Goal: Information Seeking & Learning: Learn about a topic

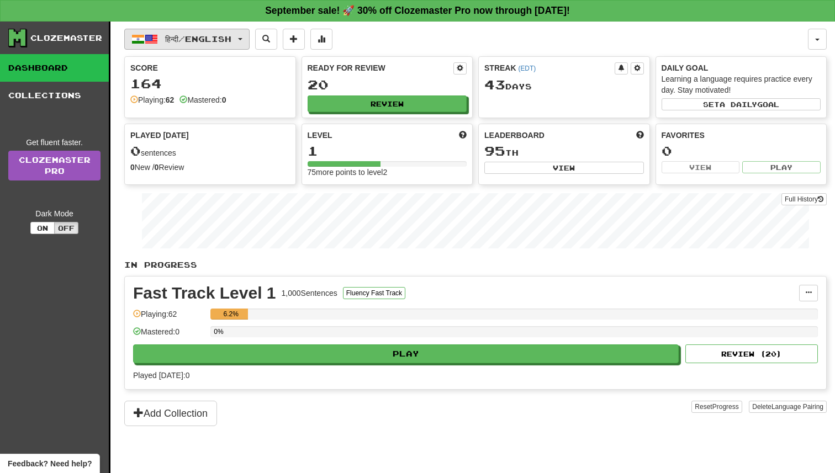
click at [227, 44] on button "हिन्दी / English" at bounding box center [186, 39] width 125 height 21
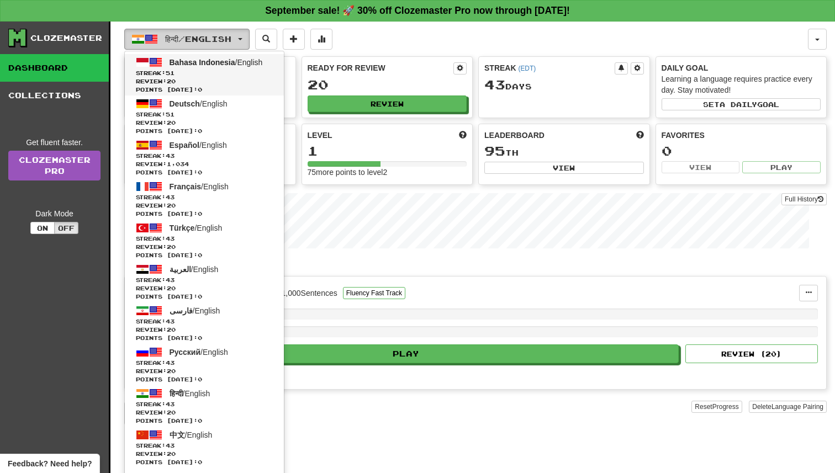
scroll to position [392, 0]
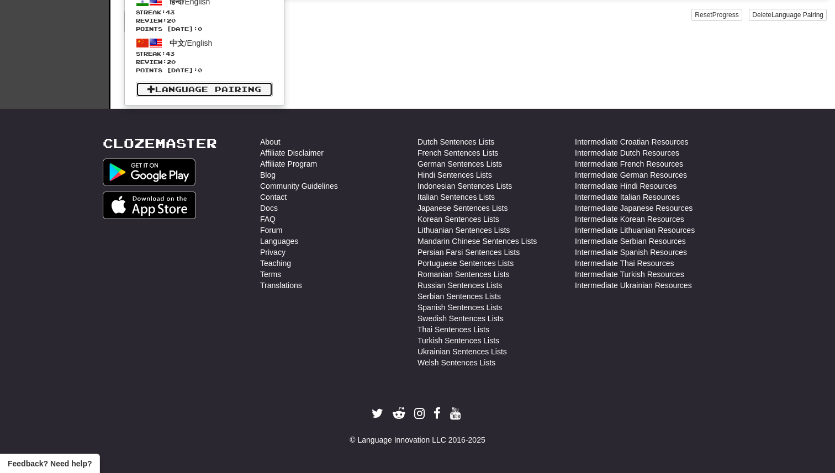
click at [215, 93] on link "Language Pairing" at bounding box center [204, 89] width 137 height 15
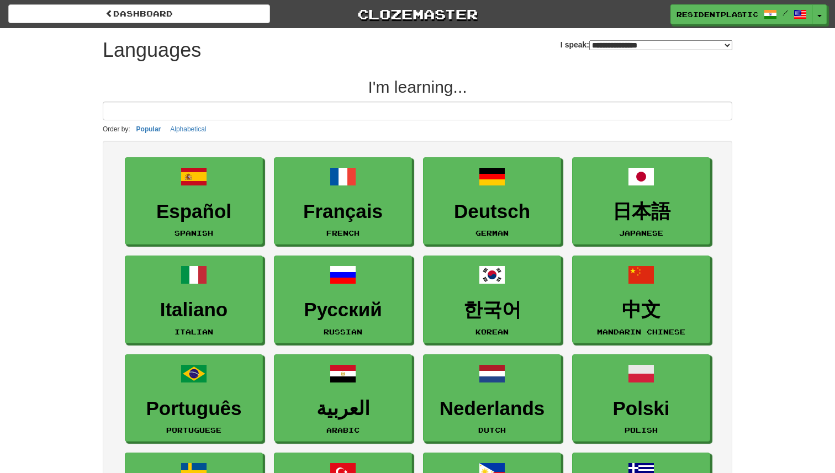
select select "*******"
click at [216, 111] on input at bounding box center [417, 111] width 629 height 19
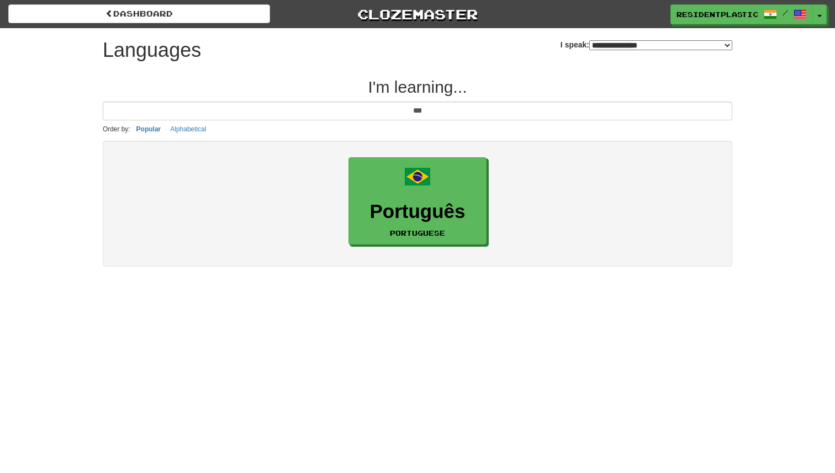
type input "***"
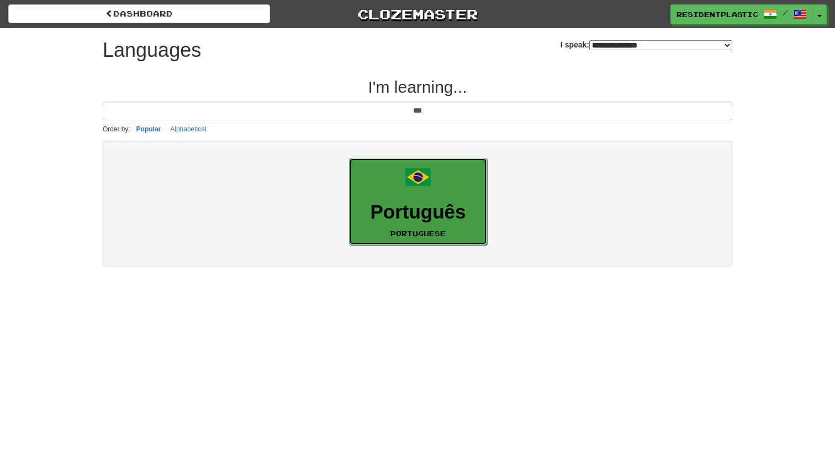
click at [442, 197] on link "Português Portuguese" at bounding box center [418, 202] width 138 height 88
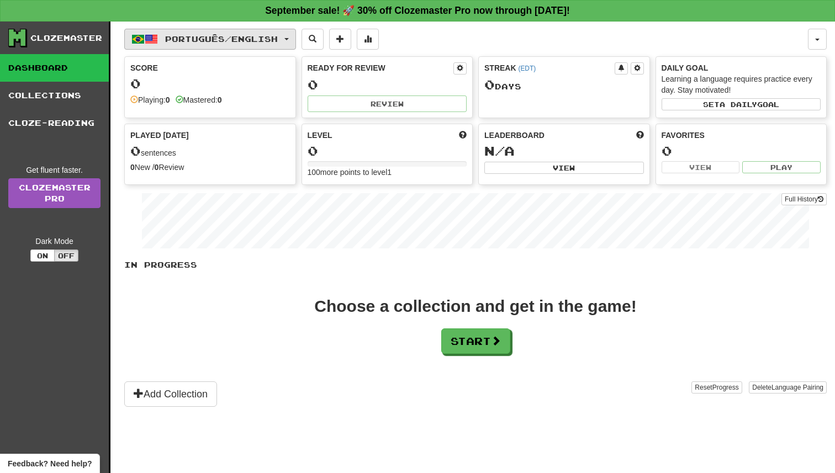
click at [250, 30] on button "Português / English" at bounding box center [210, 39] width 172 height 21
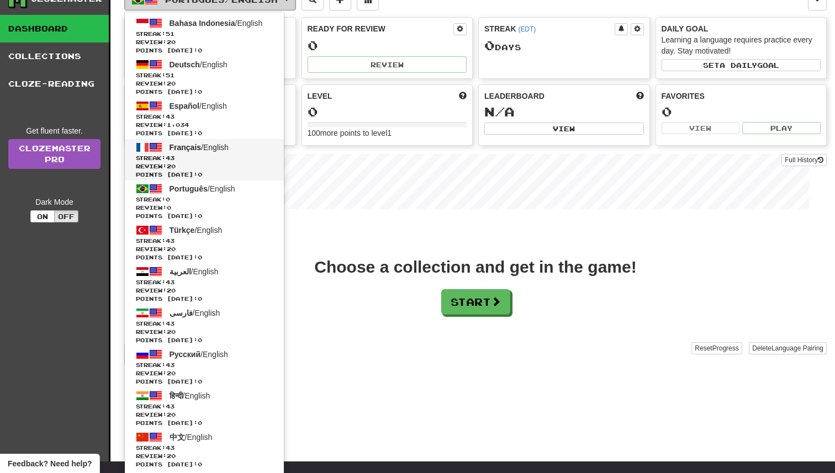
scroll to position [39, 0]
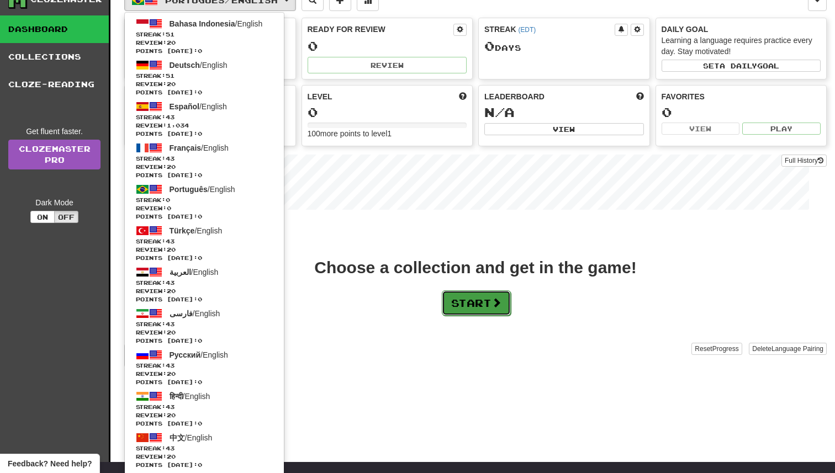
click at [487, 299] on button "Start" at bounding box center [476, 302] width 69 height 25
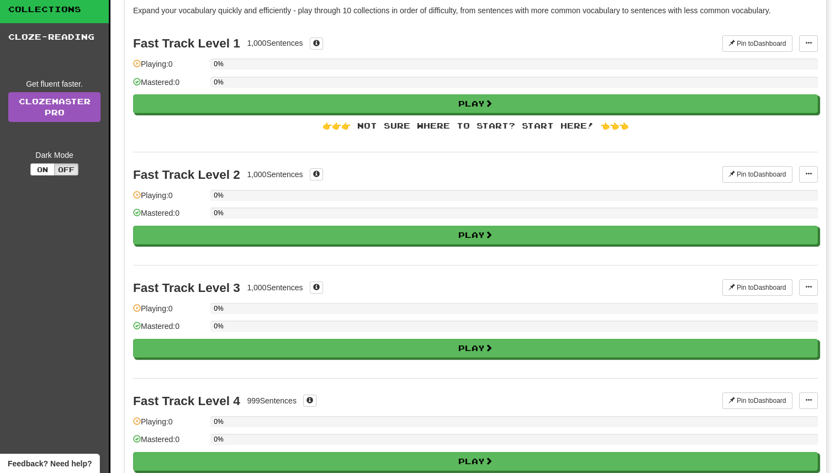
scroll to position [0, 0]
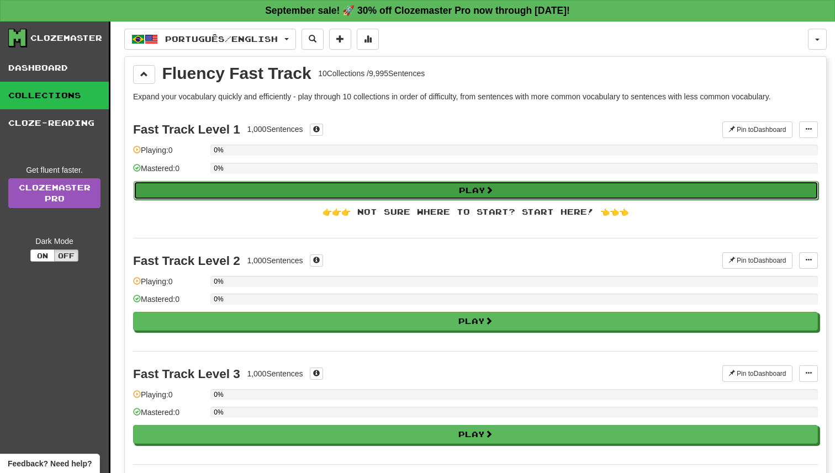
click at [431, 193] on button "Play" at bounding box center [476, 190] width 684 height 19
select select "**"
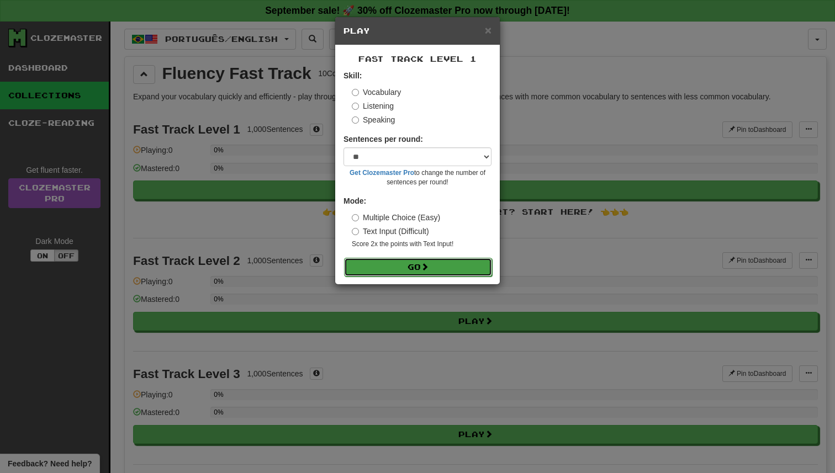
click at [432, 268] on button "Go" at bounding box center [418, 267] width 148 height 19
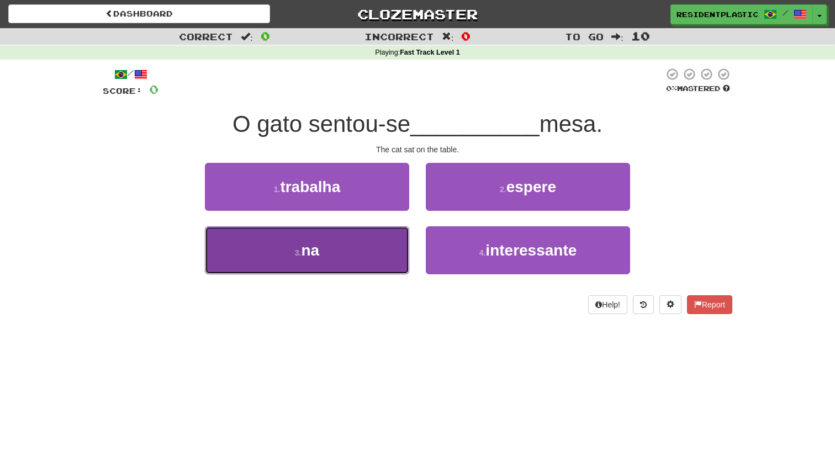
click at [381, 240] on button "3 . na" at bounding box center [307, 250] width 204 height 48
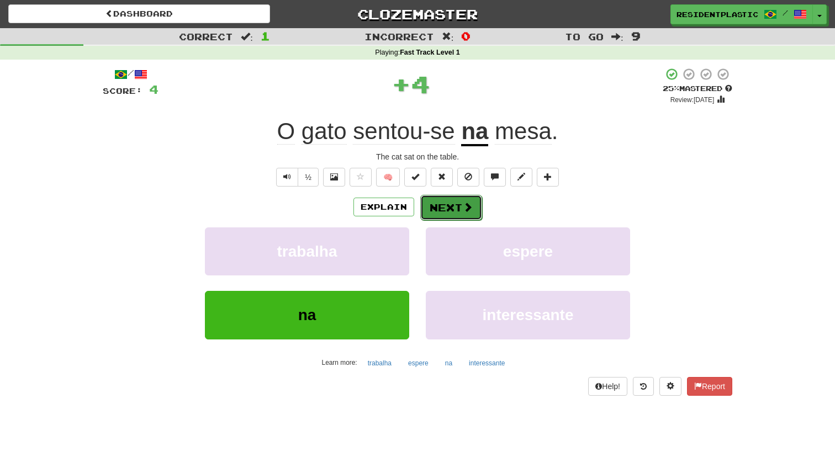
click at [465, 208] on span at bounding box center [468, 207] width 10 height 10
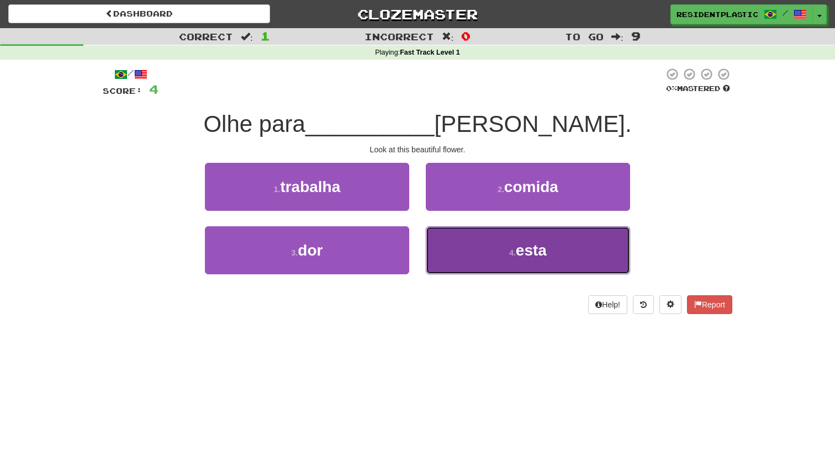
click at [455, 264] on button "4 . esta" at bounding box center [528, 250] width 204 height 48
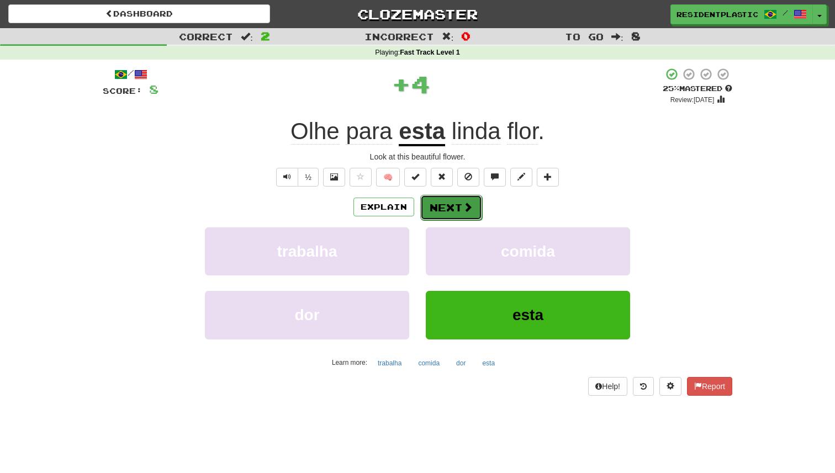
click at [455, 214] on button "Next" at bounding box center [451, 207] width 62 height 25
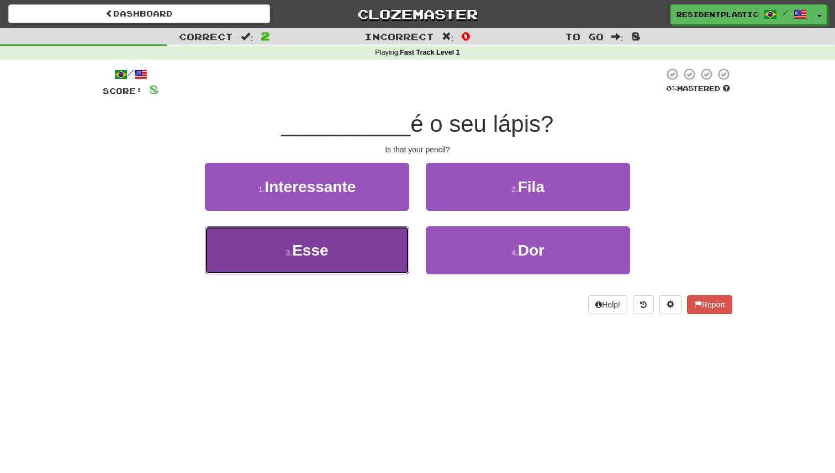
click at [364, 247] on button "3 . Esse" at bounding box center [307, 250] width 204 height 48
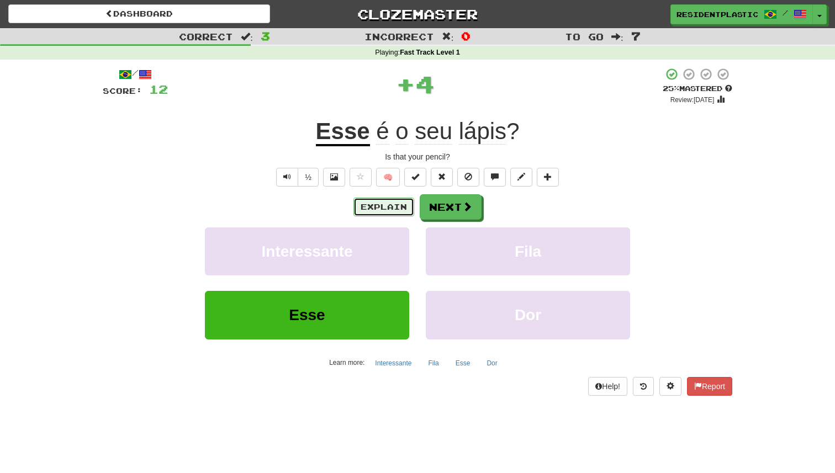
click at [396, 212] on button "Explain" at bounding box center [383, 207] width 61 height 19
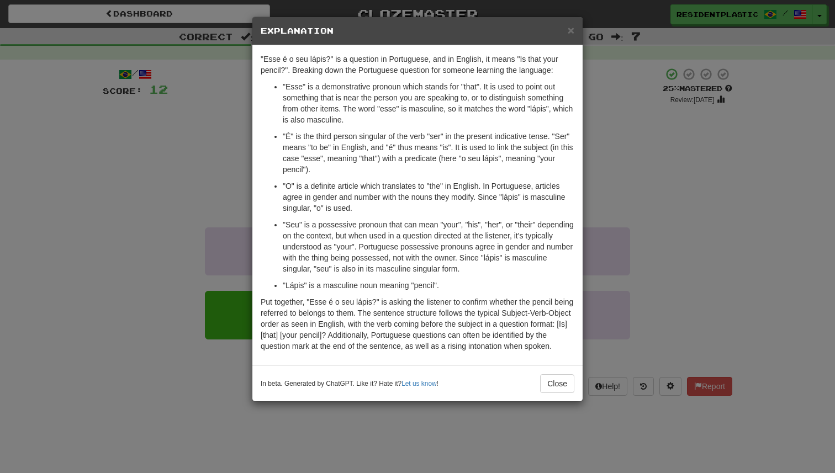
click at [699, 314] on div "× Explanation "Esse é o seu lápis?" is a question in Portuguese, and in English…" at bounding box center [417, 236] width 835 height 473
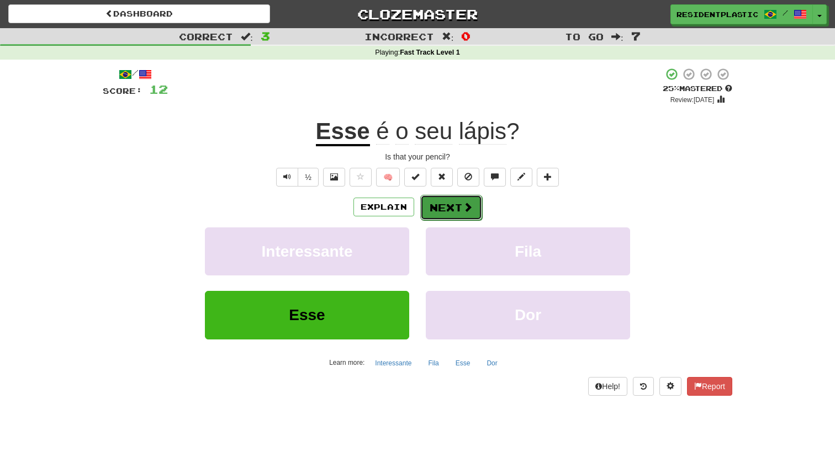
click at [441, 216] on button "Next" at bounding box center [451, 207] width 62 height 25
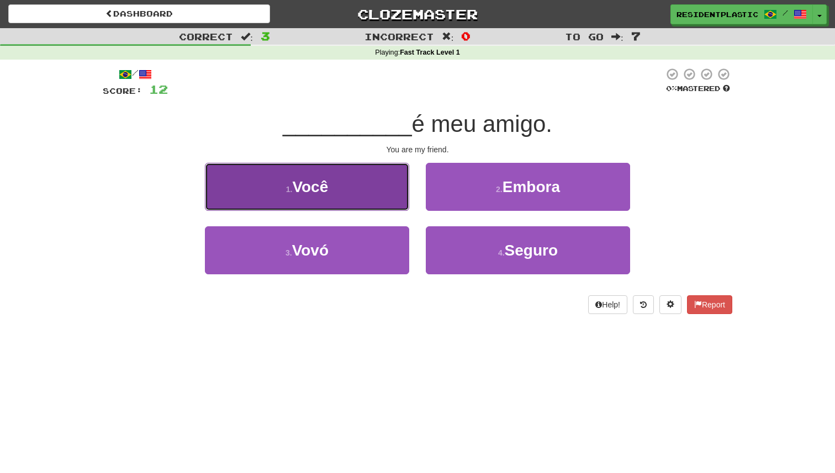
click at [376, 196] on button "1 . Você" at bounding box center [307, 187] width 204 height 48
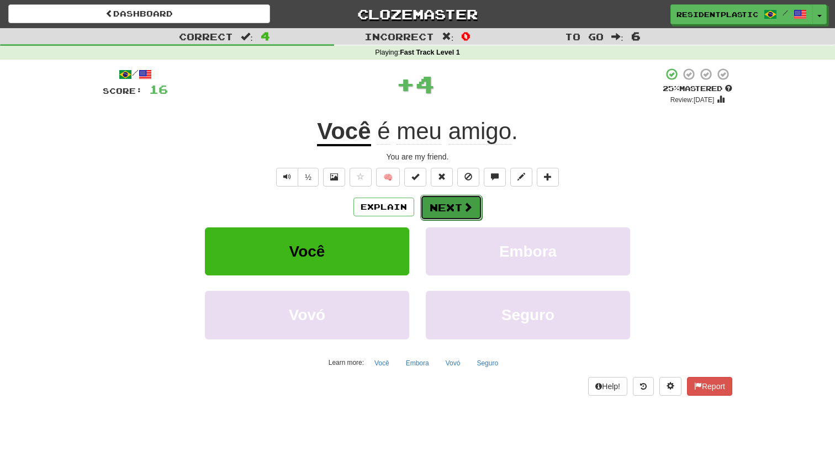
click at [442, 217] on button "Next" at bounding box center [451, 207] width 62 height 25
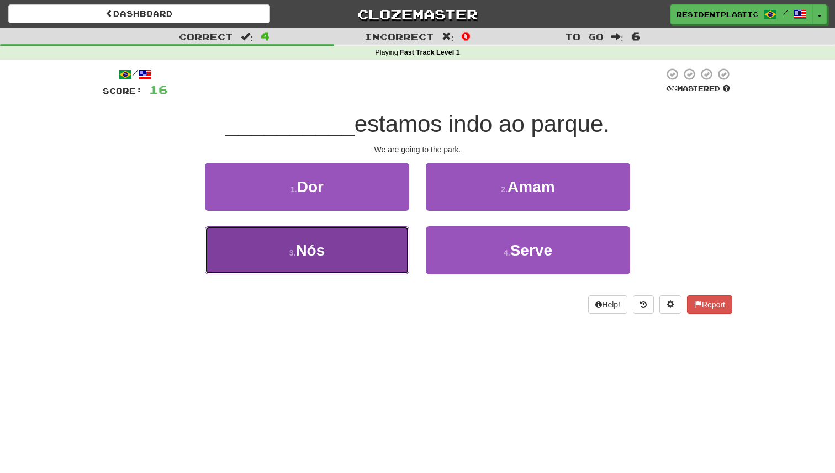
click at [378, 240] on button "3 . Nós" at bounding box center [307, 250] width 204 height 48
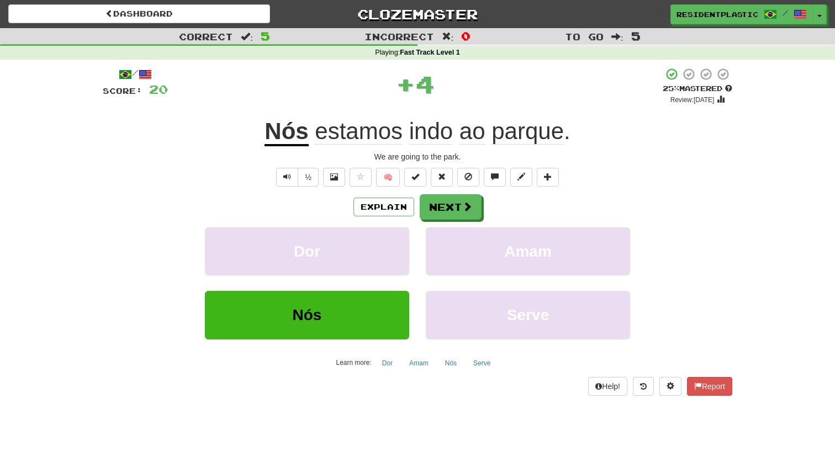
click at [428, 128] on span "indo" at bounding box center [431, 131] width 44 height 26
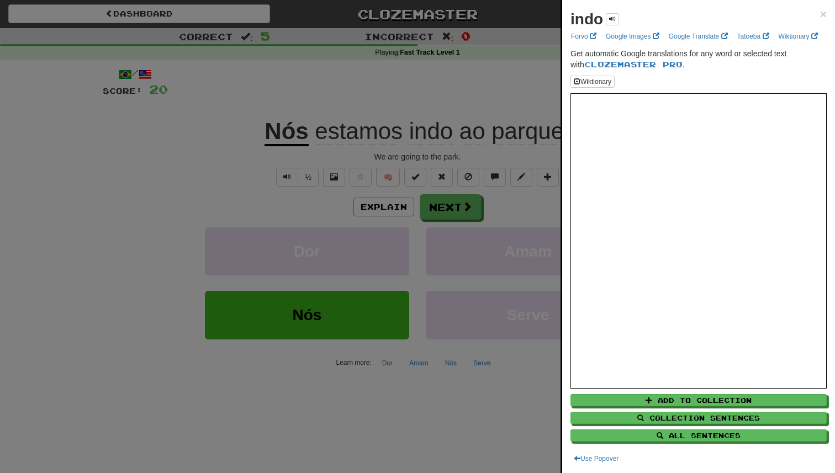
click at [428, 128] on div at bounding box center [417, 236] width 835 height 473
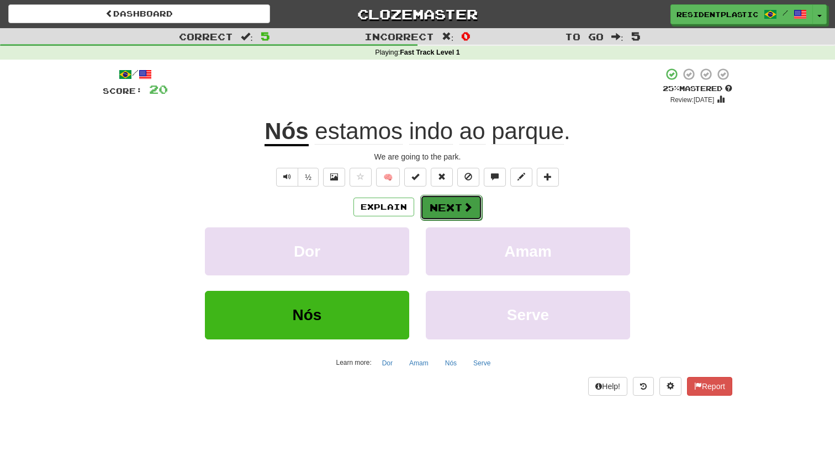
click at [459, 214] on button "Next" at bounding box center [451, 207] width 62 height 25
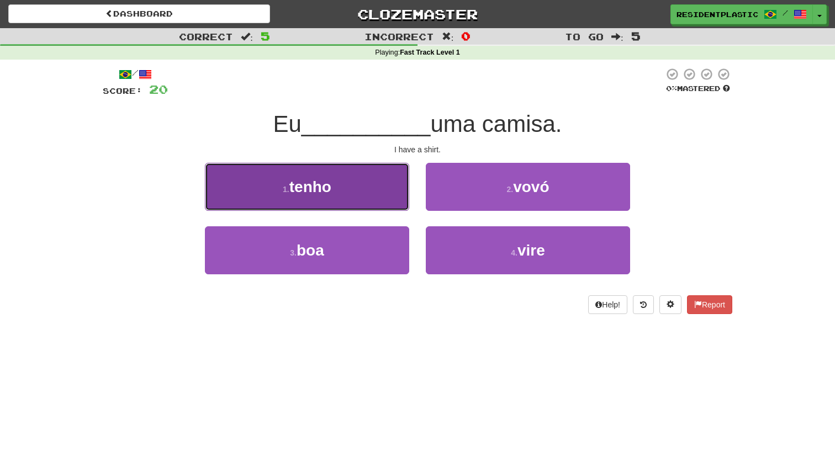
click at [386, 203] on button "1 . tenho" at bounding box center [307, 187] width 204 height 48
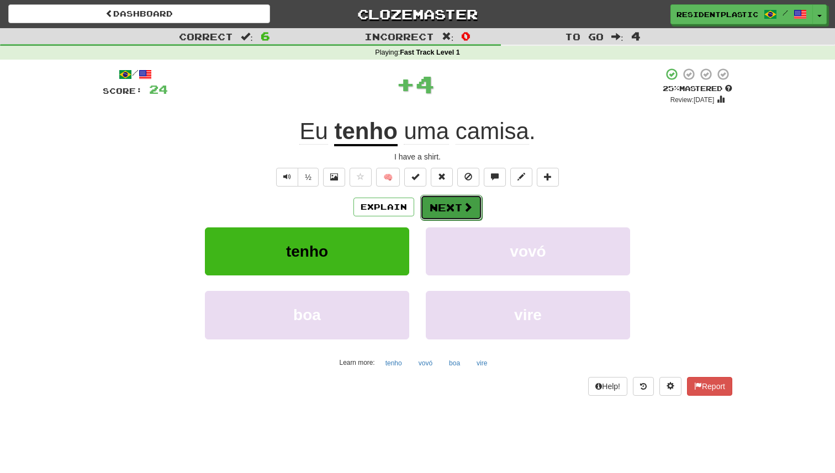
click at [473, 216] on button "Next" at bounding box center [451, 207] width 62 height 25
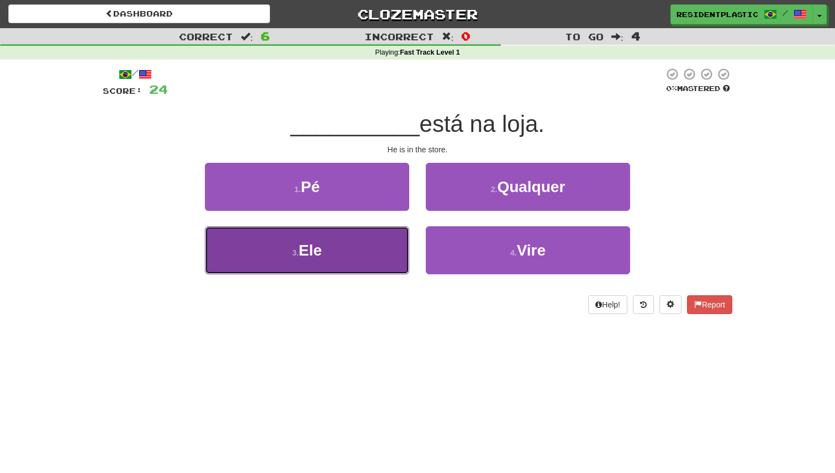
click at [378, 257] on button "3 . Ele" at bounding box center [307, 250] width 204 height 48
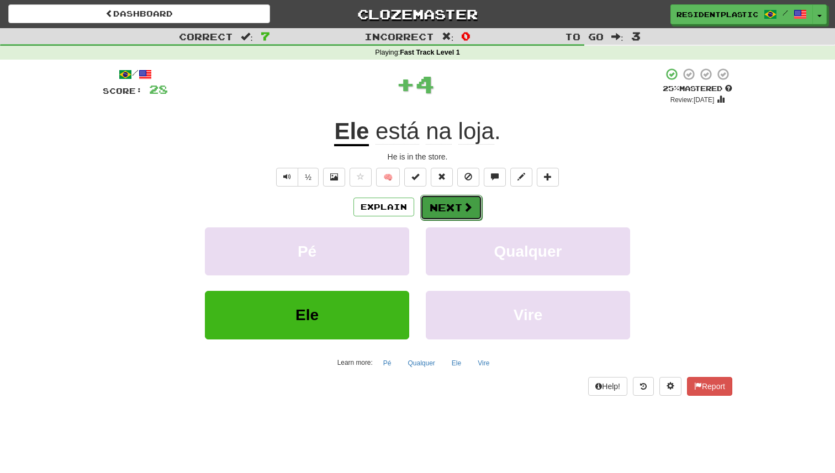
click at [454, 209] on button "Next" at bounding box center [451, 207] width 62 height 25
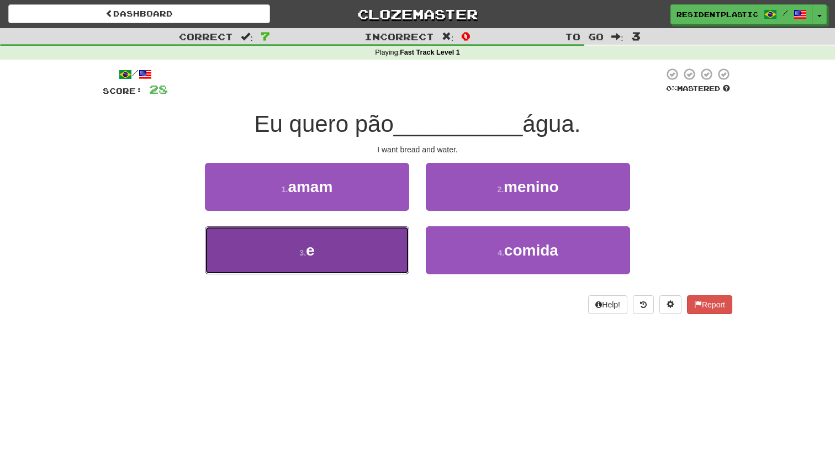
click at [384, 258] on button "3 . e" at bounding box center [307, 250] width 204 height 48
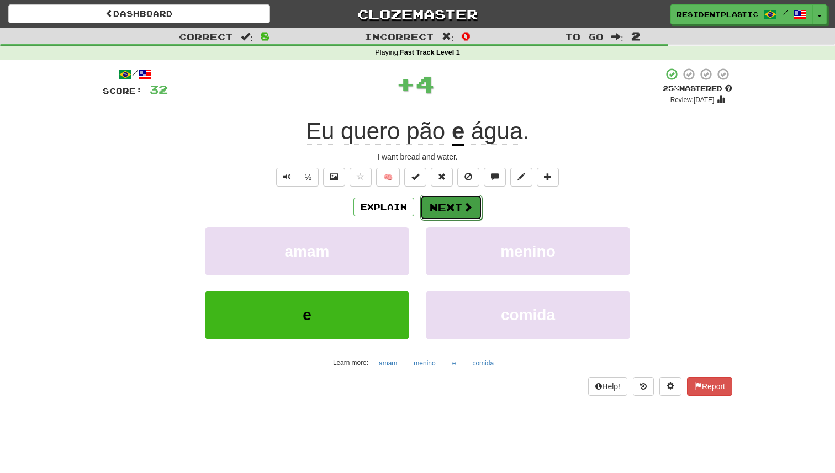
click at [453, 208] on button "Next" at bounding box center [451, 207] width 62 height 25
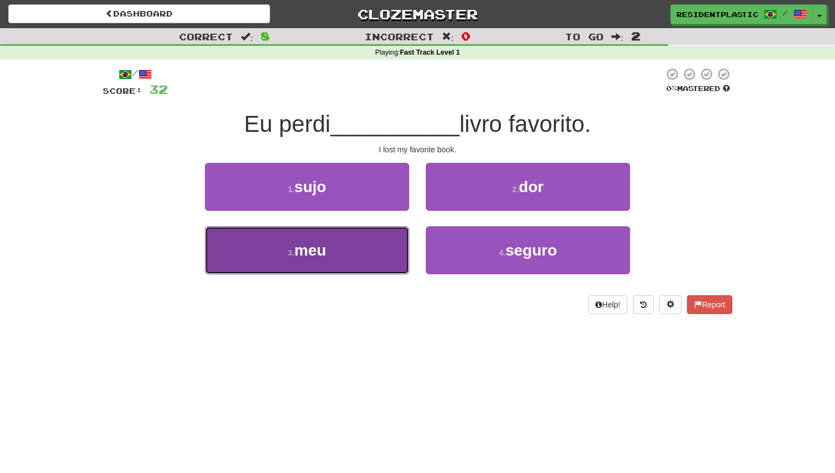
click at [379, 250] on button "3 . meu" at bounding box center [307, 250] width 204 height 48
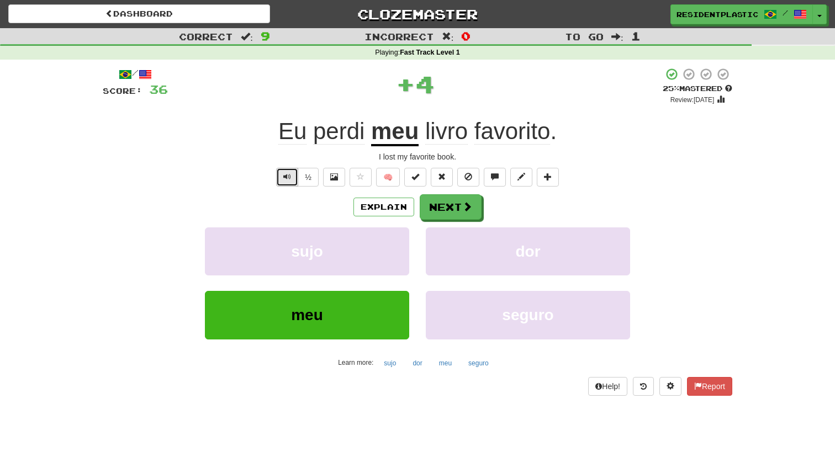
click at [279, 184] on button "Text-to-speech controls" at bounding box center [287, 177] width 22 height 19
click at [291, 191] on div "/ Score: 36 + 4 25 % Mastered Review: 2025-09-22 Eu perdi meu livro favorito . …" at bounding box center [417, 231] width 629 height 328
click at [310, 182] on button "½" at bounding box center [308, 177] width 21 height 19
click at [460, 203] on button "Next" at bounding box center [451, 207] width 62 height 25
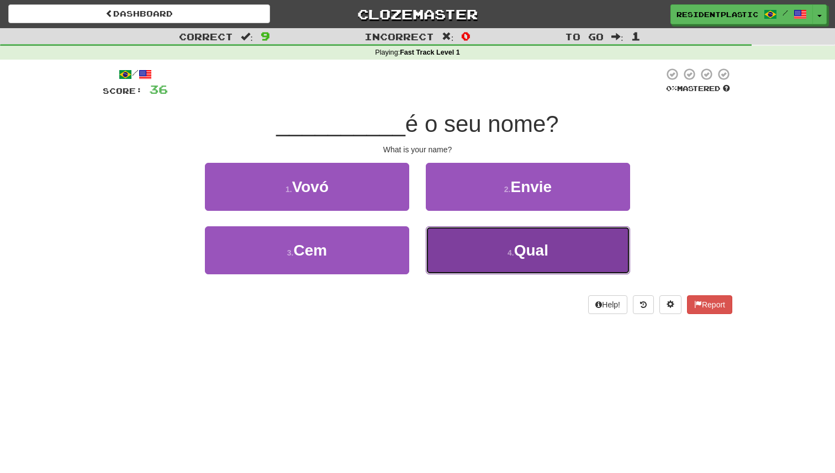
click at [454, 247] on button "4 . Qual" at bounding box center [528, 250] width 204 height 48
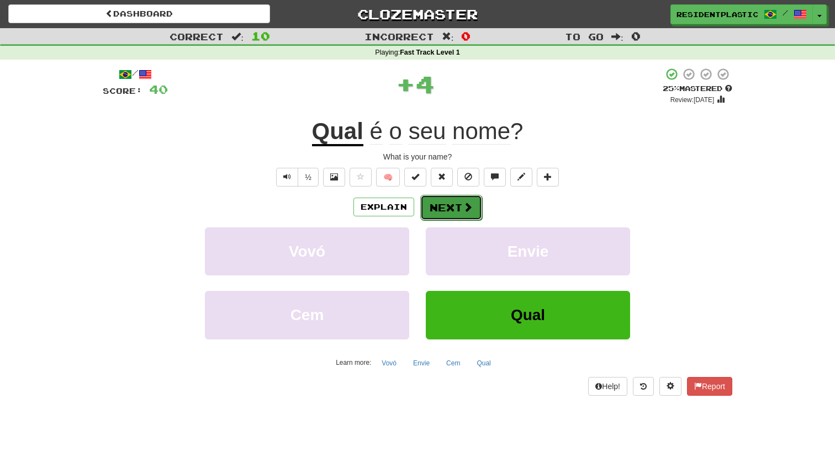
click at [457, 211] on button "Next" at bounding box center [451, 207] width 62 height 25
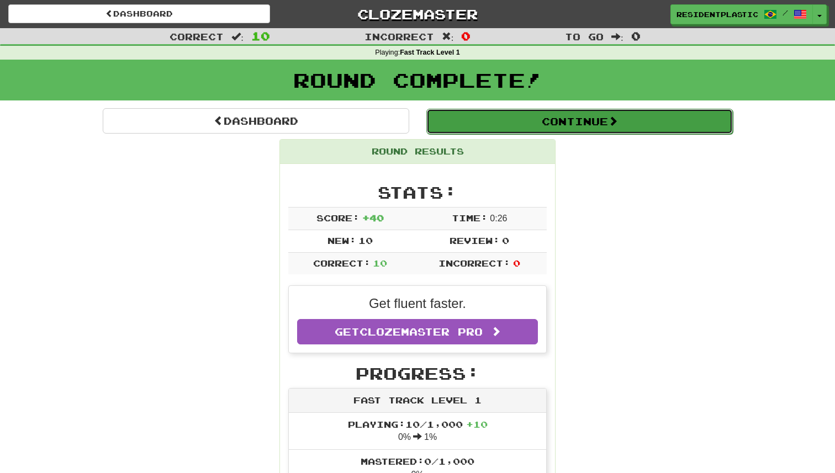
click at [469, 126] on button "Continue" at bounding box center [579, 121] width 306 height 25
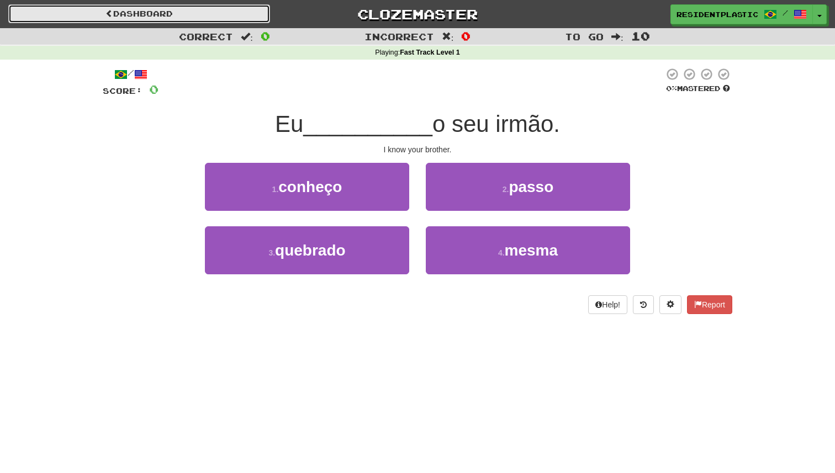
click at [217, 15] on link "Dashboard" at bounding box center [139, 13] width 262 height 19
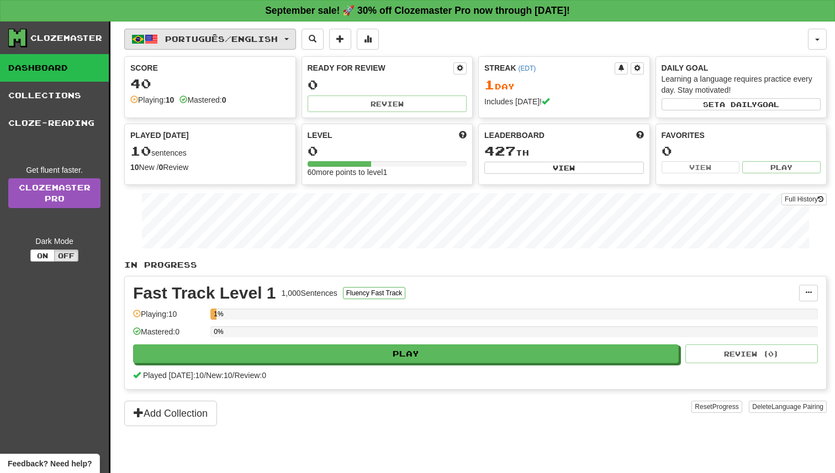
click at [214, 29] on button "Português / English" at bounding box center [210, 39] width 172 height 21
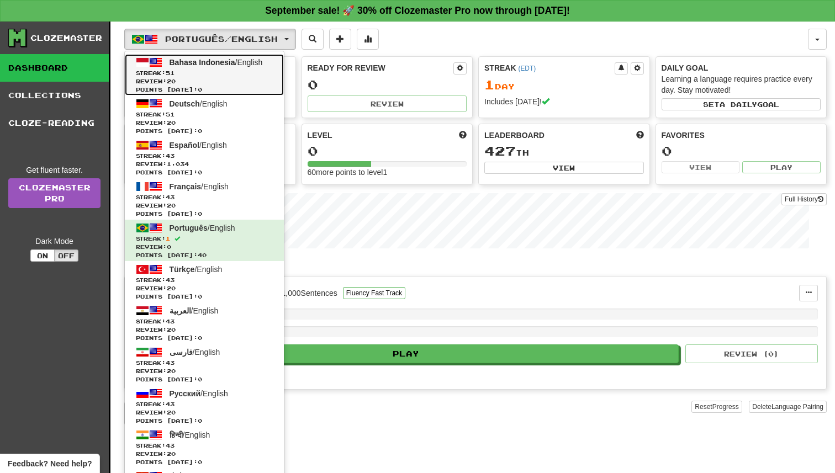
click at [210, 76] on span "Streak: 51" at bounding box center [204, 73] width 137 height 8
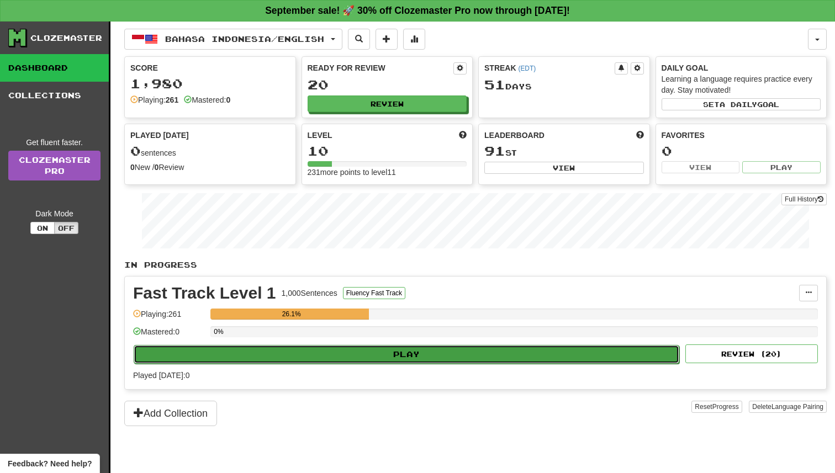
click at [381, 354] on button "Play" at bounding box center [406, 354] width 545 height 19
select select "**"
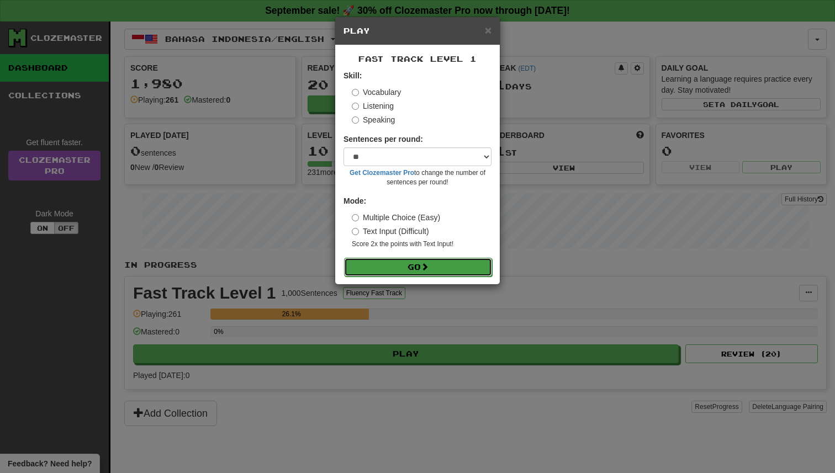
click at [396, 275] on button "Go" at bounding box center [418, 267] width 148 height 19
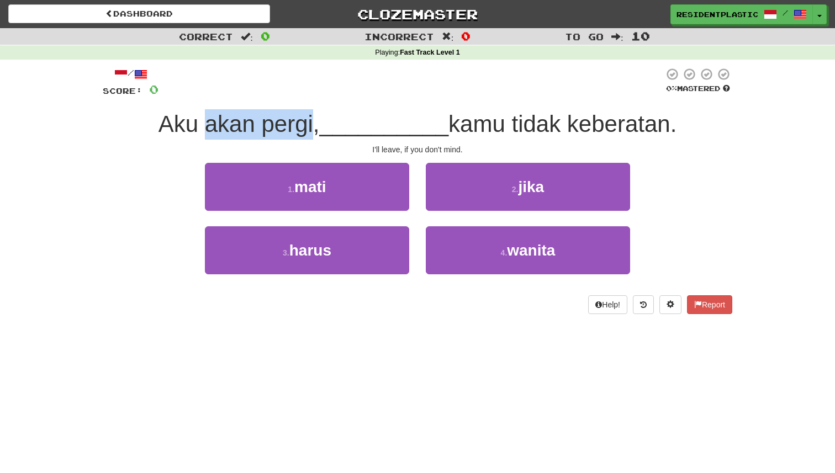
drag, startPoint x: 203, startPoint y: 125, endPoint x: 311, endPoint y: 125, distance: 108.7
click at [311, 125] on span "Aku akan pergi," at bounding box center [238, 124] width 161 height 26
click at [293, 123] on span "Aku akan pergi," at bounding box center [238, 124] width 161 height 26
click at [241, 124] on span "Aku akan pergi," at bounding box center [238, 124] width 161 height 26
click at [105, 190] on div "1 . mati 2 . jika" at bounding box center [417, 194] width 662 height 63
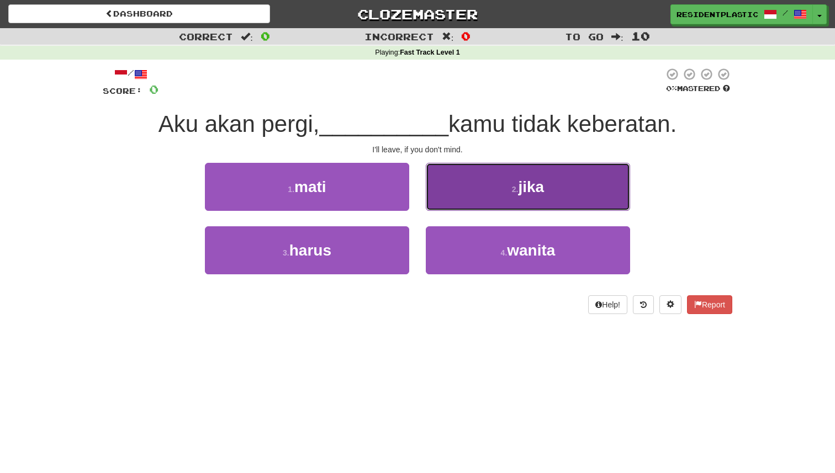
click at [451, 194] on button "2 . jika" at bounding box center [528, 187] width 204 height 48
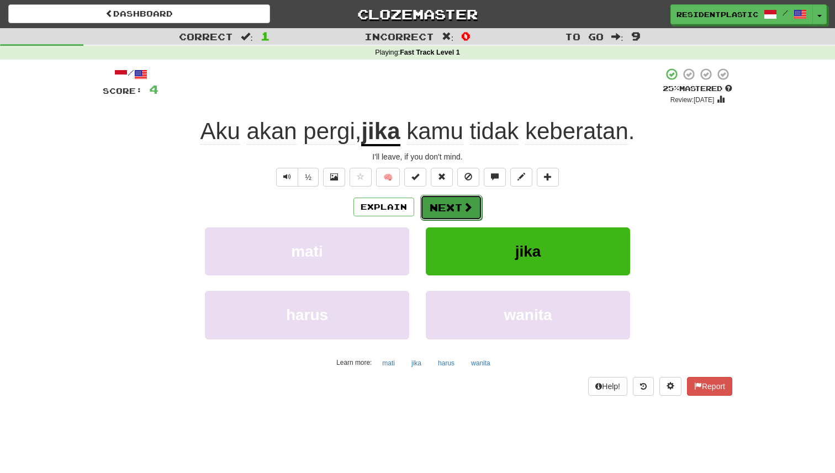
click at [461, 215] on button "Next" at bounding box center [451, 207] width 62 height 25
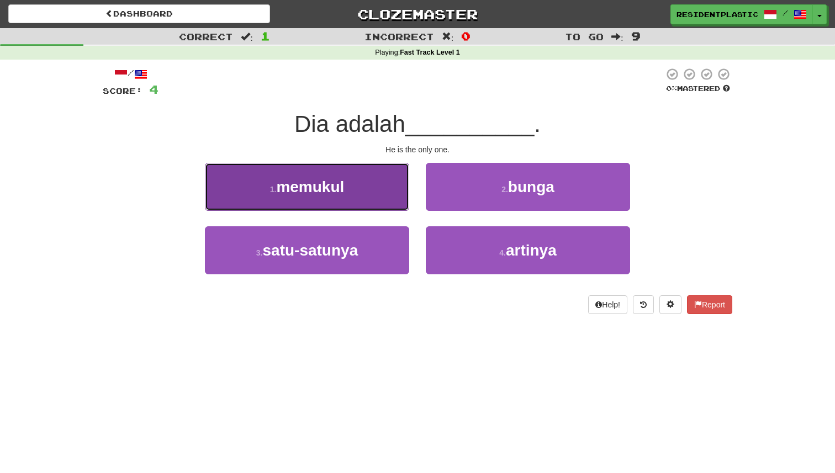
click at [369, 195] on button "1 . memukul" at bounding box center [307, 187] width 204 height 48
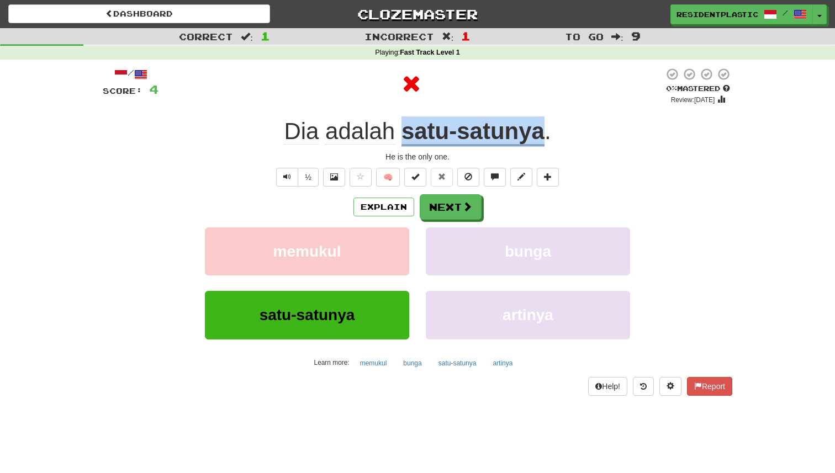
drag, startPoint x: 399, startPoint y: 135, endPoint x: 539, endPoint y: 135, distance: 140.8
click at [540, 136] on div "Dia adalah satu-satunya ." at bounding box center [417, 131] width 629 height 30
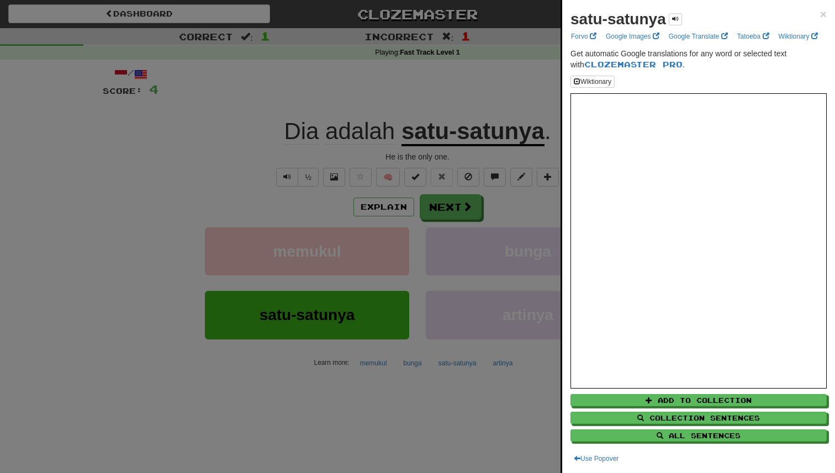
click at [542, 138] on div at bounding box center [417, 236] width 835 height 473
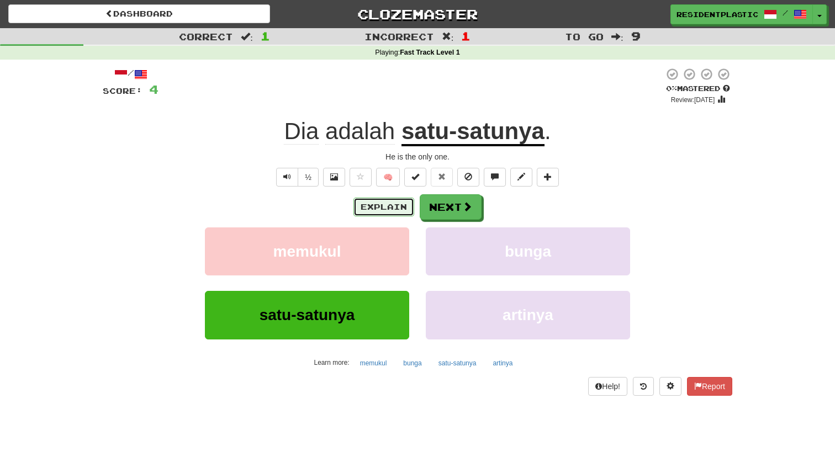
click at [388, 205] on button "Explain" at bounding box center [383, 207] width 61 height 19
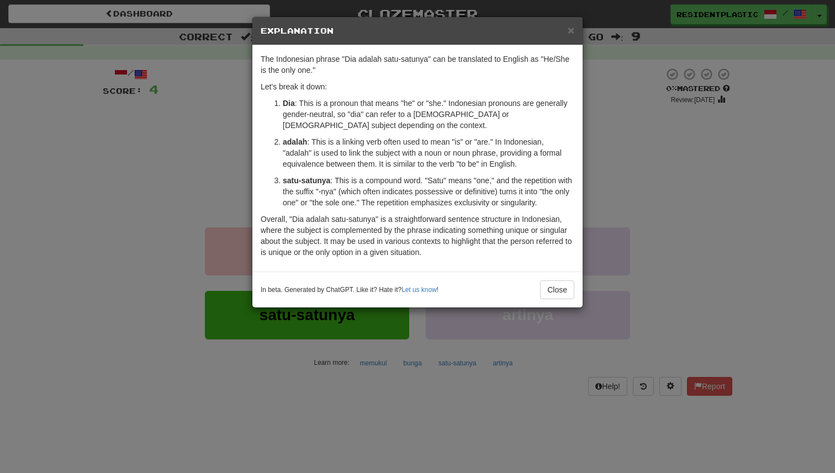
click at [602, 216] on div "× Explanation The Indonesian phrase "Dia adalah satu-satunya" can be translated…" at bounding box center [417, 236] width 835 height 473
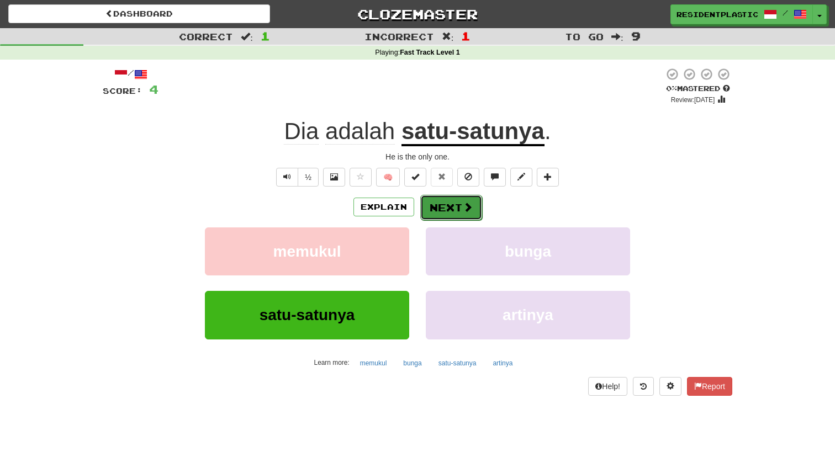
click at [465, 210] on span at bounding box center [468, 207] width 10 height 10
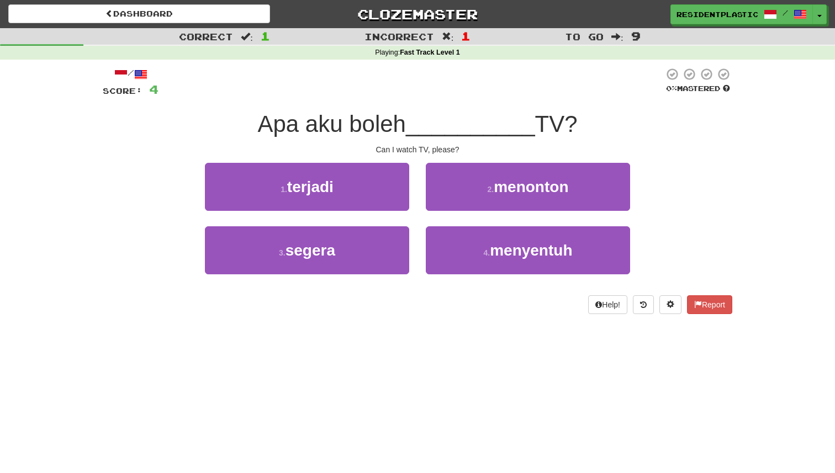
click at [364, 119] on span "Apa aku boleh" at bounding box center [331, 124] width 148 height 26
click at [419, 124] on span "__________" at bounding box center [470, 124] width 129 height 26
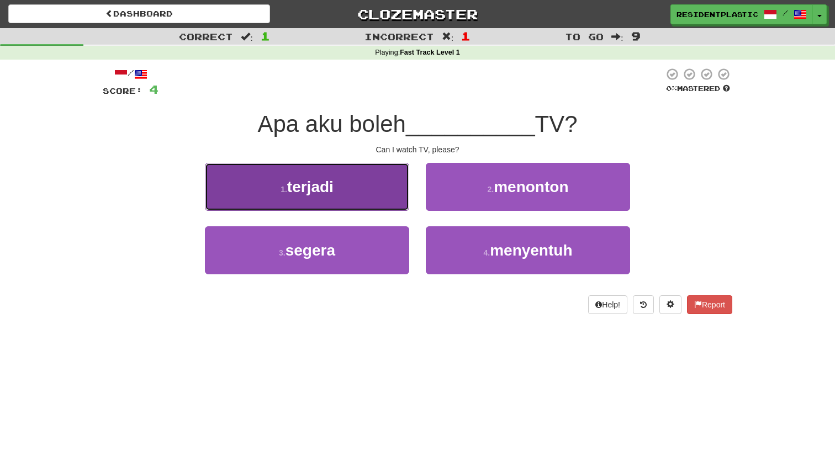
click at [362, 181] on button "1 . terjadi" at bounding box center [307, 187] width 204 height 48
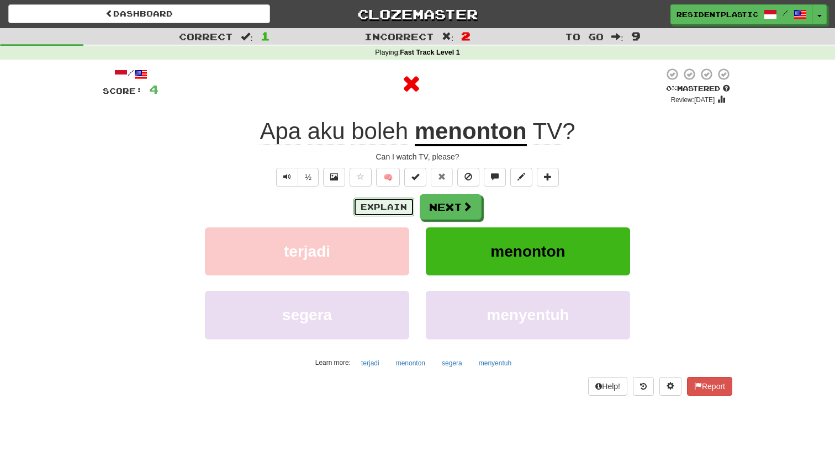
click at [388, 203] on button "Explain" at bounding box center [383, 207] width 61 height 19
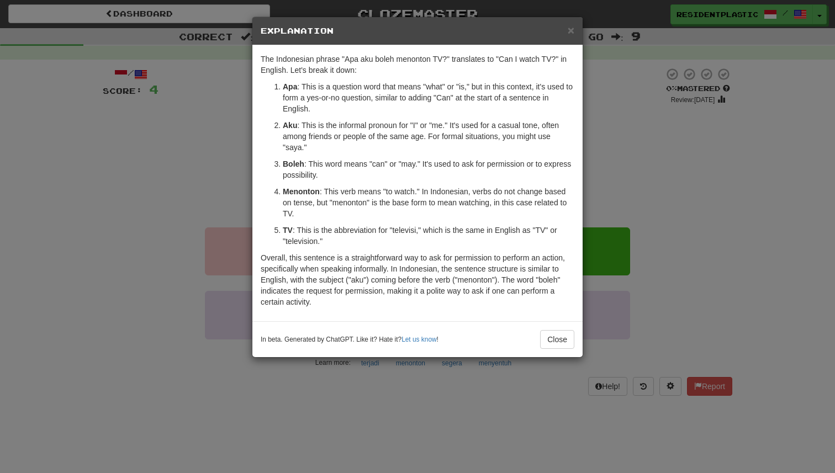
click at [656, 195] on div "× Explanation The Indonesian phrase "Apa aku boleh menonton TV?" translates to …" at bounding box center [417, 236] width 835 height 473
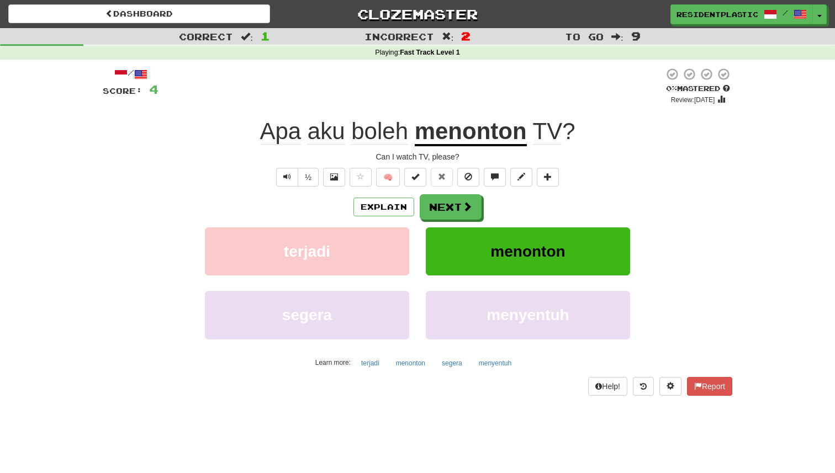
click at [489, 211] on div "Explain Next" at bounding box center [417, 206] width 629 height 25
click at [473, 209] on button "Next" at bounding box center [451, 207] width 62 height 25
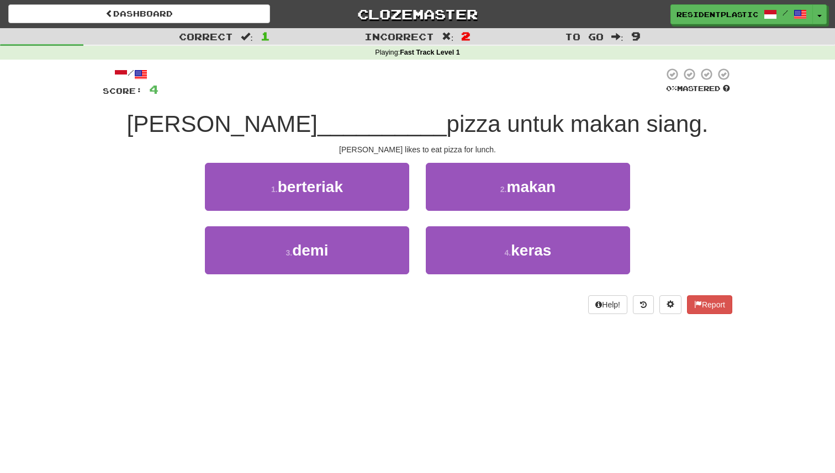
click at [347, 126] on span "__________" at bounding box center [381, 124] width 129 height 26
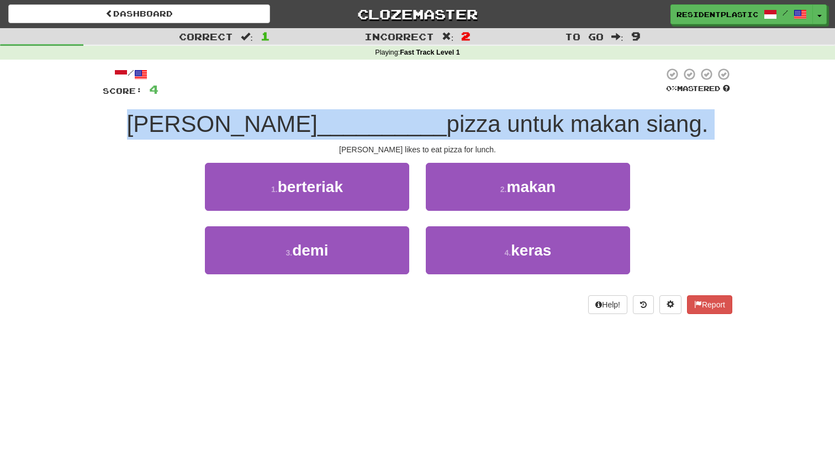
click at [347, 126] on span "__________" at bounding box center [381, 124] width 129 height 26
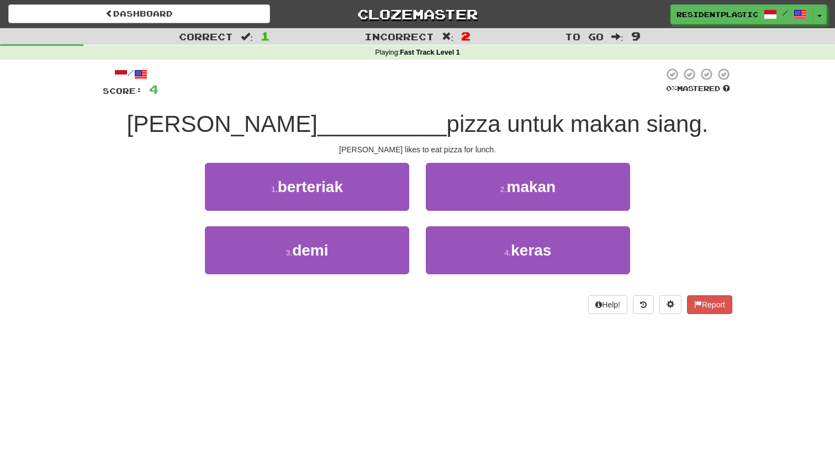
click at [347, 126] on span "__________" at bounding box center [381, 124] width 129 height 26
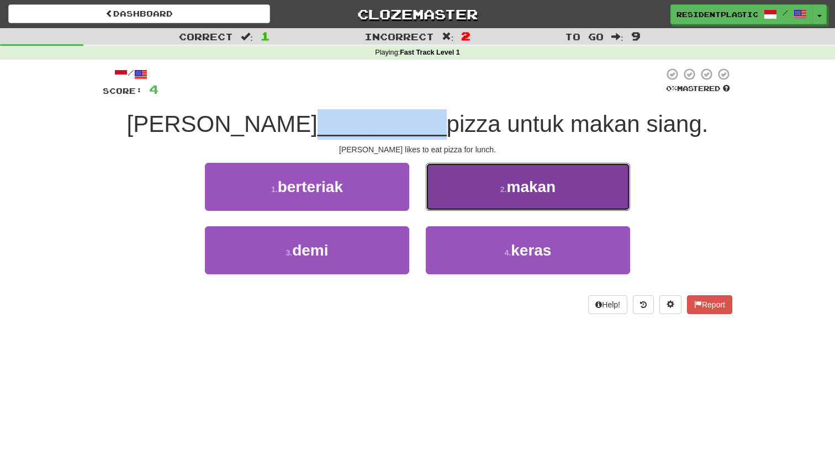
click at [426, 204] on button "2 . makan" at bounding box center [528, 187] width 204 height 48
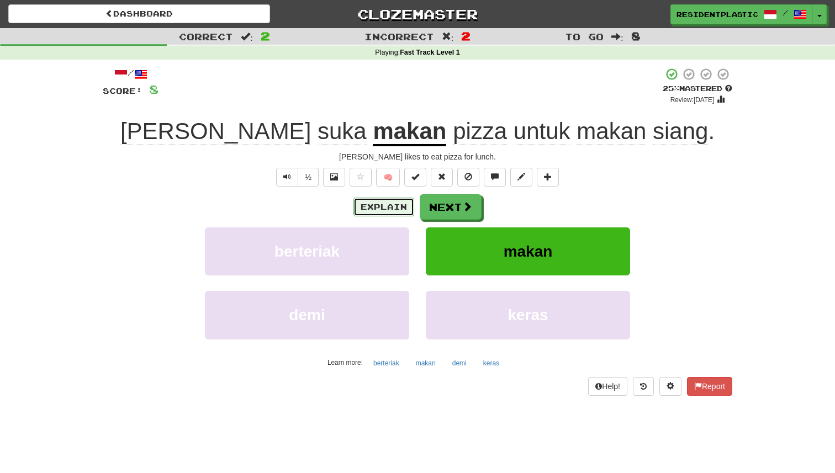
click at [365, 200] on button "Explain" at bounding box center [383, 207] width 61 height 19
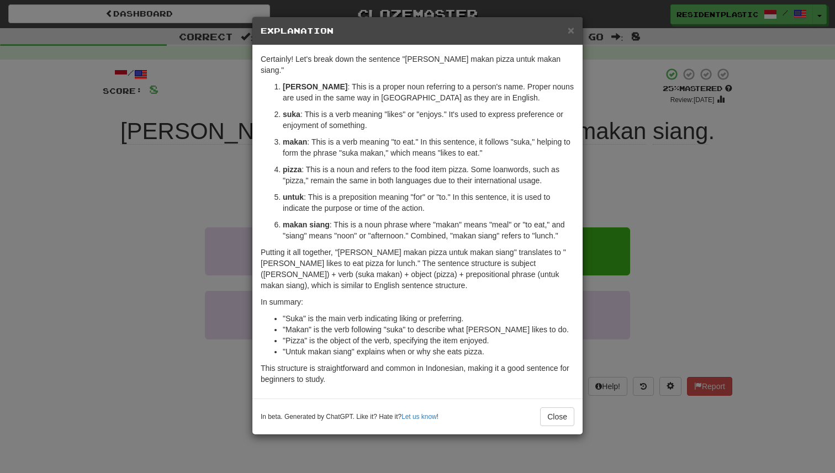
click at [640, 294] on div "× Explanation Certainly! Let's break down the sentence "Sarah suka makan pizza …" at bounding box center [417, 236] width 835 height 473
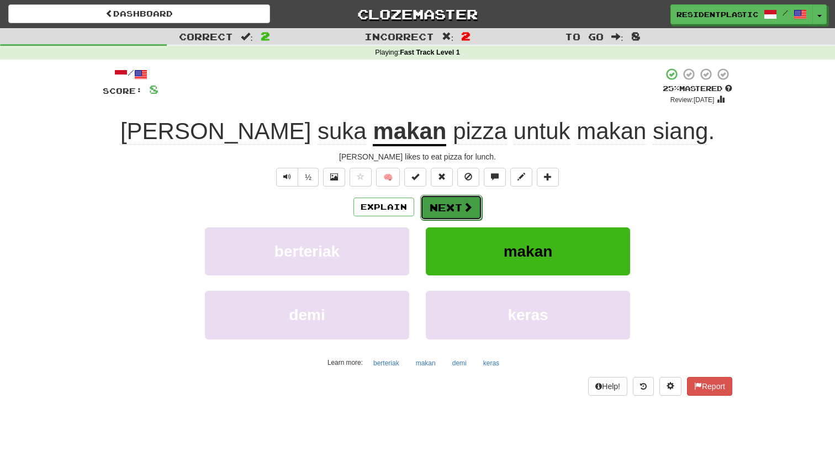
click at [463, 209] on span at bounding box center [468, 207] width 10 height 10
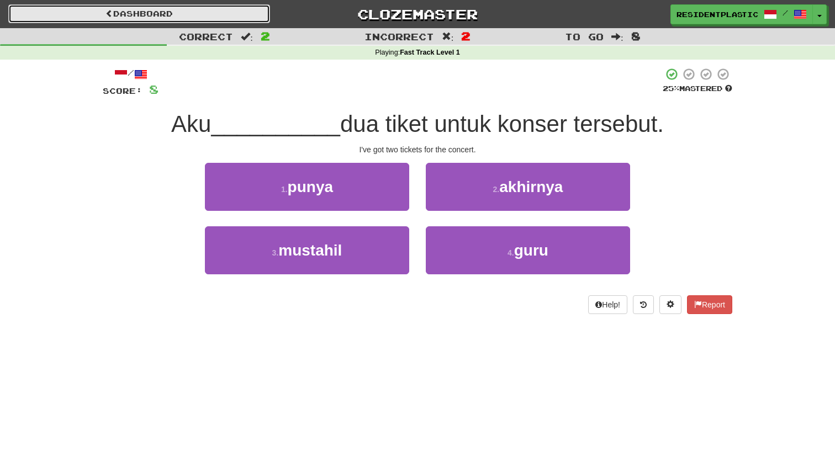
click at [236, 19] on link "Dashboard" at bounding box center [139, 13] width 262 height 19
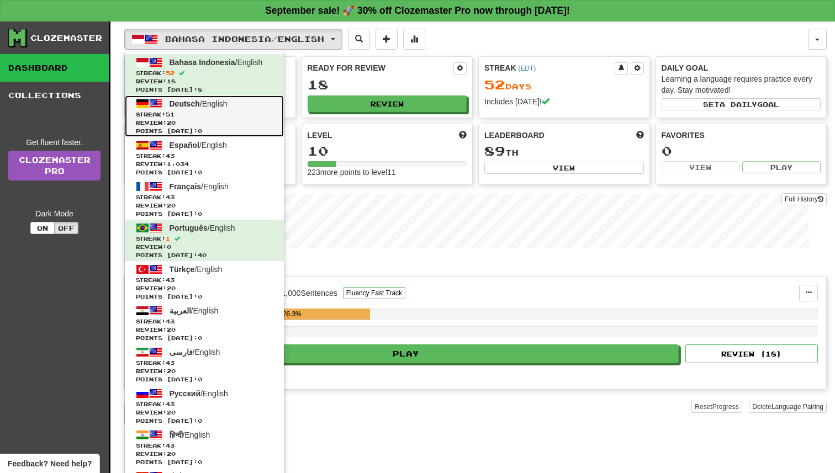
click at [214, 109] on link "Deutsch / English Streak: 51 Review: 20 Points [DATE]: 0" at bounding box center [204, 115] width 159 height 41
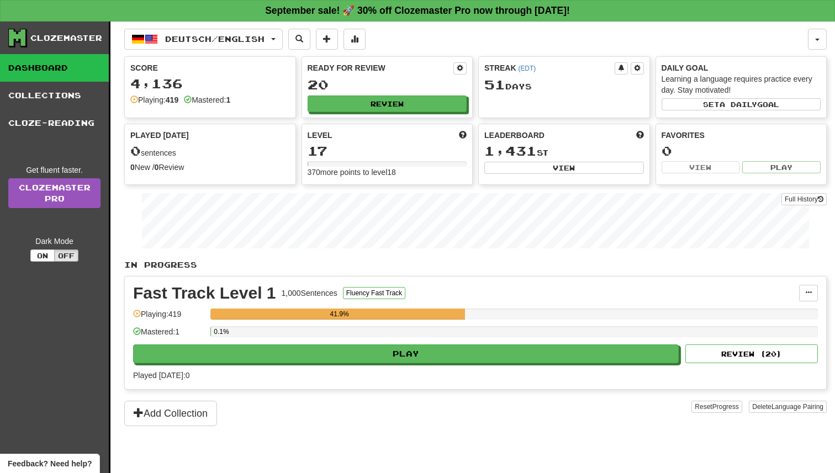
click at [425, 363] on div "Fast Track Level 1 1,000 Sentences Fluency Fast Track Manage Sentences Unpin fr…" at bounding box center [475, 333] width 701 height 113
click at [439, 336] on div "0.1%" at bounding box center [513, 331] width 607 height 11
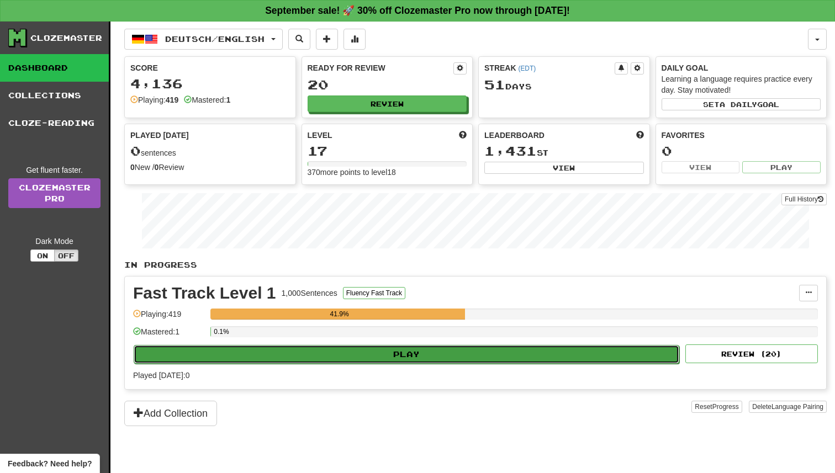
click at [438, 352] on button "Play" at bounding box center [406, 354] width 545 height 19
select select "**"
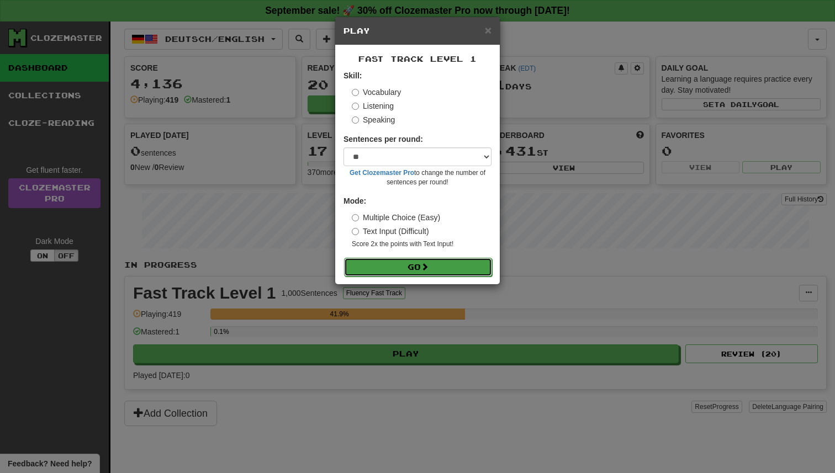
click at [435, 275] on button "Go" at bounding box center [418, 267] width 148 height 19
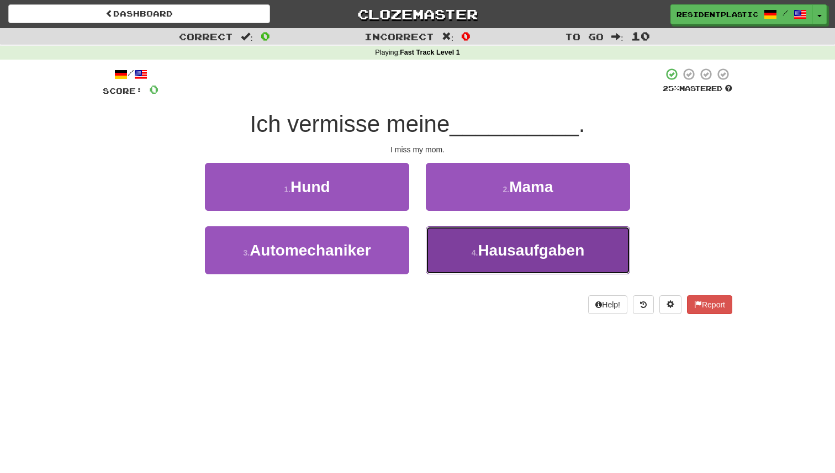
click at [485, 250] on span "Hausaufgaben" at bounding box center [530, 250] width 107 height 17
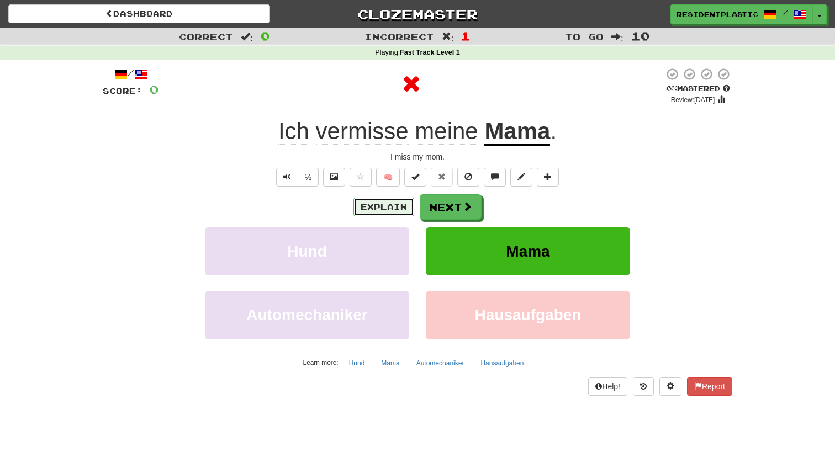
click at [403, 209] on button "Explain" at bounding box center [383, 207] width 61 height 19
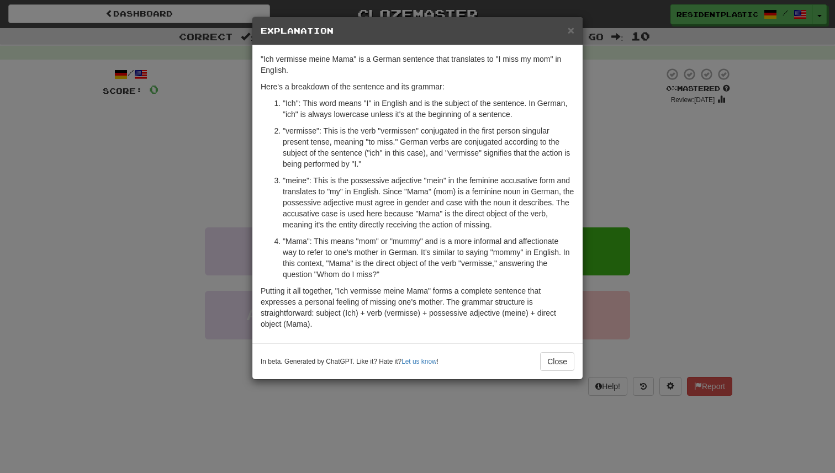
click at [652, 236] on div "× Explanation "Ich vermisse meine Mama" is a German sentence that translates to…" at bounding box center [417, 236] width 835 height 473
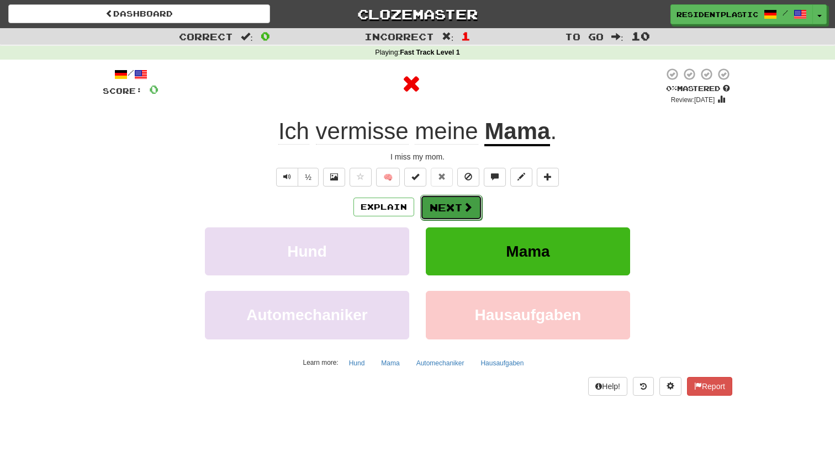
click at [454, 201] on button "Next" at bounding box center [451, 207] width 62 height 25
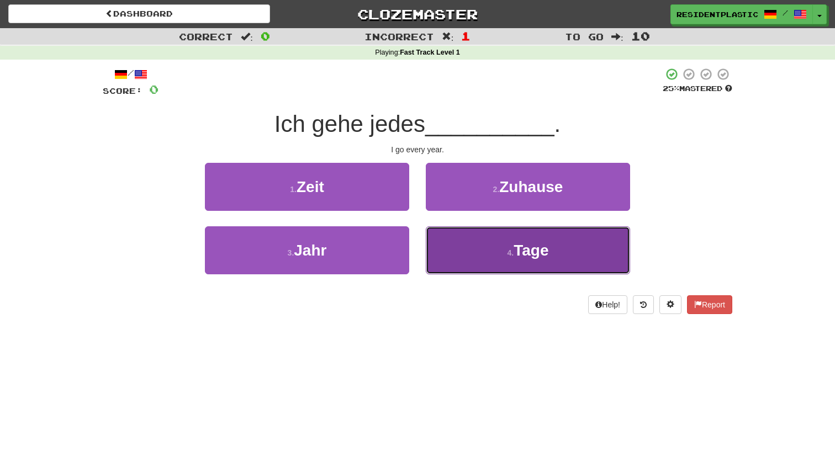
click at [500, 237] on button "4 . Tage" at bounding box center [528, 250] width 204 height 48
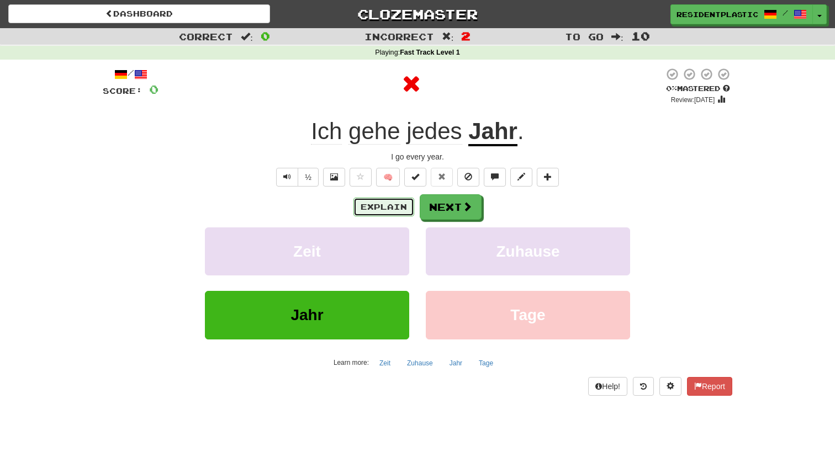
click at [407, 205] on button "Explain" at bounding box center [383, 207] width 61 height 19
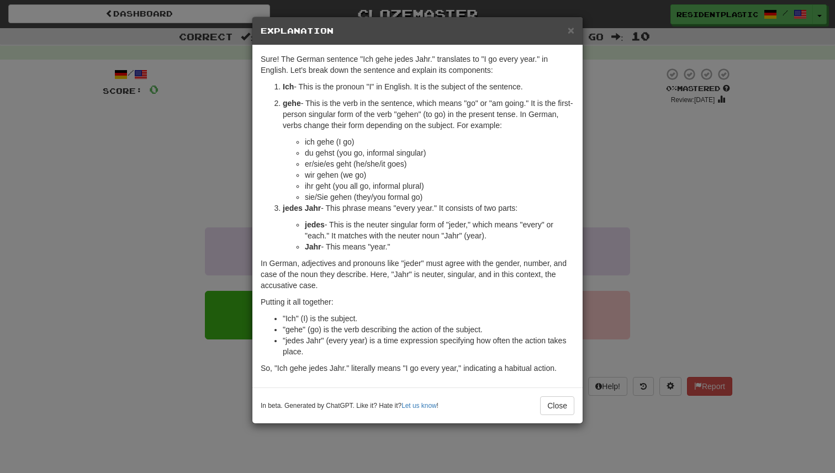
click at [688, 259] on div "× Explanation Sure! The German sentence "Ich gehe jedes Jahr." translates to "I…" at bounding box center [417, 236] width 835 height 473
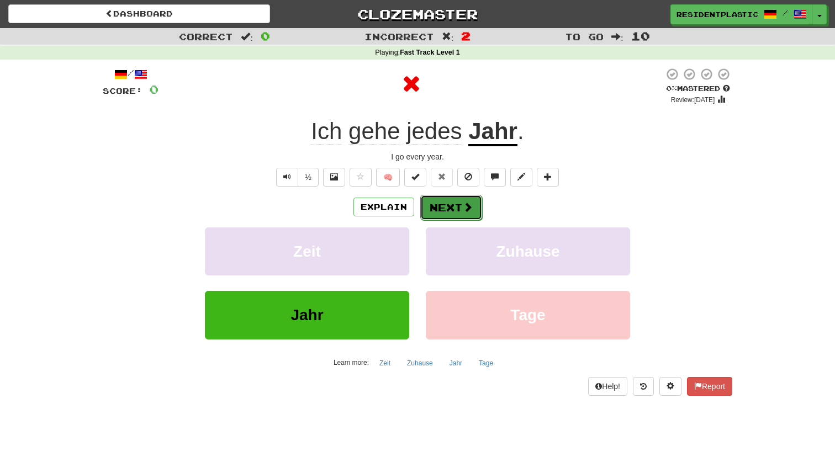
click at [459, 202] on button "Next" at bounding box center [451, 207] width 62 height 25
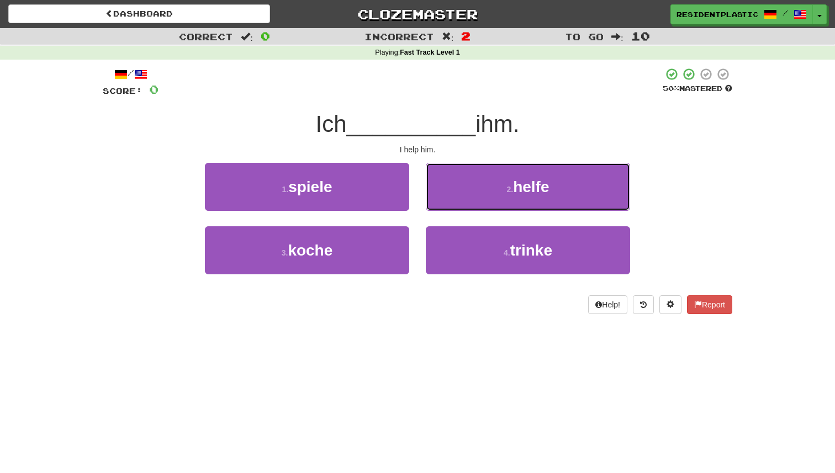
click at [459, 202] on button "2 . helfe" at bounding box center [528, 187] width 204 height 48
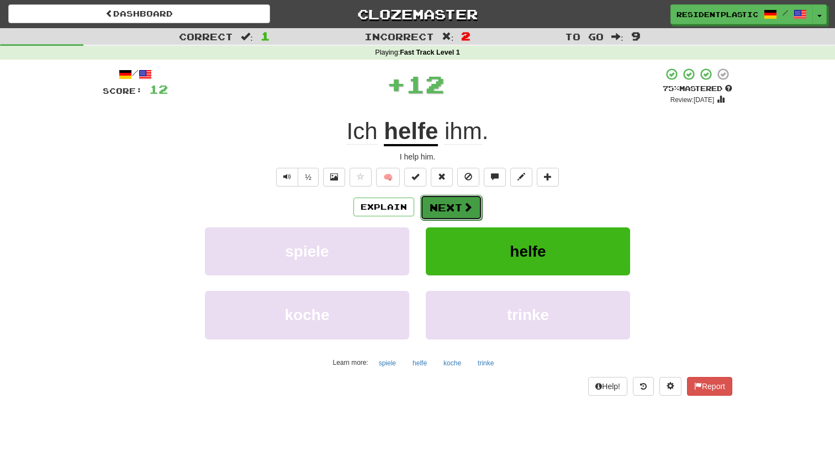
click at [455, 208] on button "Next" at bounding box center [451, 207] width 62 height 25
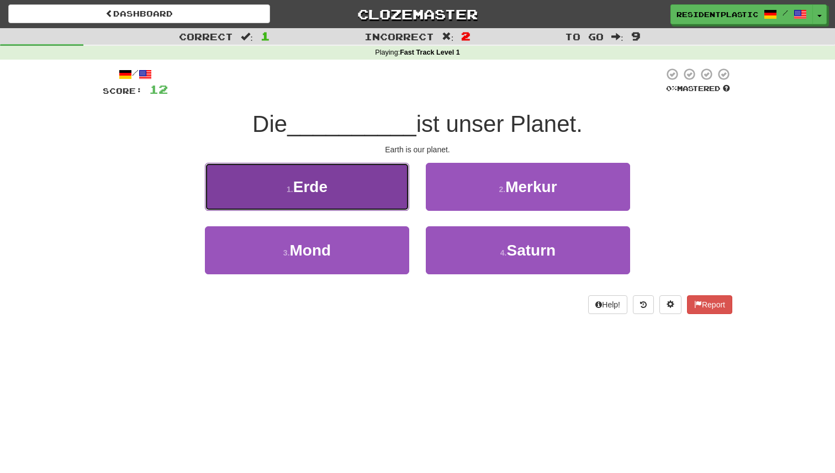
click at [405, 199] on button "1 . Erde" at bounding box center [307, 187] width 204 height 48
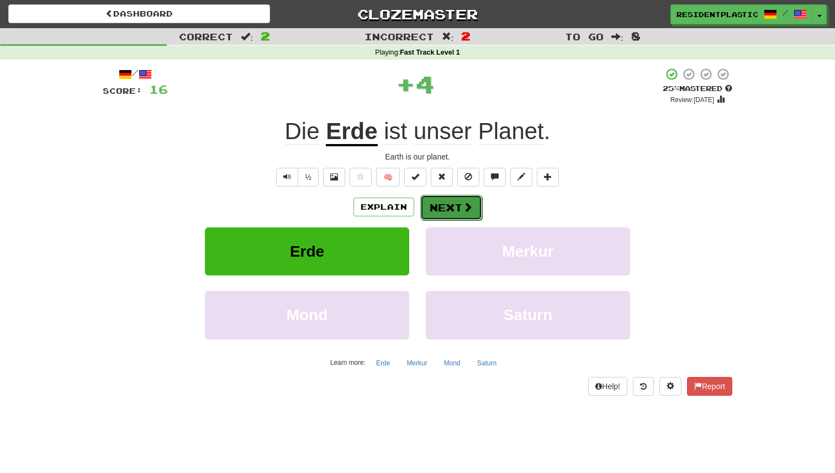
click at [460, 206] on button "Next" at bounding box center [451, 207] width 62 height 25
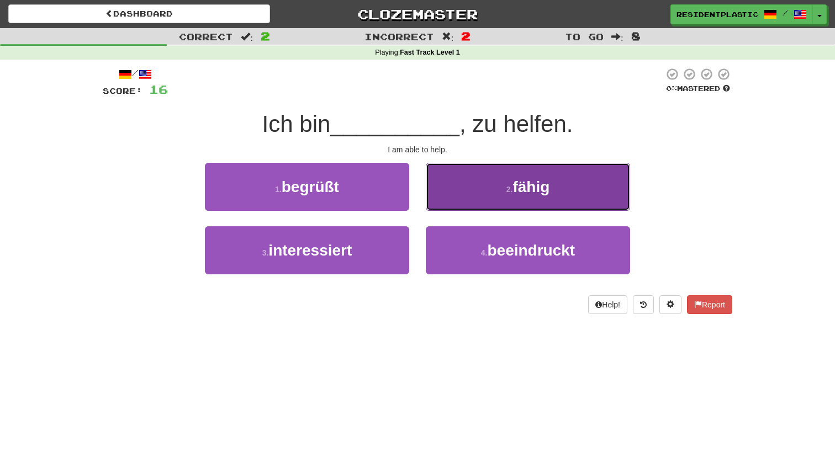
click at [443, 193] on button "2 . fähig" at bounding box center [528, 187] width 204 height 48
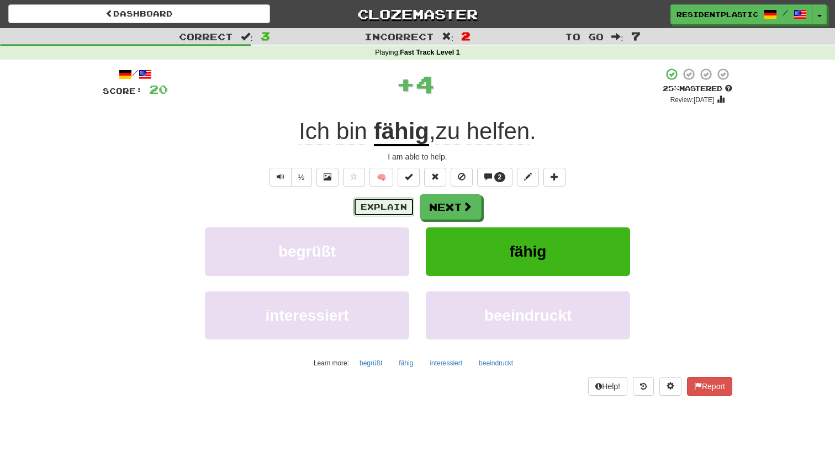
click at [397, 206] on button "Explain" at bounding box center [383, 207] width 61 height 19
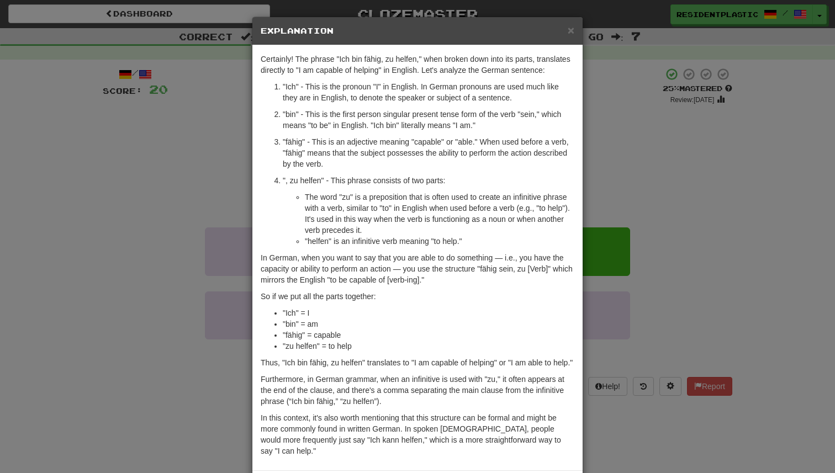
click at [669, 216] on div "× Explanation Certainly! The phrase "Ich bin fähig, zu helfen," when broken dow…" at bounding box center [417, 236] width 835 height 473
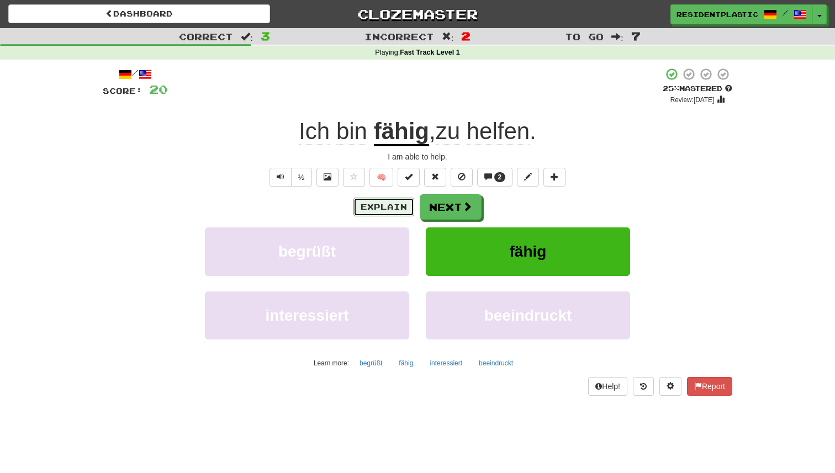
click at [374, 202] on button "Explain" at bounding box center [383, 207] width 61 height 19
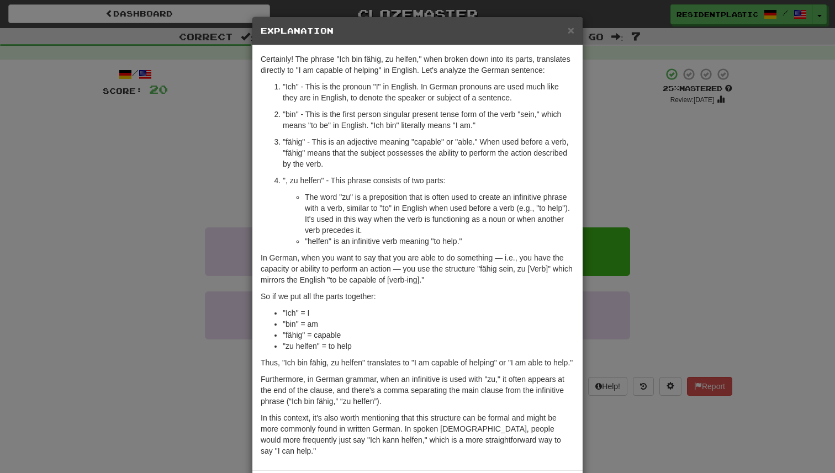
click at [641, 251] on div "× Explanation Certainly! The phrase "Ich bin fähig, zu helfen," when broken dow…" at bounding box center [417, 236] width 835 height 473
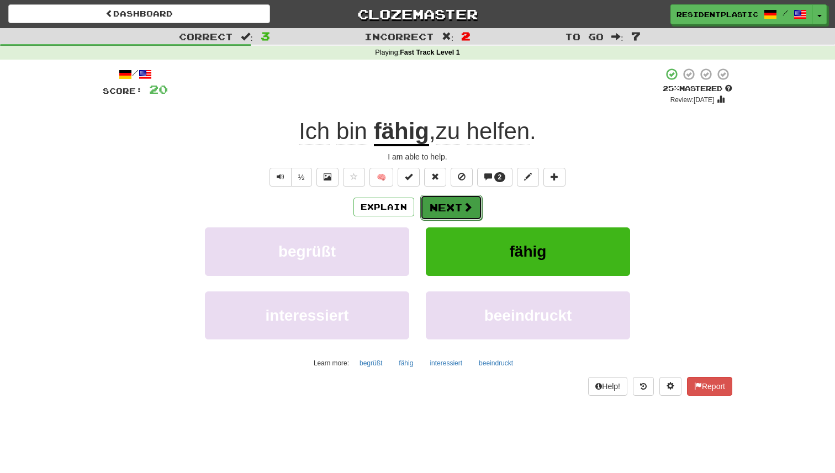
click at [468, 217] on button "Next" at bounding box center [451, 207] width 62 height 25
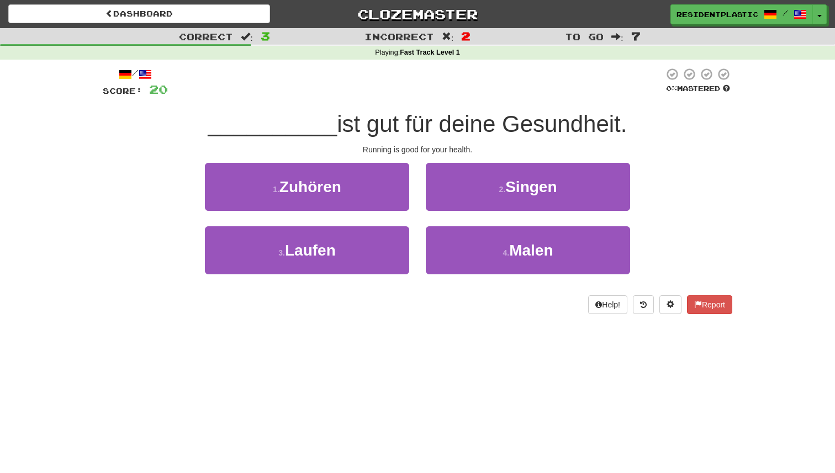
click at [240, 24] on div "Dashboard Clozemaster ResidentPlastic / Toggle Dropdown Dashboard Leaderboard A…" at bounding box center [417, 14] width 818 height 28
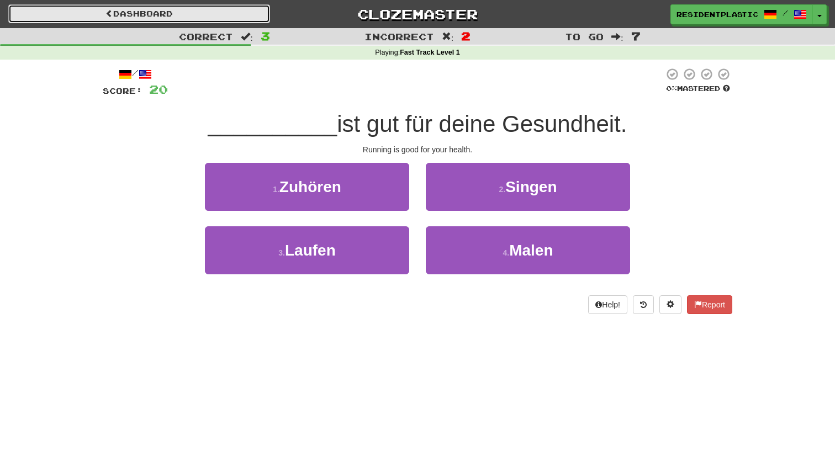
click at [233, 16] on link "Dashboard" at bounding box center [139, 13] width 262 height 19
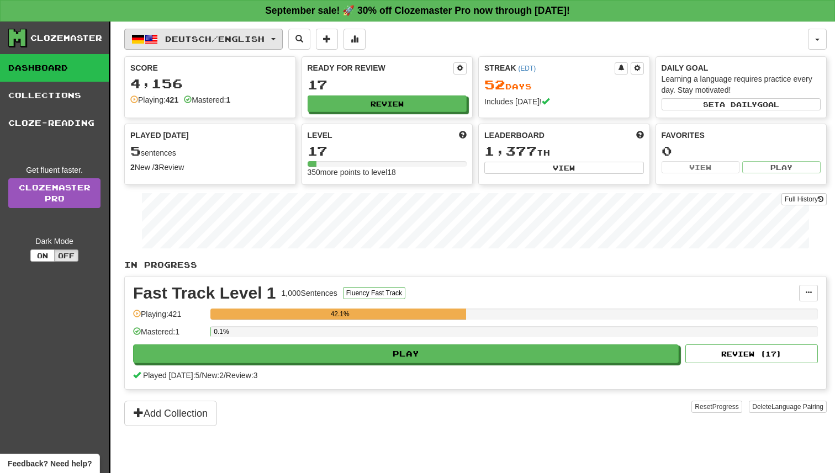
click at [206, 34] on span "Deutsch / English" at bounding box center [214, 38] width 99 height 9
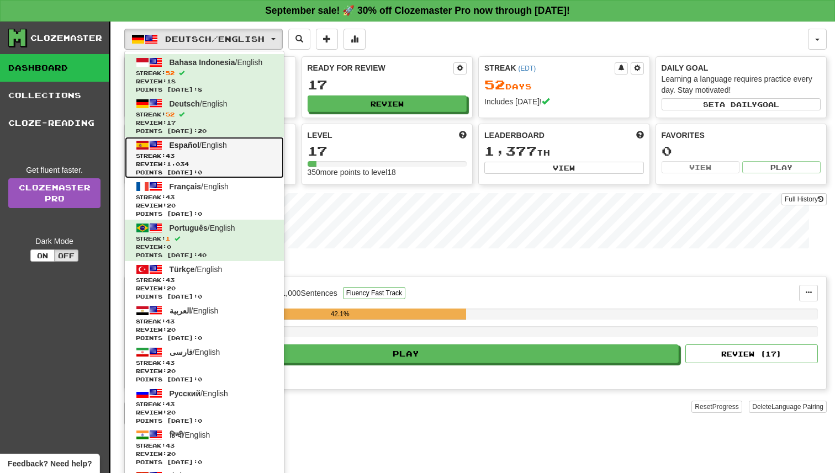
click at [221, 145] on span "Español / English" at bounding box center [197, 145] width 57 height 9
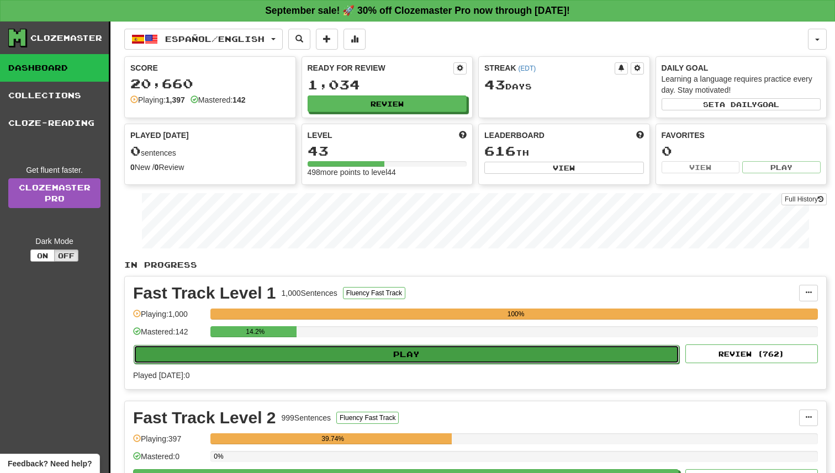
click at [417, 354] on button "Play" at bounding box center [406, 354] width 545 height 19
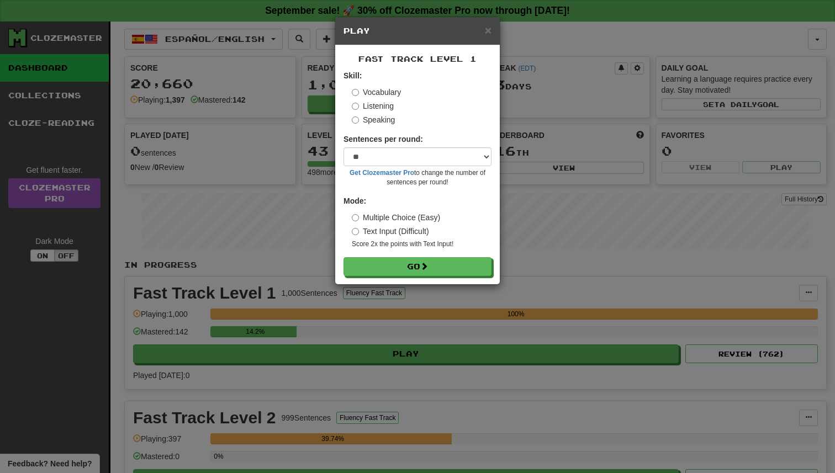
click at [666, 357] on div "× Play Fast Track Level 1 Skill: Vocabulary Listening Speaking Sentences per ro…" at bounding box center [417, 236] width 835 height 473
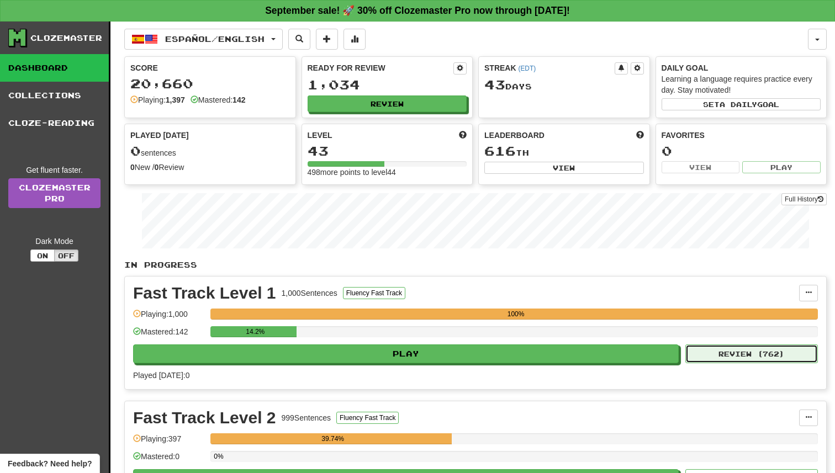
click at [709, 356] on button "Review ( 762 )" at bounding box center [751, 353] width 132 height 19
select select "**"
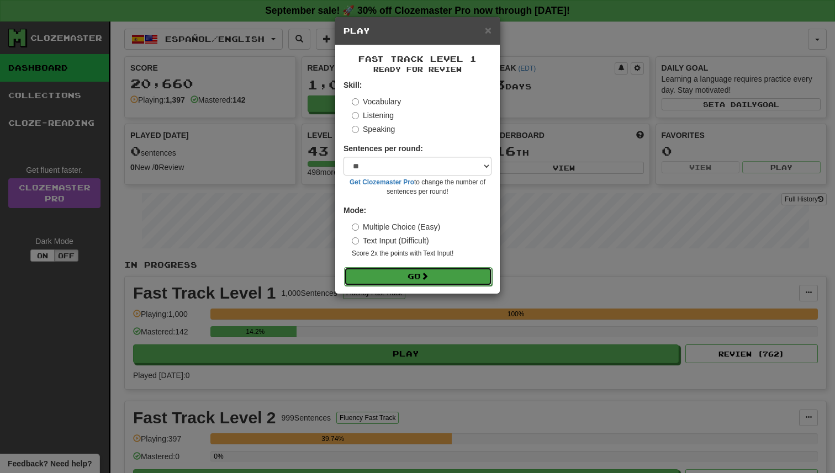
click at [444, 279] on button "Go" at bounding box center [418, 276] width 148 height 19
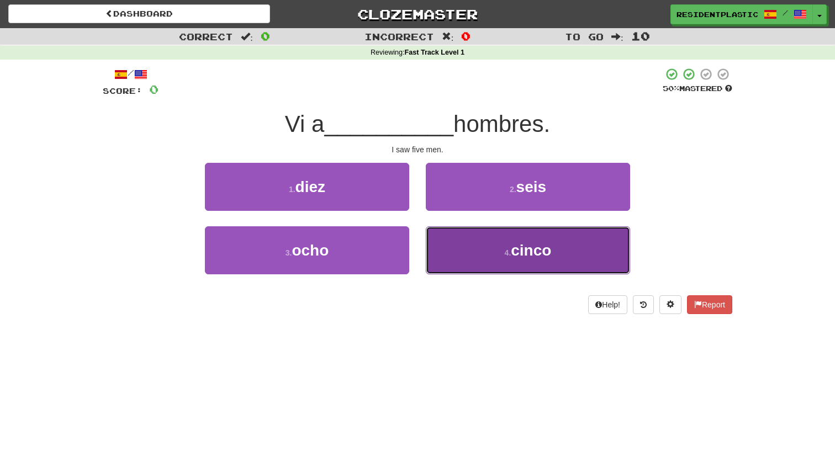
click at [465, 245] on button "4 . cinco" at bounding box center [528, 250] width 204 height 48
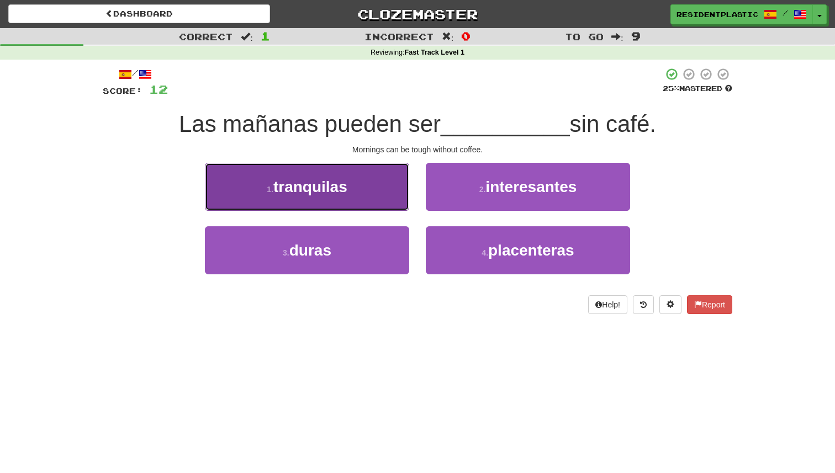
click at [376, 205] on button "1 . tranquilas" at bounding box center [307, 187] width 204 height 48
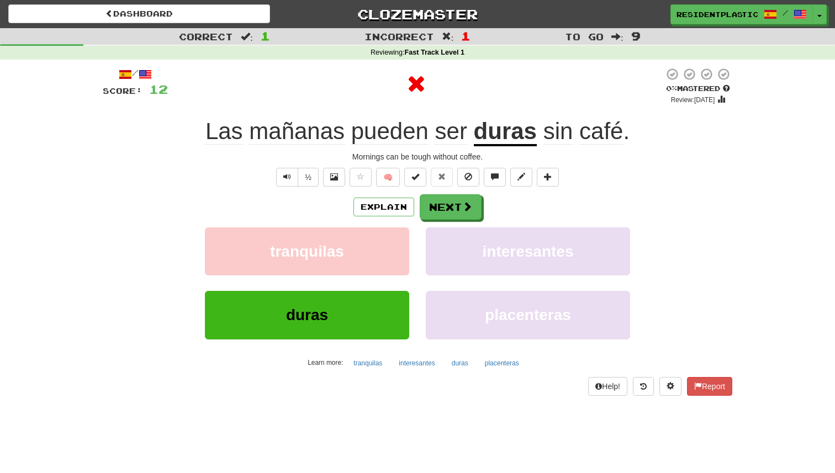
click at [462, 193] on div "/ Score: 12 0 % Mastered Review: 2025-09-21 Las mañanas pueden ser duras sin ca…" at bounding box center [417, 231] width 629 height 328
click at [458, 201] on button "Next" at bounding box center [451, 207] width 62 height 25
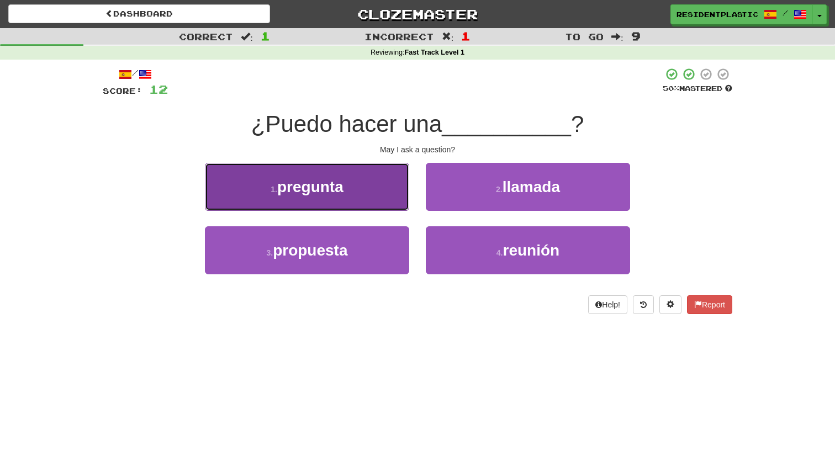
click at [382, 185] on button "1 . pregunta" at bounding box center [307, 187] width 204 height 48
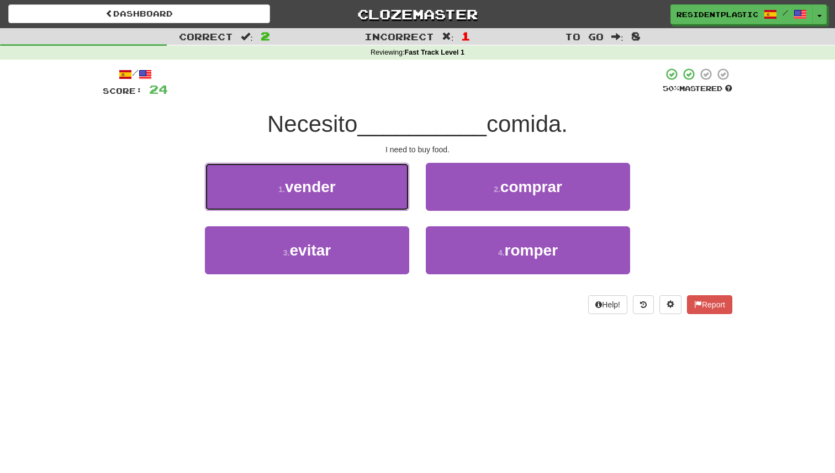
click at [382, 185] on button "1 . vender" at bounding box center [307, 187] width 204 height 48
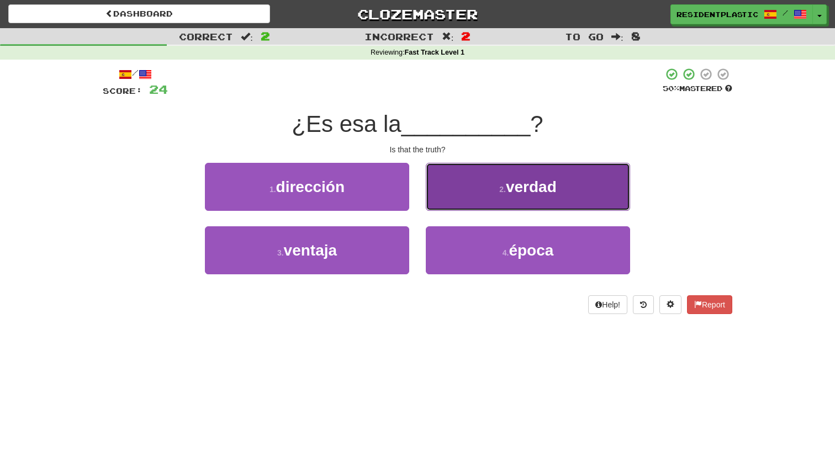
click at [460, 183] on button "2 . verdad" at bounding box center [528, 187] width 204 height 48
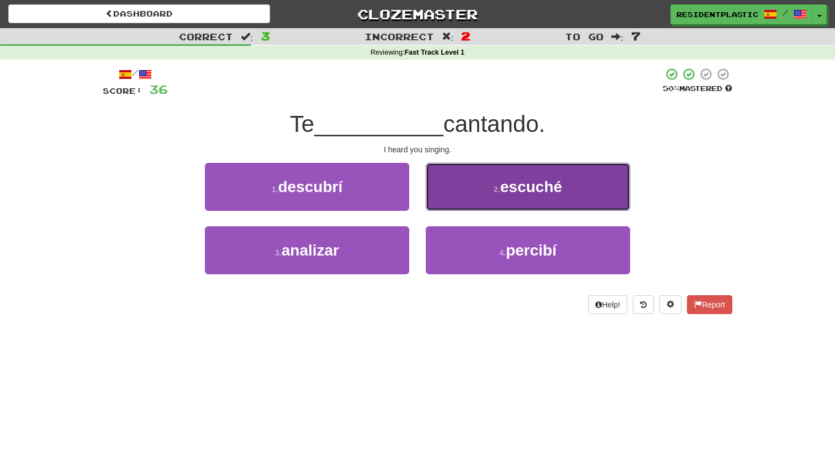
click at [479, 199] on button "2 . escuché" at bounding box center [528, 187] width 204 height 48
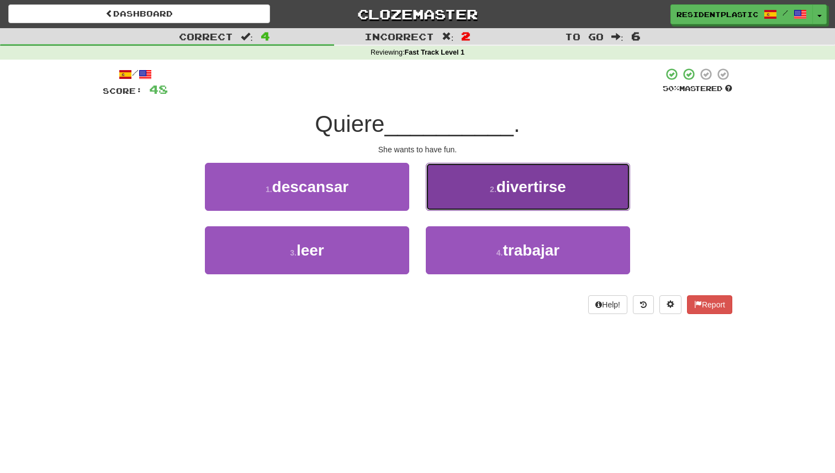
click at [463, 200] on button "2 . divertirse" at bounding box center [528, 187] width 204 height 48
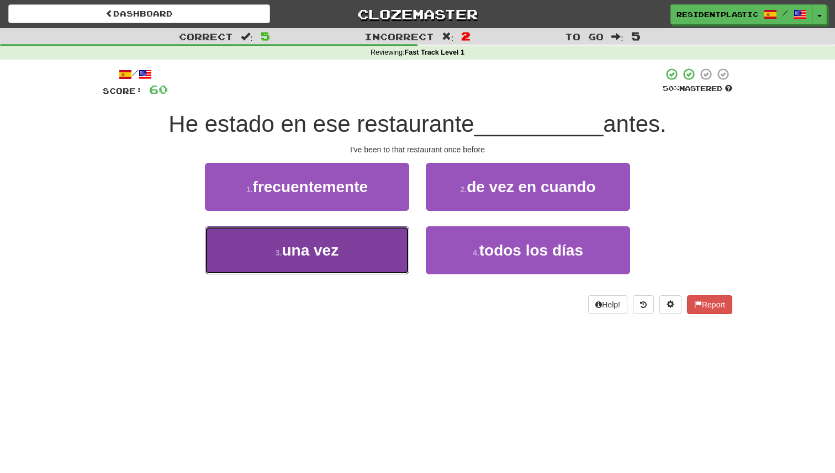
click at [392, 238] on button "3 . una vez" at bounding box center [307, 250] width 204 height 48
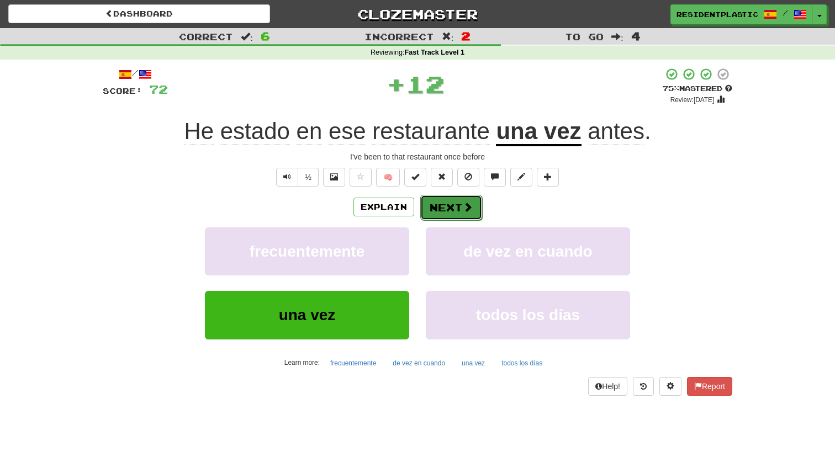
click at [439, 213] on button "Next" at bounding box center [451, 207] width 62 height 25
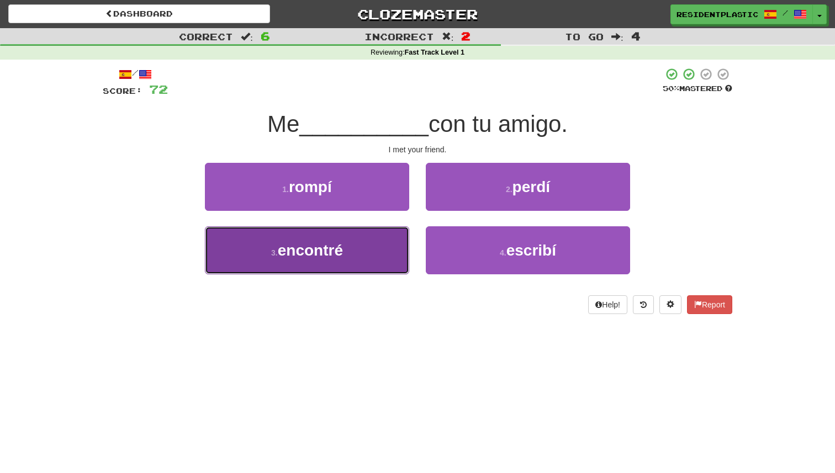
click at [383, 248] on button "3 . encontré" at bounding box center [307, 250] width 204 height 48
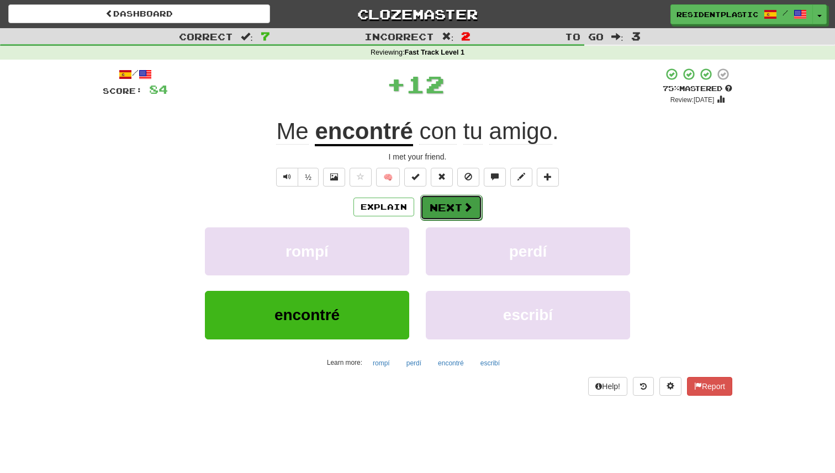
click at [436, 209] on button "Next" at bounding box center [451, 207] width 62 height 25
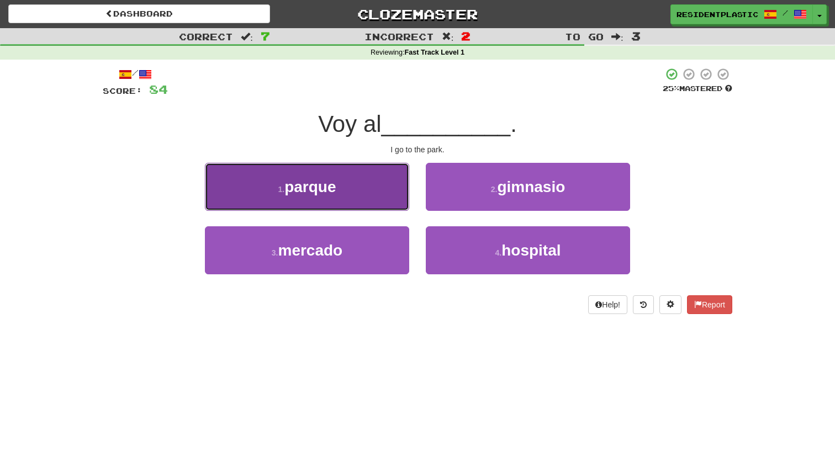
click at [388, 194] on button "1 . parque" at bounding box center [307, 187] width 204 height 48
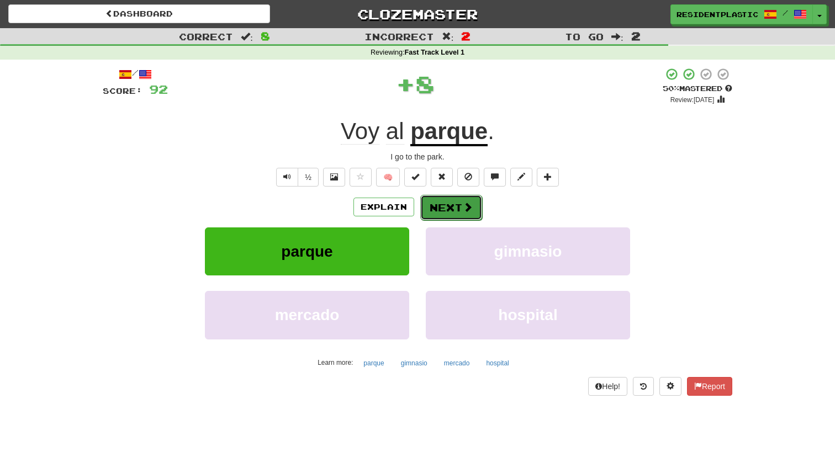
click at [447, 207] on button "Next" at bounding box center [451, 207] width 62 height 25
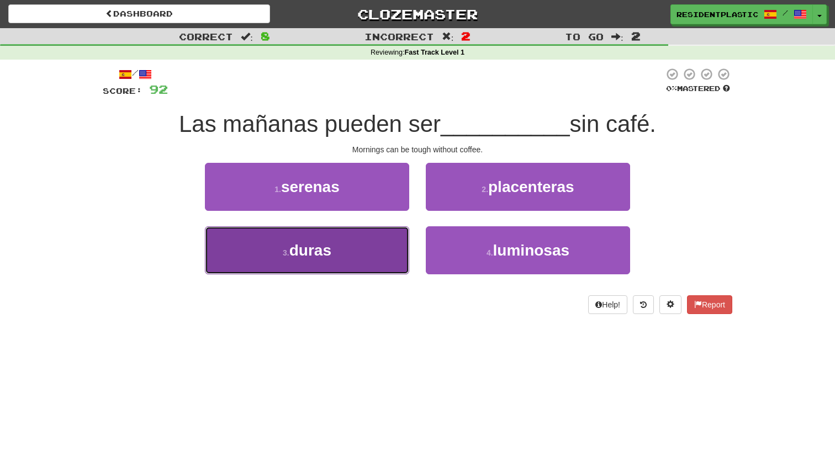
click at [375, 245] on button "3 . duras" at bounding box center [307, 250] width 204 height 48
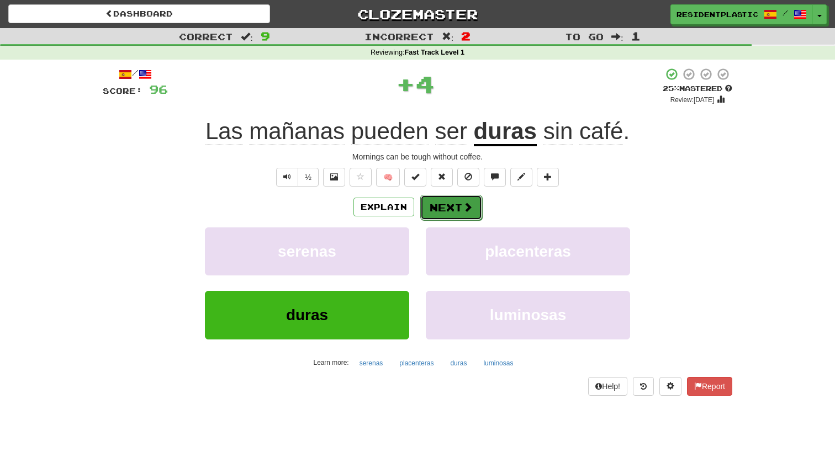
click at [439, 204] on button "Next" at bounding box center [451, 207] width 62 height 25
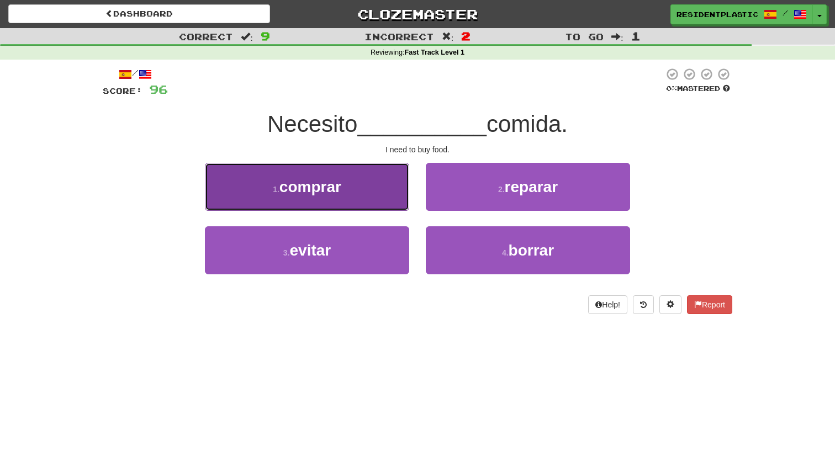
click at [402, 198] on button "1 . comprar" at bounding box center [307, 187] width 204 height 48
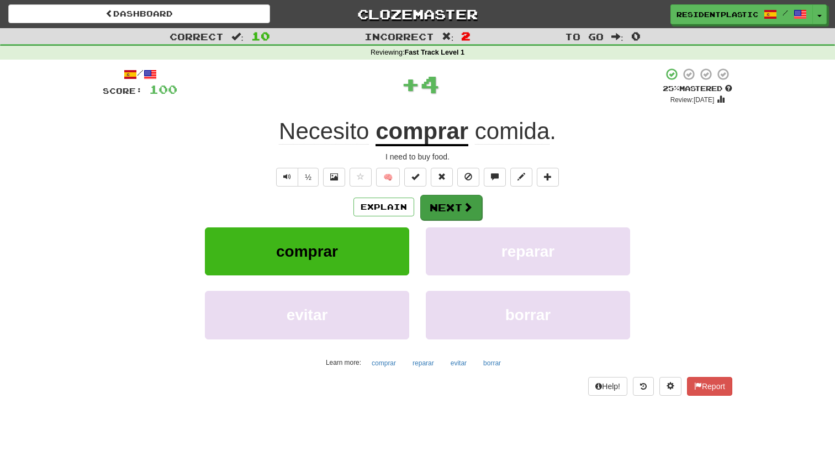
click at [420, 199] on button "Next" at bounding box center [451, 207] width 62 height 25
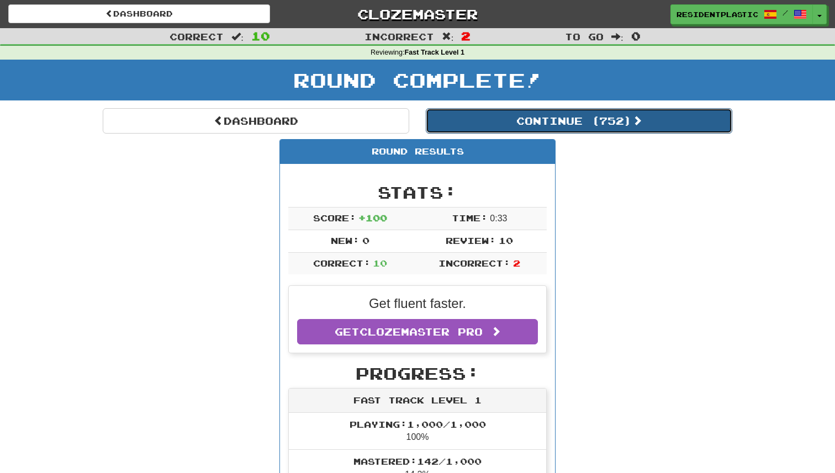
click at [444, 114] on button "Continue ( 752 )" at bounding box center [579, 120] width 306 height 25
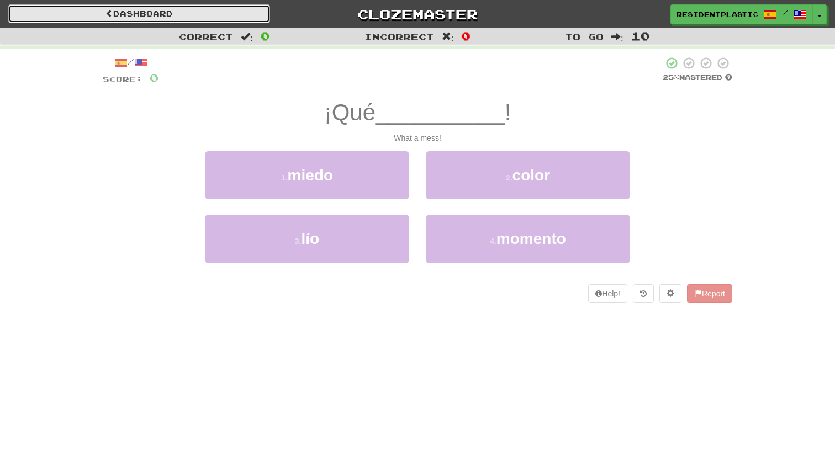
click at [236, 12] on link "Dashboard" at bounding box center [139, 13] width 262 height 19
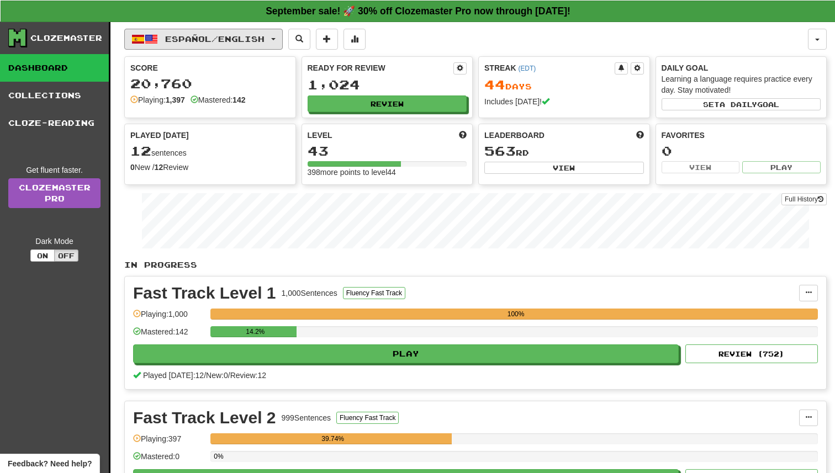
click at [240, 31] on button "Español / English" at bounding box center [203, 39] width 158 height 21
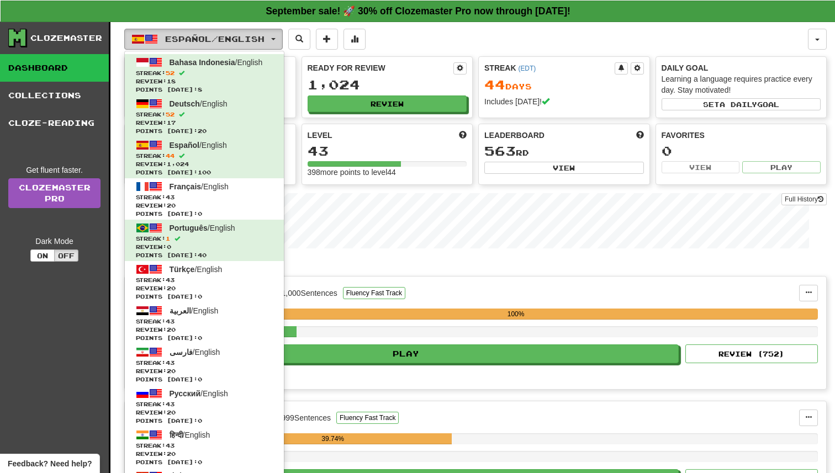
click at [240, 31] on button "Español / English" at bounding box center [203, 39] width 158 height 21
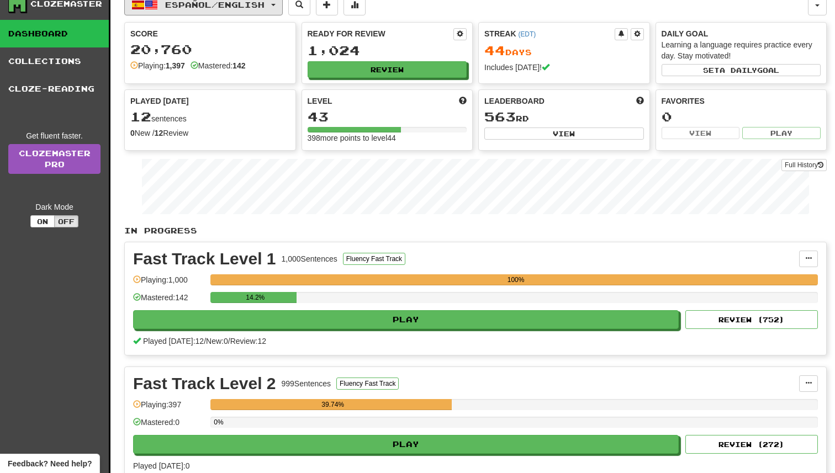
scroll to position [89, 0]
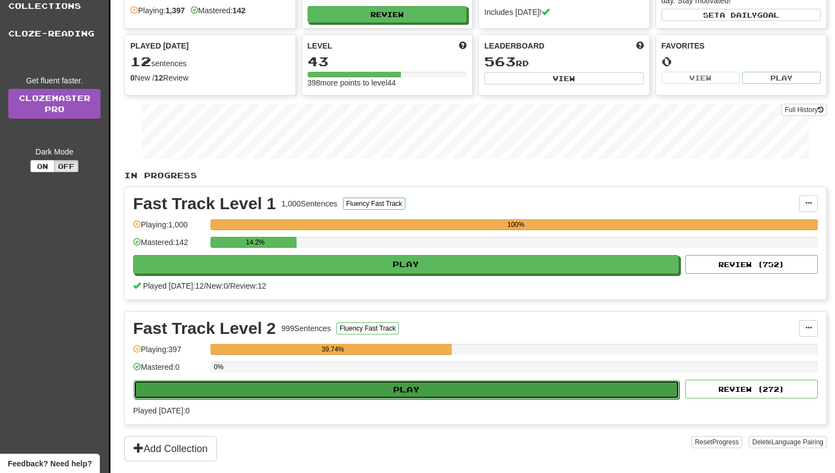
click at [580, 381] on button "Play" at bounding box center [406, 389] width 545 height 19
select select "**"
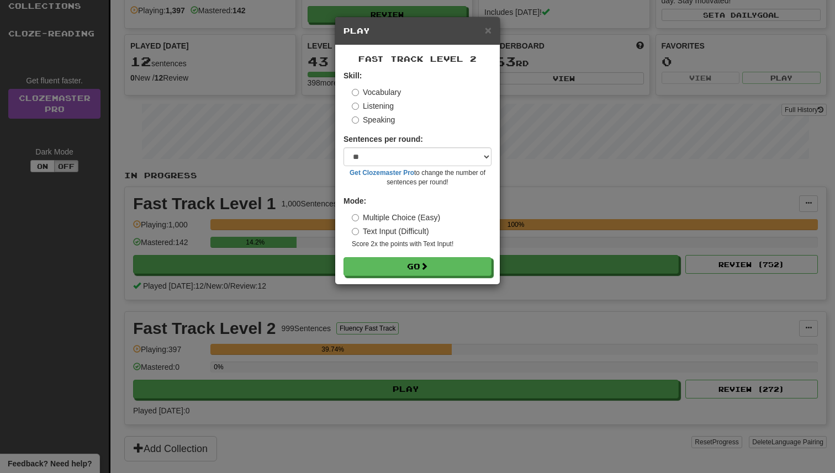
click at [476, 282] on div "Fast Track Level 2 Skill: Vocabulary Listening Speaking Sentences per round: * …" at bounding box center [417, 164] width 164 height 239
click at [474, 273] on button "Go" at bounding box center [418, 267] width 148 height 19
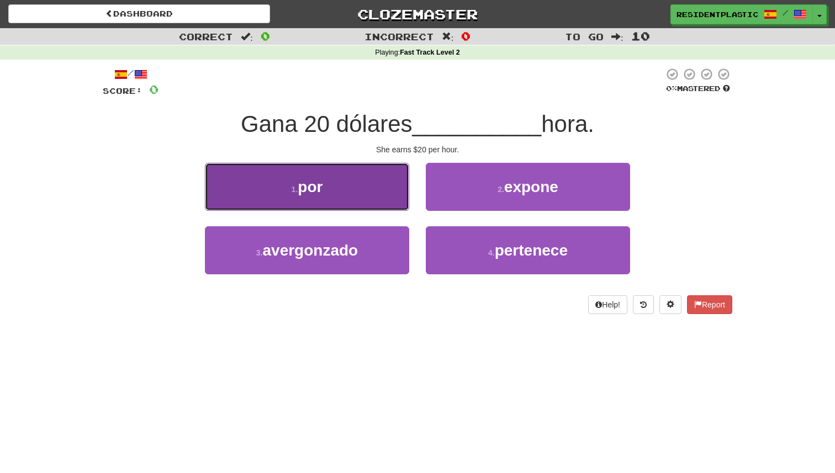
click at [395, 194] on button "1 . por" at bounding box center [307, 187] width 204 height 48
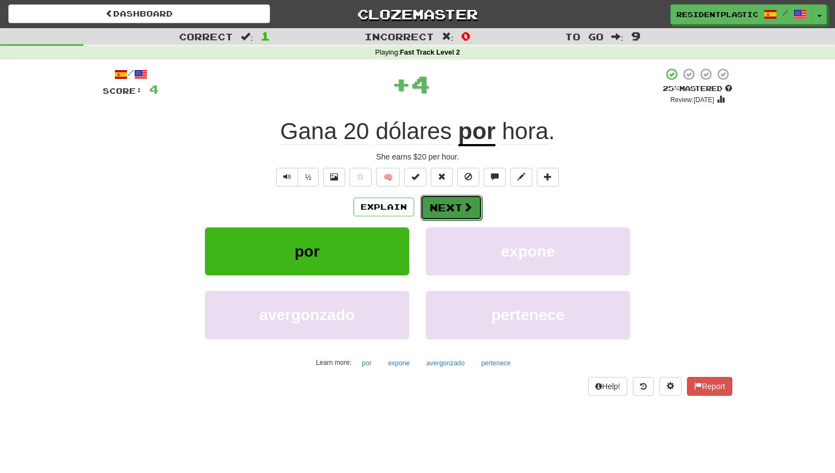
click at [452, 203] on button "Next" at bounding box center [451, 207] width 62 height 25
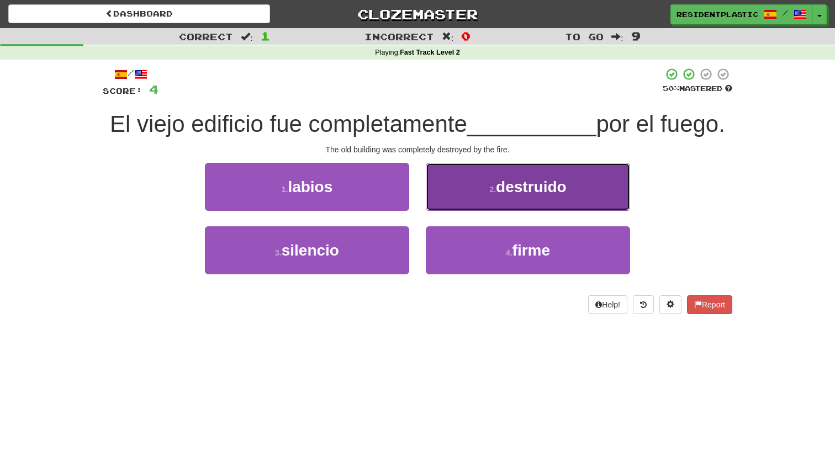
click at [465, 205] on button "2 . destruido" at bounding box center [528, 187] width 204 height 48
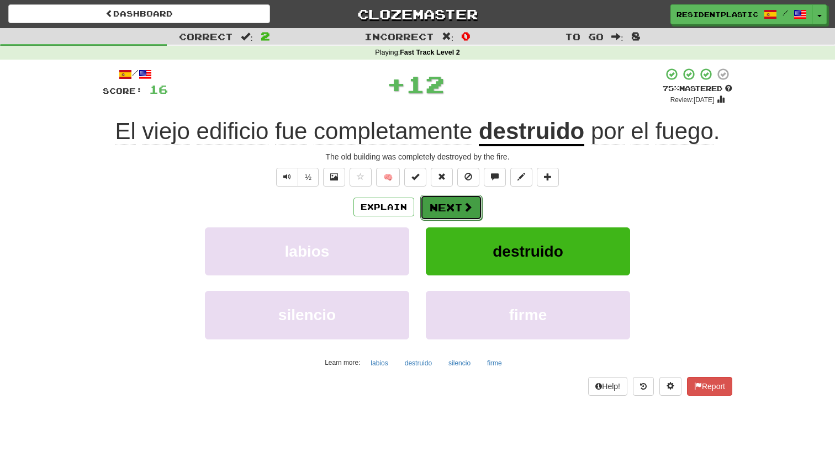
click at [458, 208] on button "Next" at bounding box center [451, 207] width 62 height 25
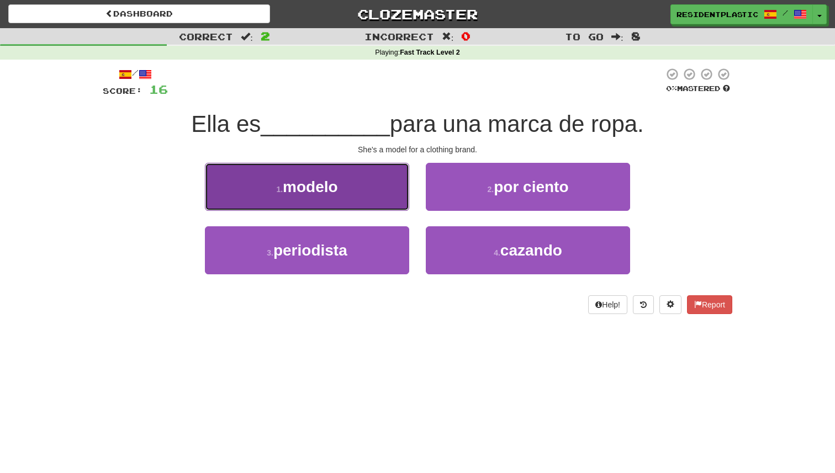
click at [401, 189] on button "1 . modelo" at bounding box center [307, 187] width 204 height 48
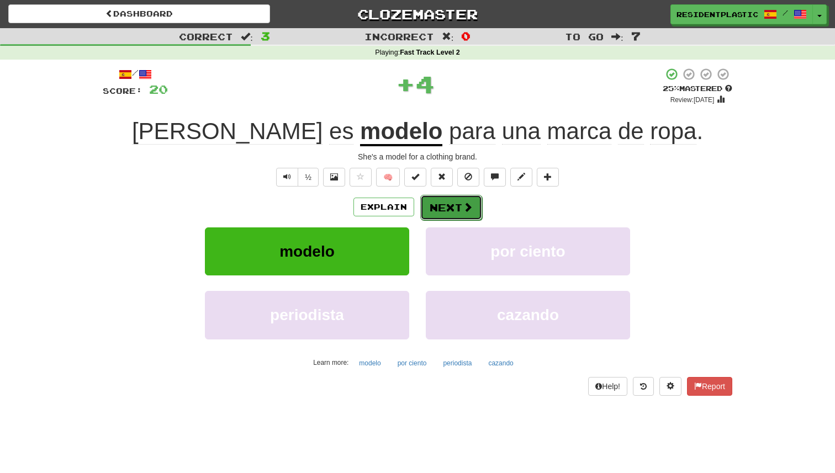
click at [441, 201] on button "Next" at bounding box center [451, 207] width 62 height 25
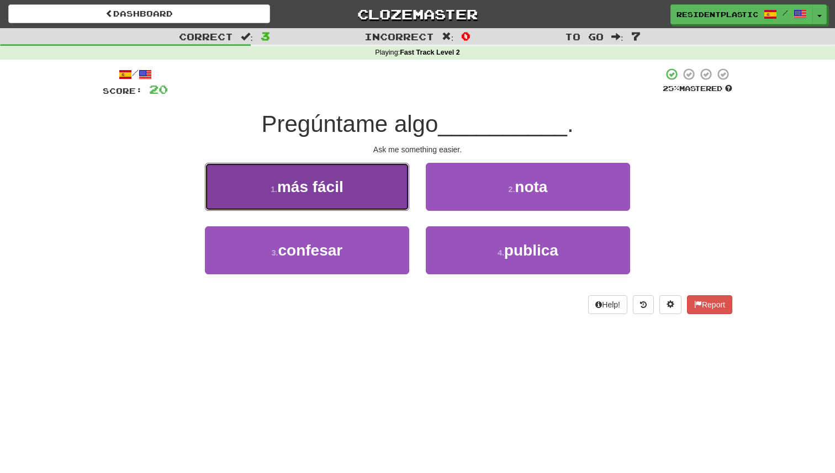
click at [397, 195] on button "1 . más fácil" at bounding box center [307, 187] width 204 height 48
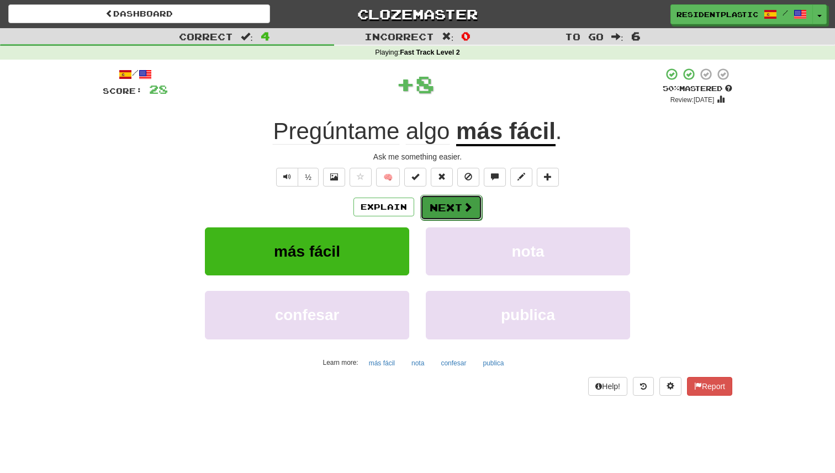
click at [435, 201] on button "Next" at bounding box center [451, 207] width 62 height 25
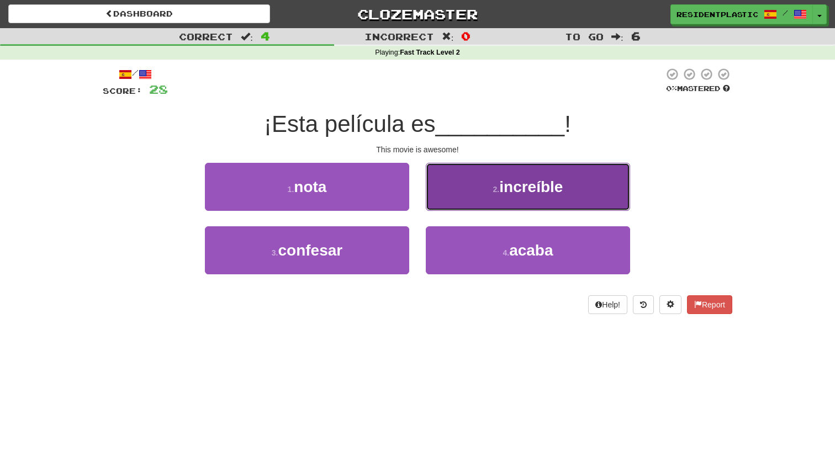
click at [474, 205] on button "2 . increíble" at bounding box center [528, 187] width 204 height 48
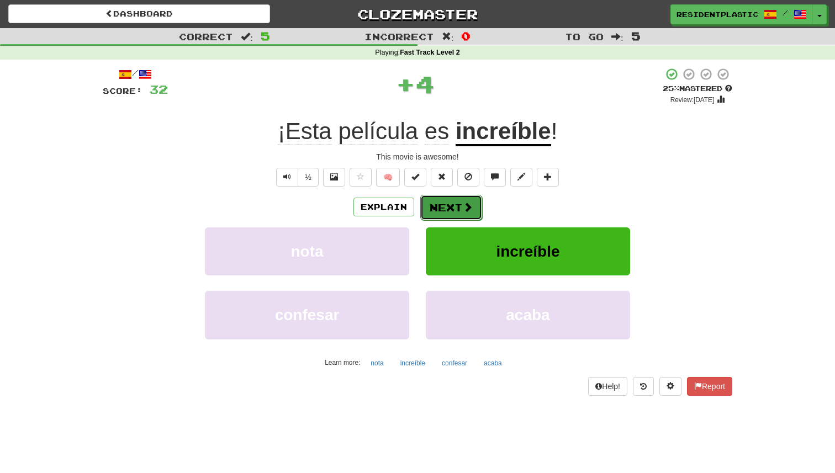
click at [448, 206] on button "Next" at bounding box center [451, 207] width 62 height 25
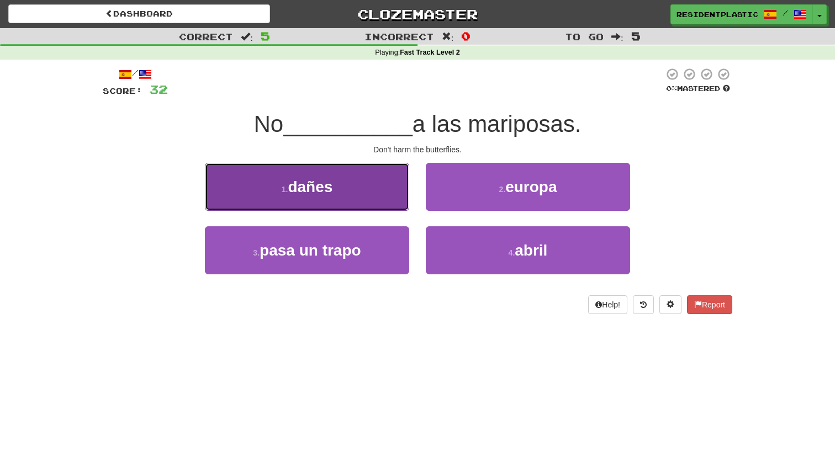
click at [388, 194] on button "1 . dañes" at bounding box center [307, 187] width 204 height 48
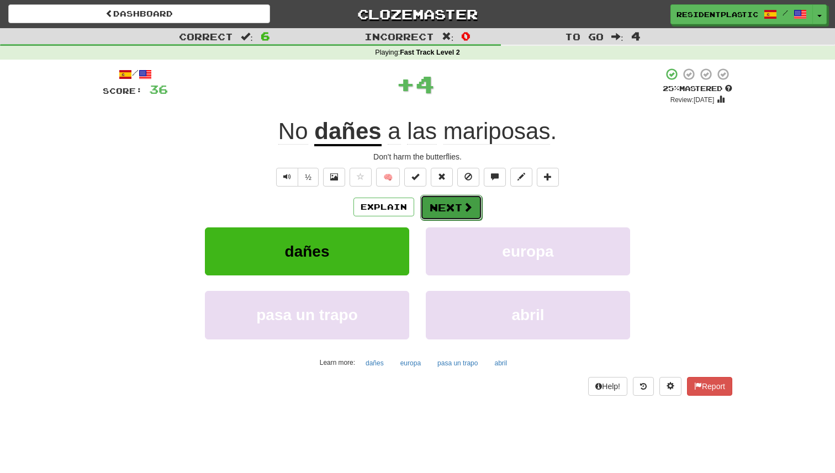
click at [460, 206] on button "Next" at bounding box center [451, 207] width 62 height 25
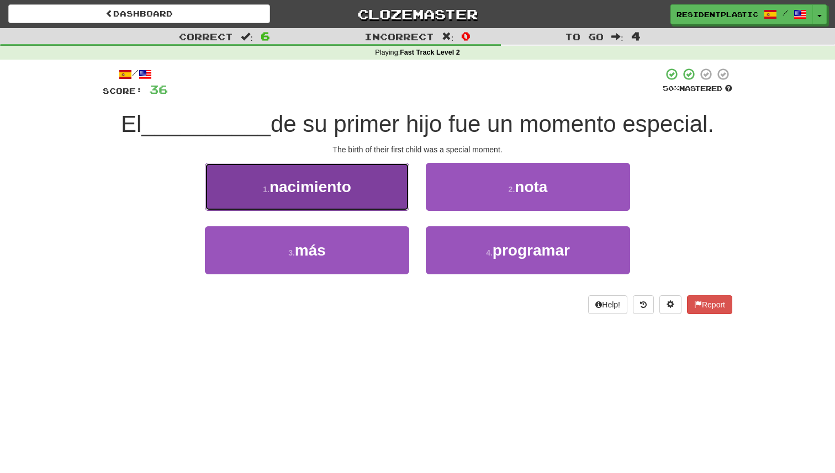
click at [381, 197] on button "1 . nacimiento" at bounding box center [307, 187] width 204 height 48
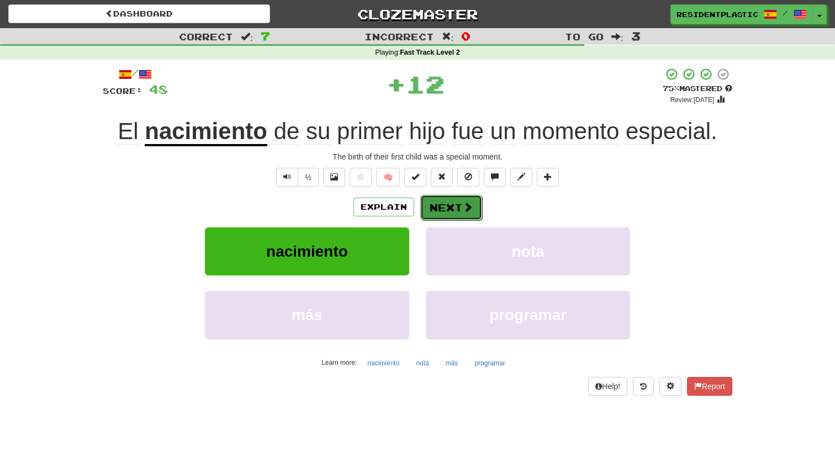
click at [433, 203] on button "Next" at bounding box center [451, 207] width 62 height 25
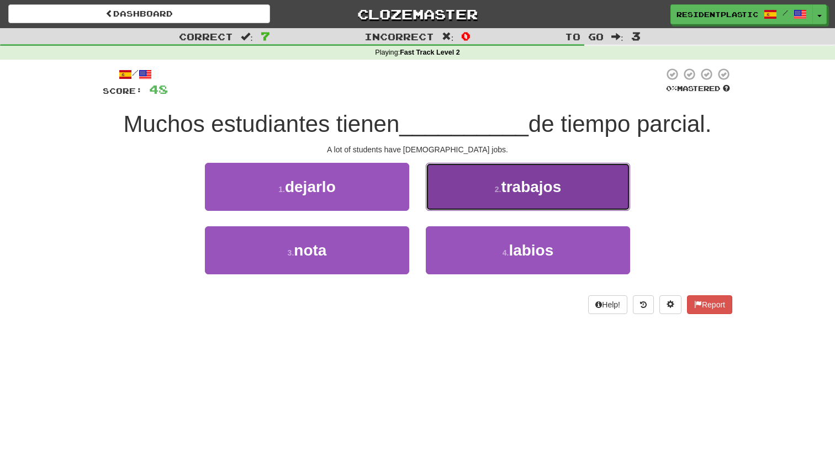
click at [465, 204] on button "2 . trabajos" at bounding box center [528, 187] width 204 height 48
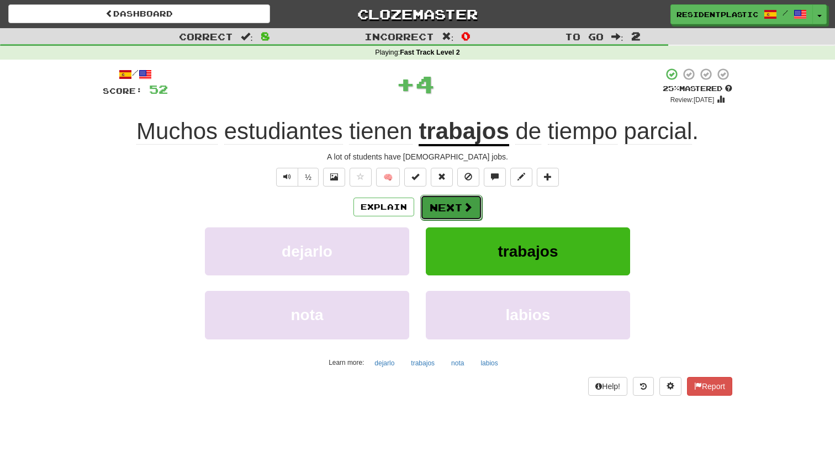
click at [473, 216] on button "Next" at bounding box center [451, 207] width 62 height 25
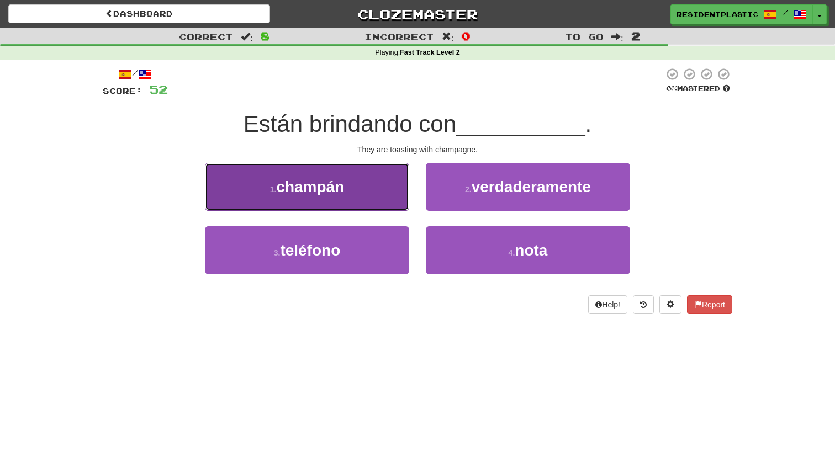
click at [386, 197] on button "1 . champán" at bounding box center [307, 187] width 204 height 48
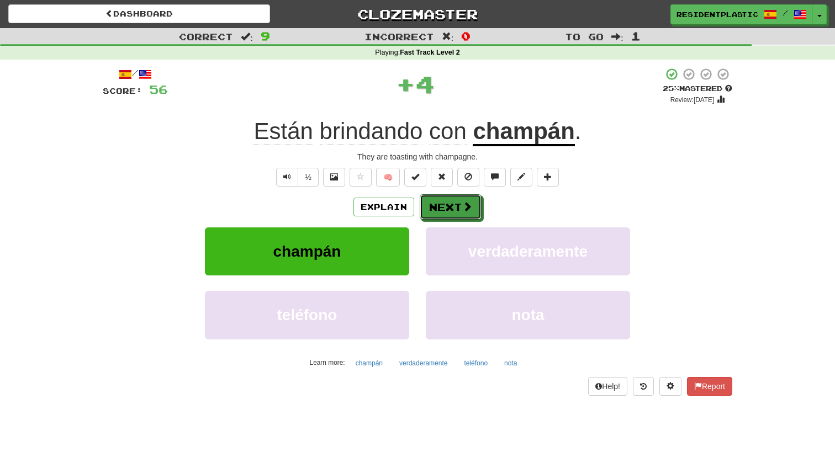
click at [445, 205] on button "Next" at bounding box center [451, 206] width 62 height 25
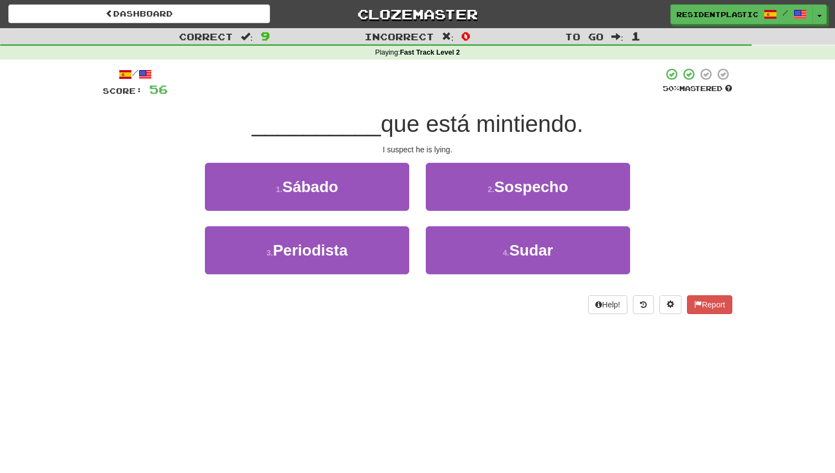
click at [450, 211] on div "2 . Sospecho" at bounding box center [527, 194] width 221 height 63
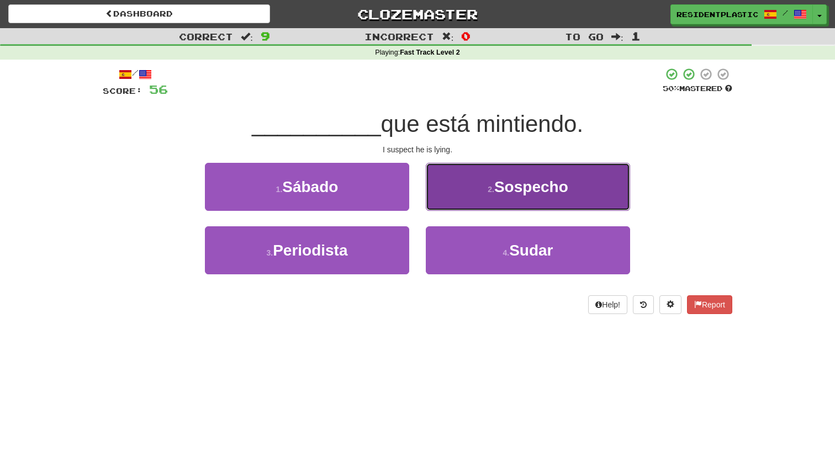
click at [450, 202] on button "2 . Sospecho" at bounding box center [528, 187] width 204 height 48
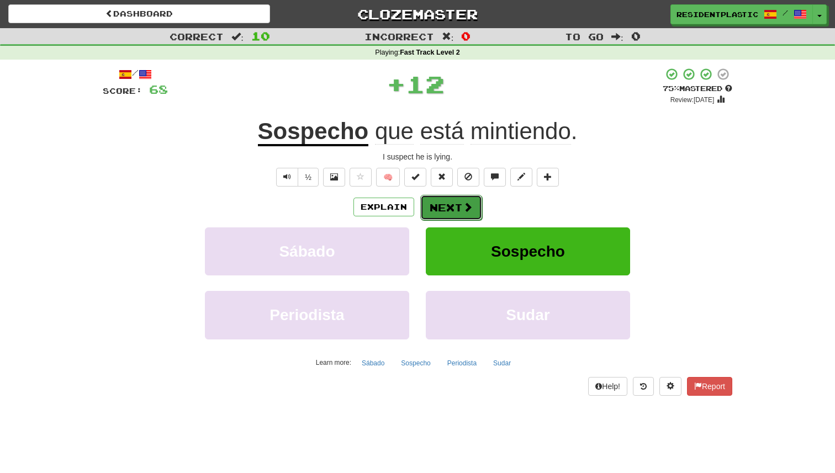
click at [445, 207] on button "Next" at bounding box center [451, 207] width 62 height 25
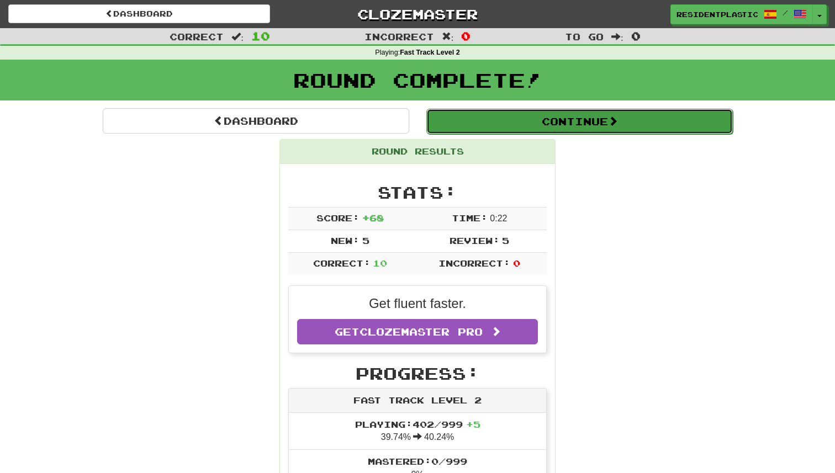
click at [460, 132] on button "Continue" at bounding box center [579, 121] width 306 height 25
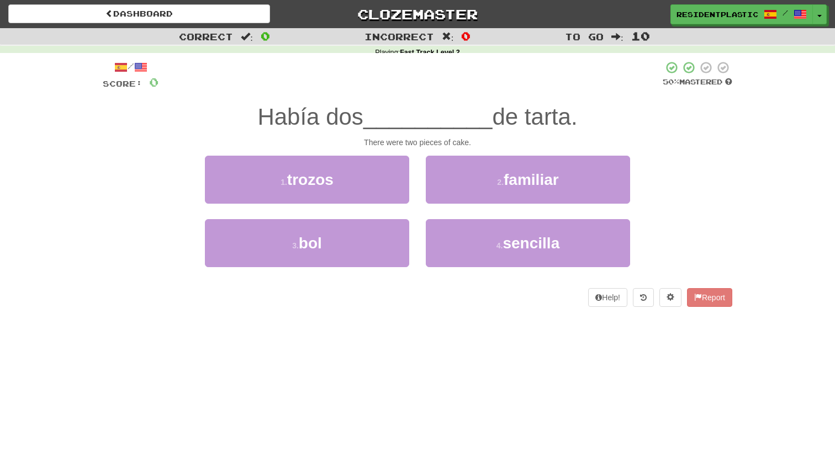
click at [209, 29] on div "Correct : 0" at bounding box center [139, 36] width 278 height 16
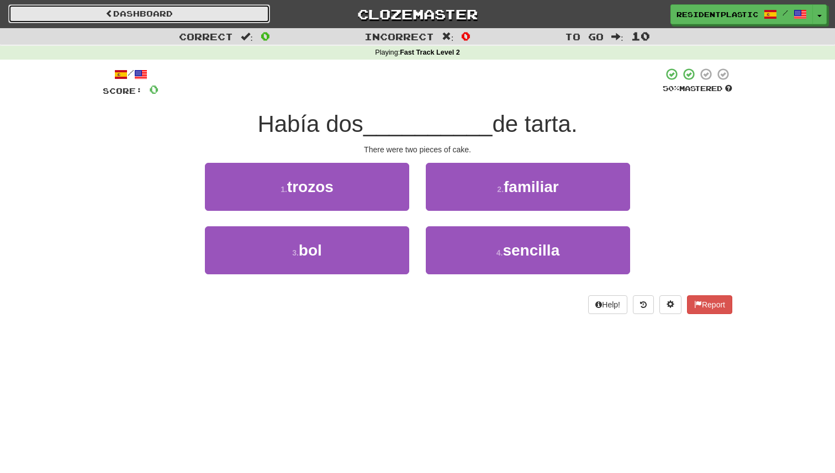
click at [210, 19] on link "Dashboard" at bounding box center [139, 13] width 262 height 19
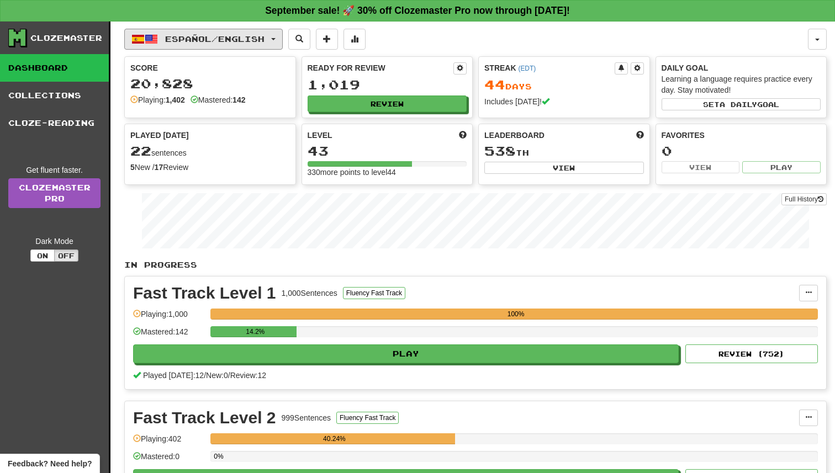
click at [239, 43] on span "Español / English" at bounding box center [214, 38] width 99 height 9
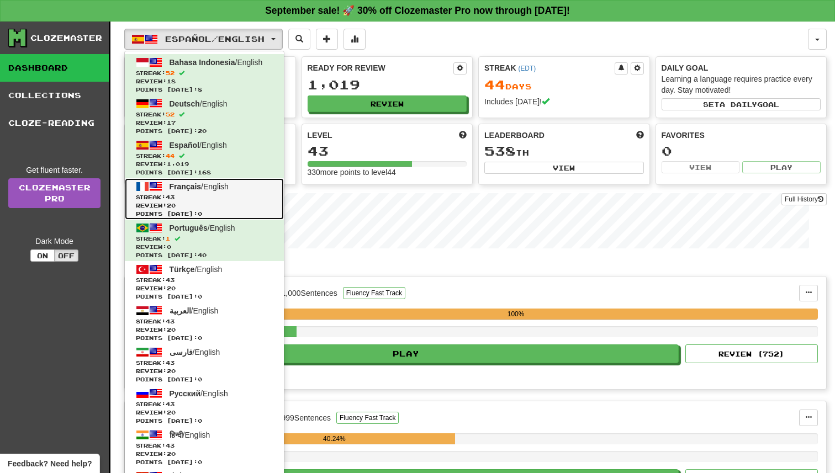
click at [252, 199] on span "Streak: 43" at bounding box center [204, 197] width 137 height 8
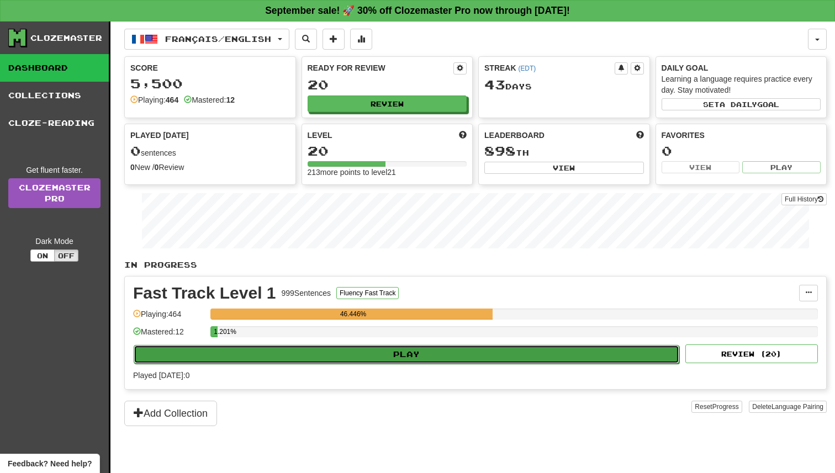
click at [399, 351] on button "Play" at bounding box center [406, 354] width 545 height 19
select select "**"
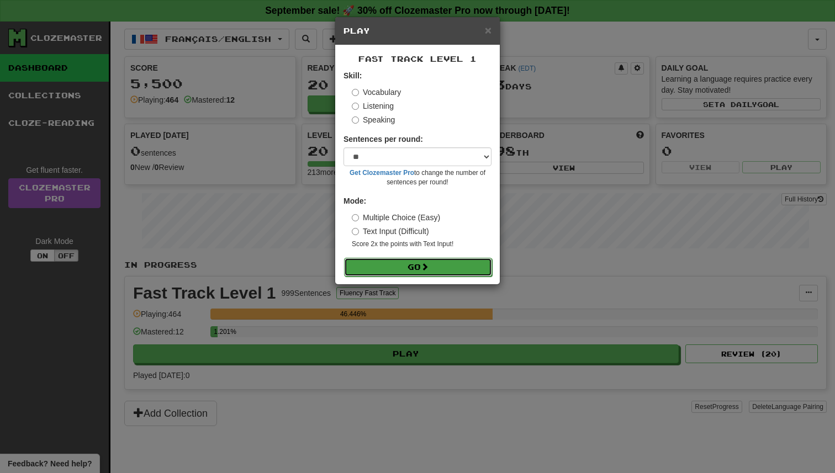
click at [428, 270] on span at bounding box center [425, 267] width 8 height 8
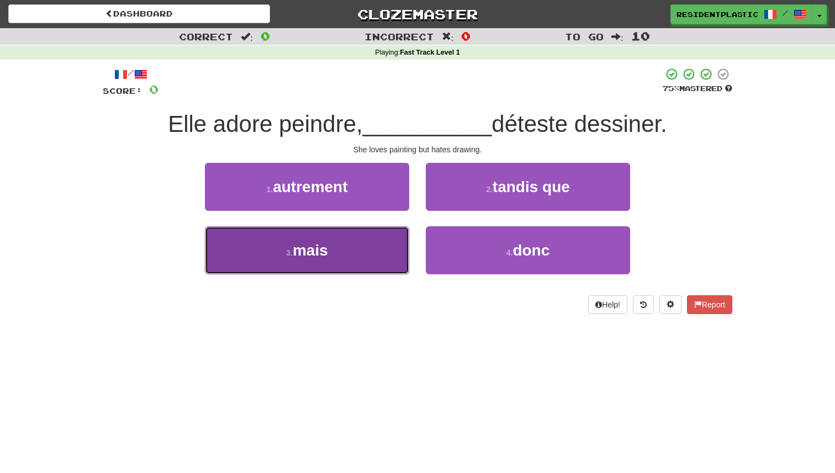
click at [397, 247] on button "3 . mais" at bounding box center [307, 250] width 204 height 48
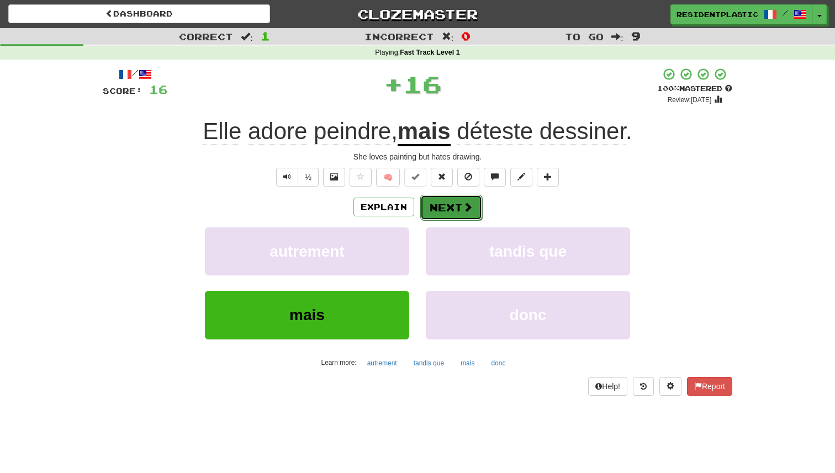
click at [455, 204] on button "Next" at bounding box center [451, 207] width 62 height 25
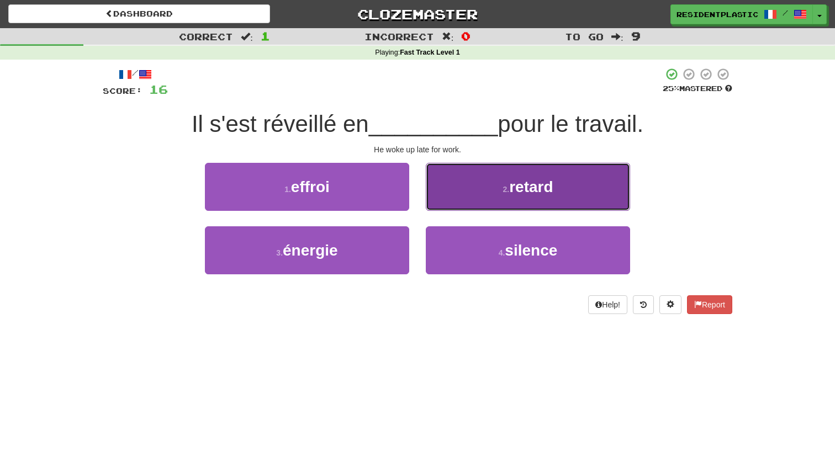
click at [460, 189] on button "2 . retard" at bounding box center [528, 187] width 204 height 48
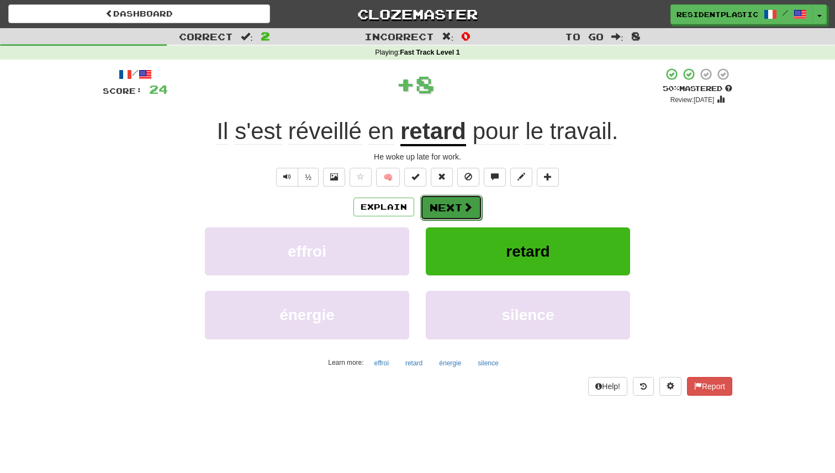
click at [454, 203] on button "Next" at bounding box center [451, 207] width 62 height 25
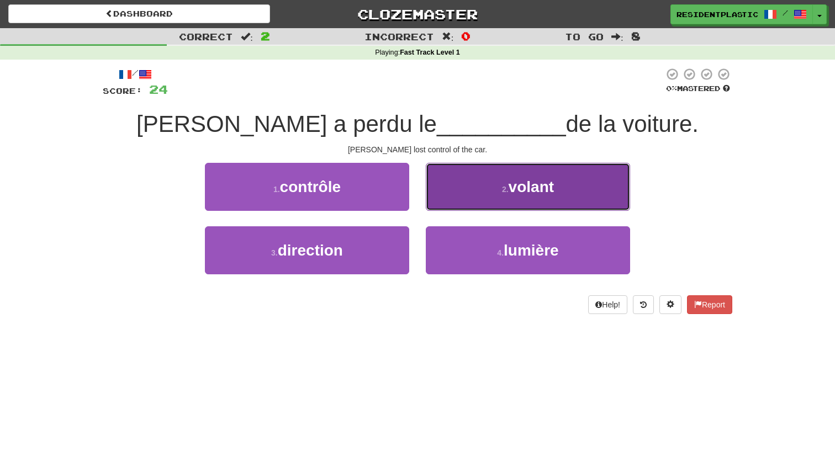
click at [451, 204] on button "2 . volant" at bounding box center [528, 187] width 204 height 48
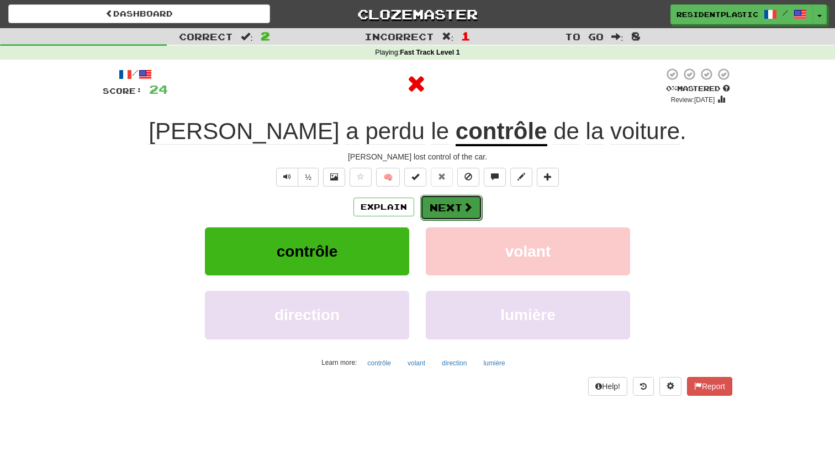
click at [439, 207] on button "Next" at bounding box center [451, 207] width 62 height 25
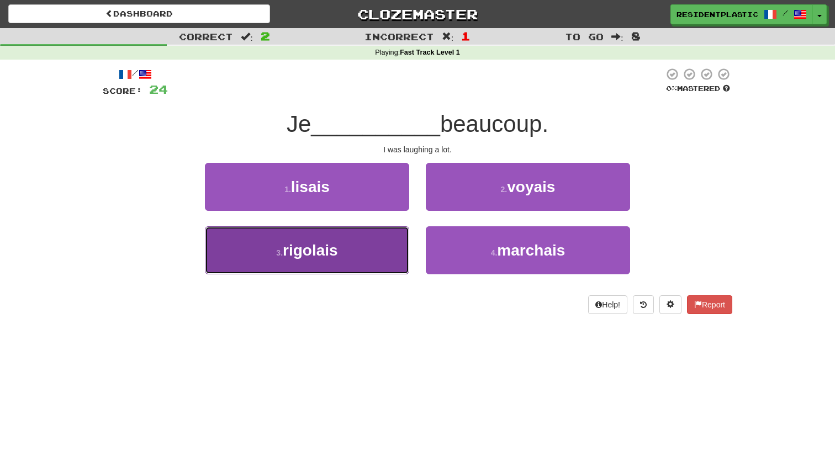
click at [369, 254] on button "3 . rigolais" at bounding box center [307, 250] width 204 height 48
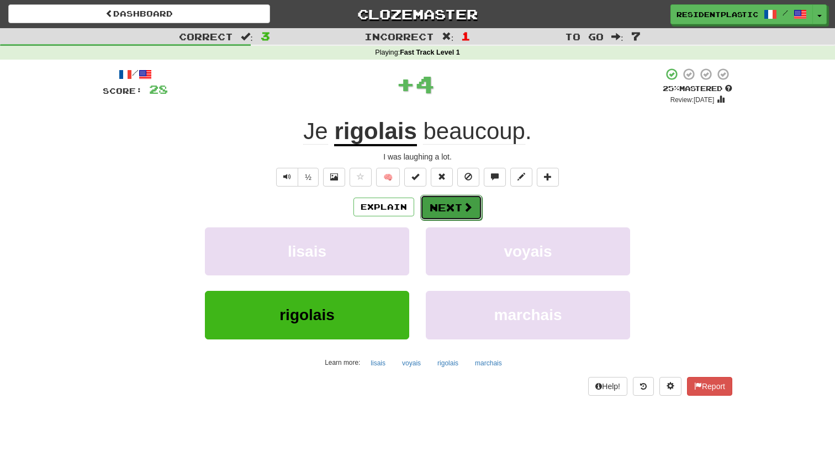
click at [450, 218] on button "Next" at bounding box center [451, 207] width 62 height 25
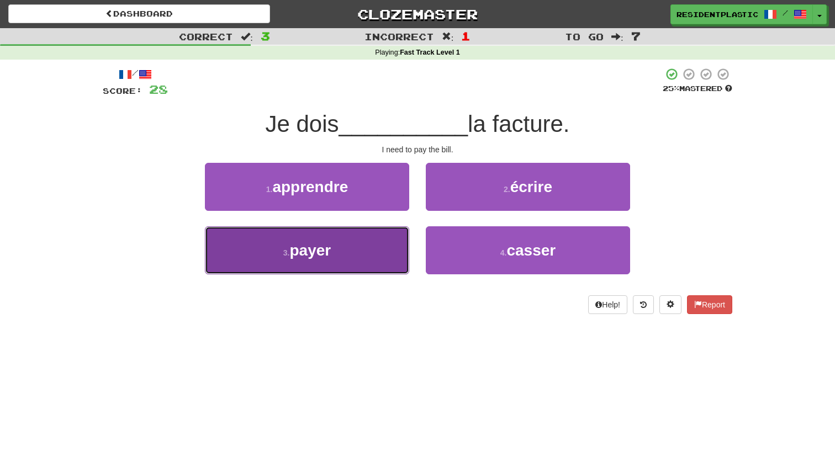
click at [393, 237] on button "3 . payer" at bounding box center [307, 250] width 204 height 48
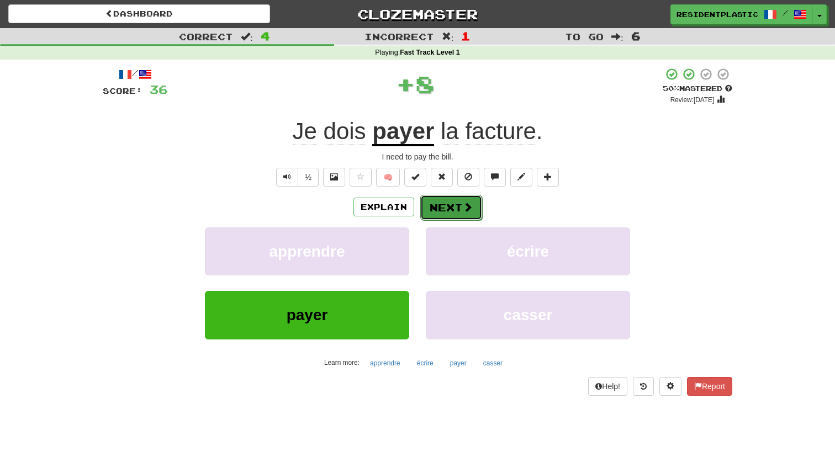
click at [438, 201] on button "Next" at bounding box center [451, 207] width 62 height 25
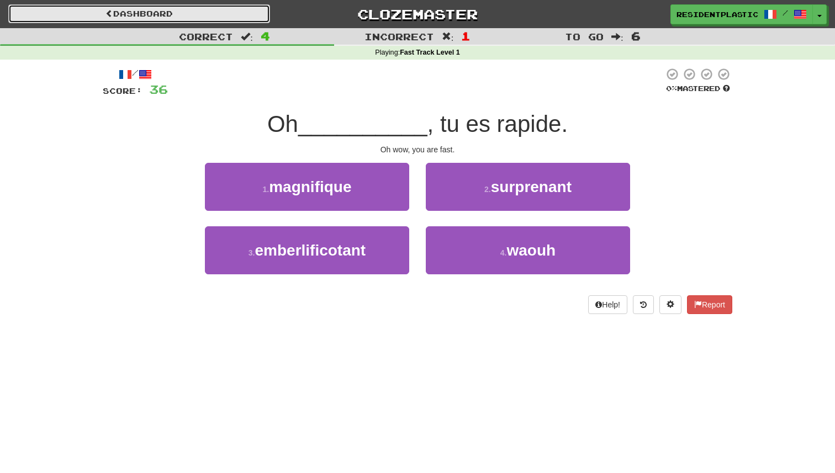
click at [239, 22] on link "Dashboard" at bounding box center [139, 13] width 262 height 19
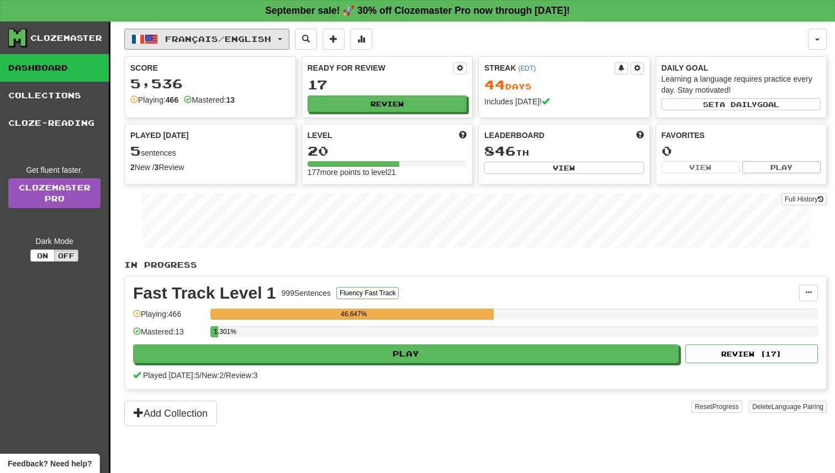
click at [229, 33] on button "Français / English" at bounding box center [206, 39] width 165 height 21
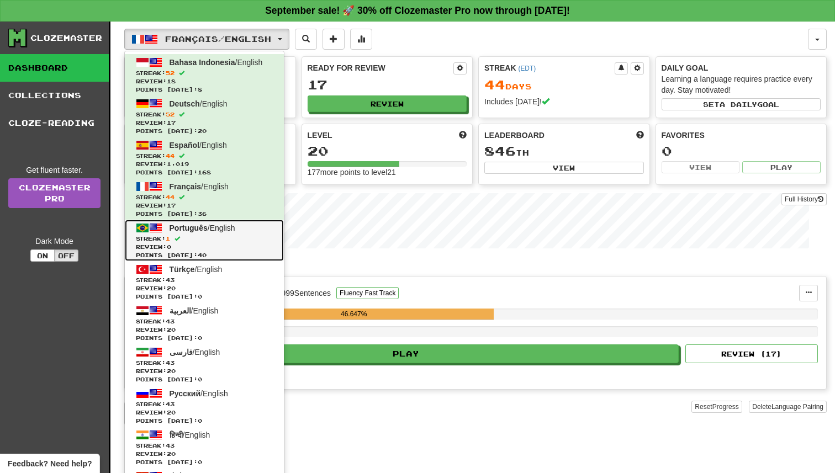
click at [268, 257] on span "Points [DATE]: 40" at bounding box center [204, 255] width 137 height 8
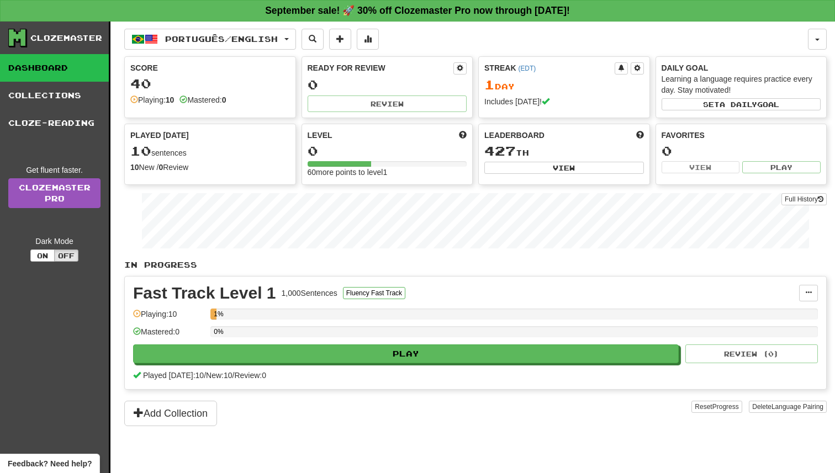
click at [353, 366] on div "Fast Track Level 1 1,000 Sentences Fluency Fast Track Manage Sentences Unpin fr…" at bounding box center [475, 333] width 701 height 113
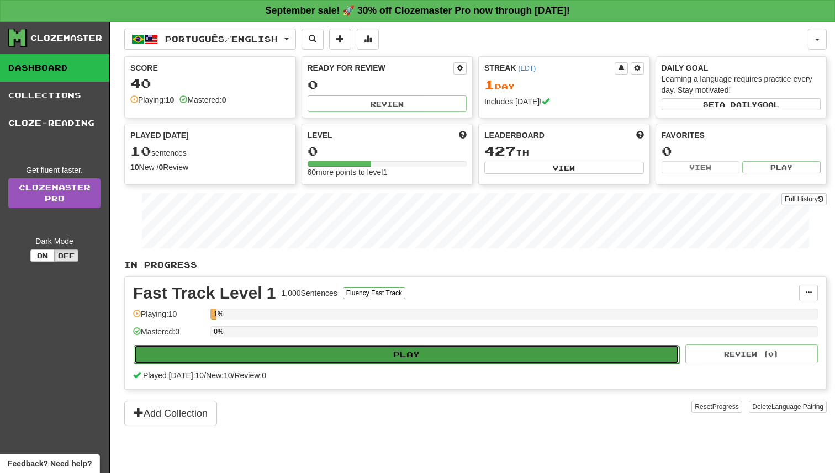
click at [353, 362] on button "Play" at bounding box center [406, 354] width 545 height 19
select select "**"
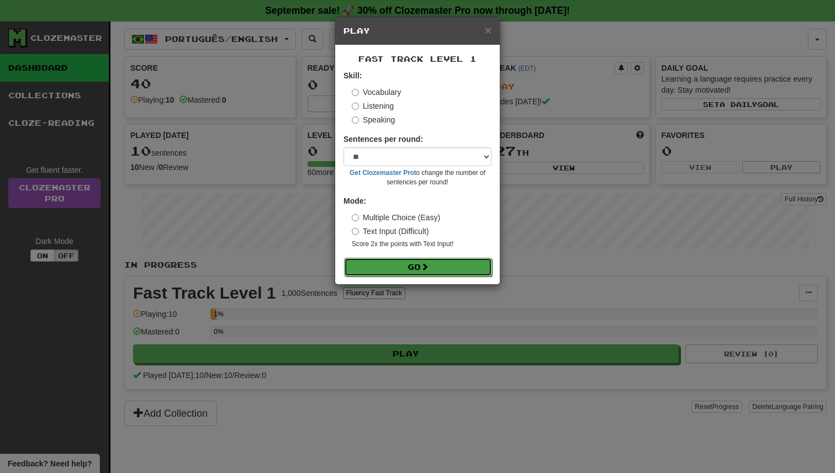
click at [404, 266] on button "Go" at bounding box center [418, 267] width 148 height 19
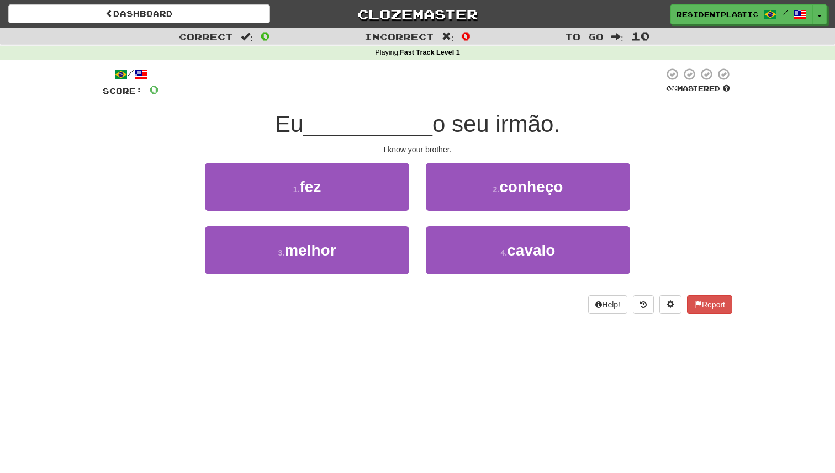
click at [465, 216] on div "2 . conheço" at bounding box center [527, 194] width 221 height 63
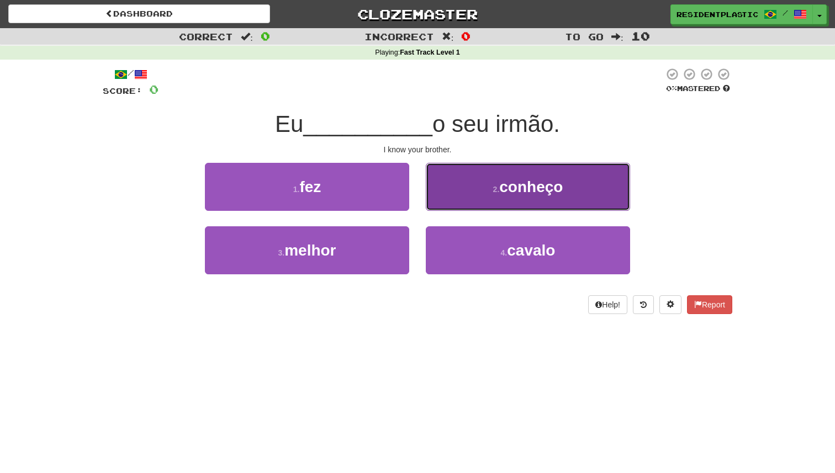
click at [472, 198] on button "2 . conheço" at bounding box center [528, 187] width 204 height 48
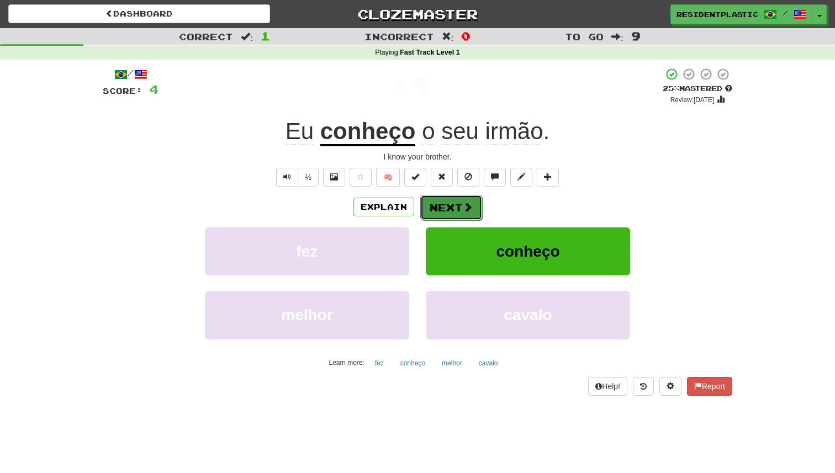
click at [463, 202] on span at bounding box center [468, 207] width 10 height 10
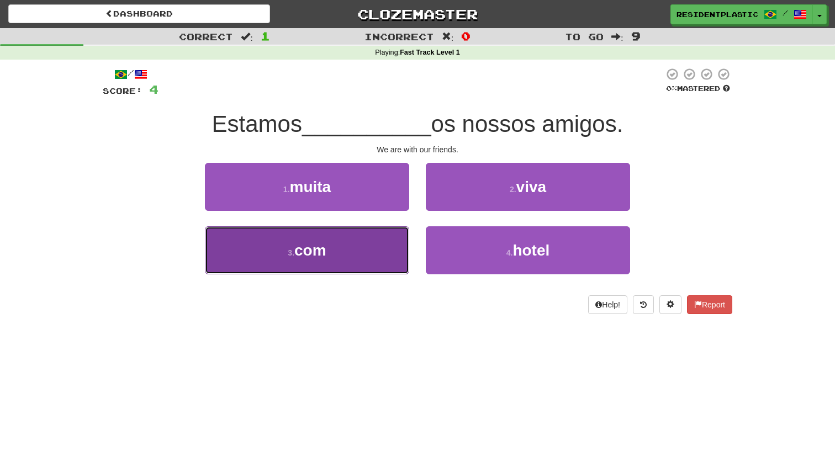
click at [378, 248] on button "3 . com" at bounding box center [307, 250] width 204 height 48
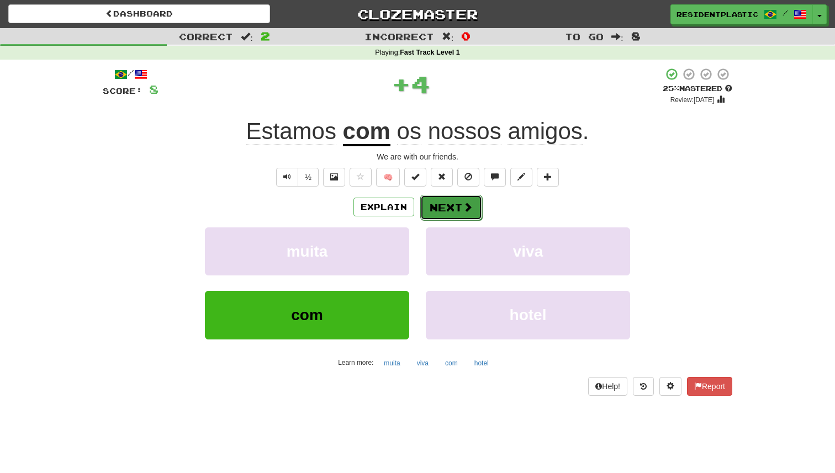
click at [442, 201] on button "Next" at bounding box center [451, 207] width 62 height 25
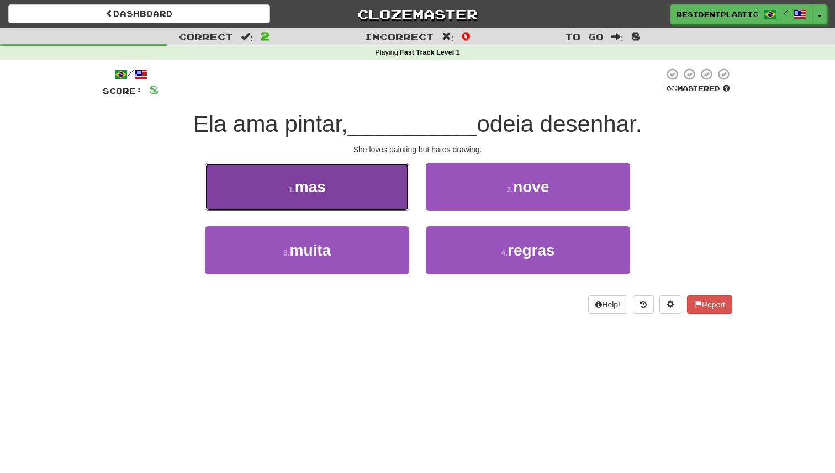
click at [375, 187] on button "1 . mas" at bounding box center [307, 187] width 204 height 48
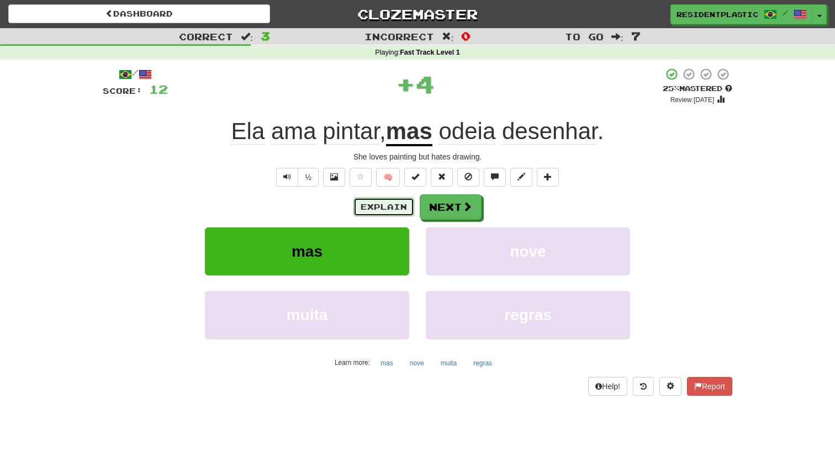
click at [381, 209] on button "Explain" at bounding box center [383, 207] width 61 height 19
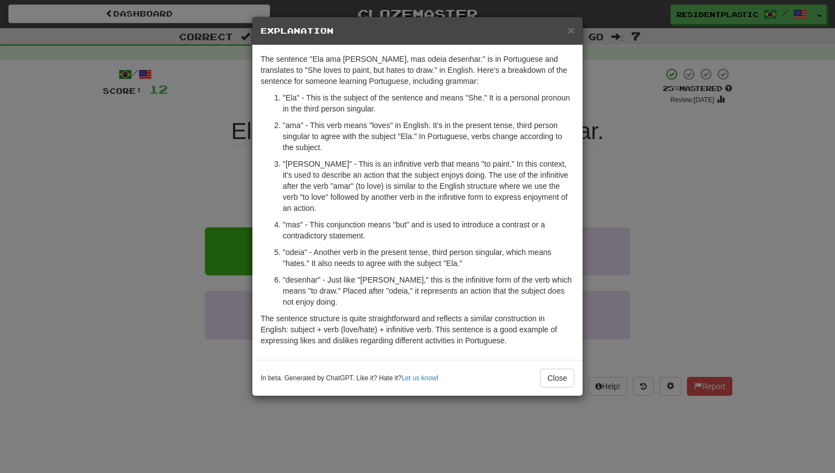
click at [613, 254] on div "× Explanation The sentence "Ela ama pintar, mas odeia desenhar." is in Portugue…" at bounding box center [417, 236] width 835 height 473
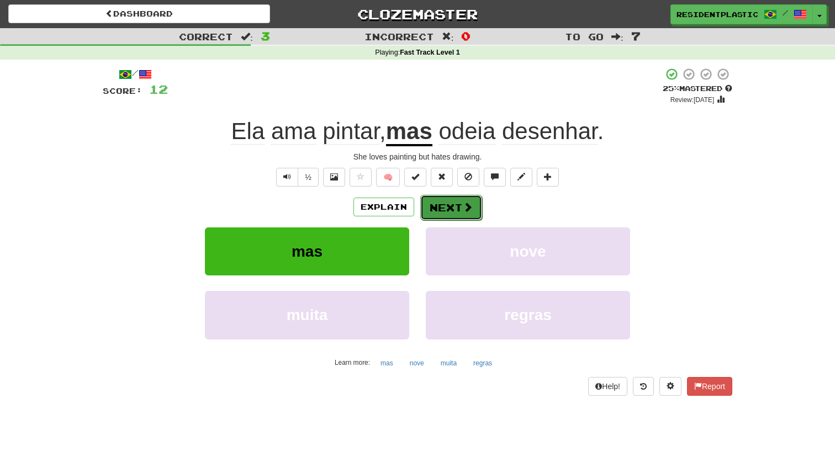
click at [454, 198] on button "Next" at bounding box center [451, 207] width 62 height 25
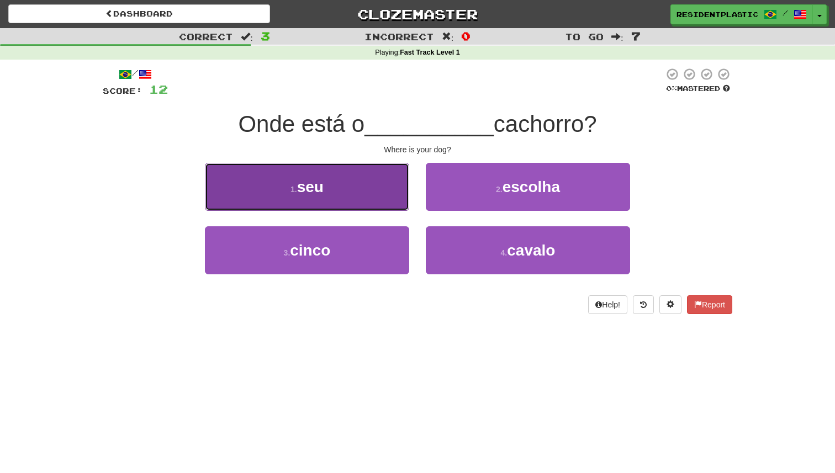
click at [349, 169] on button "1 . seu" at bounding box center [307, 187] width 204 height 48
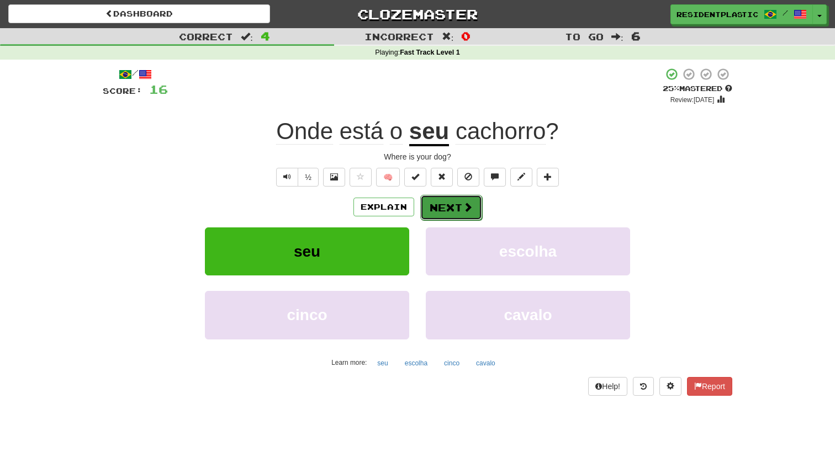
click at [462, 215] on button "Next" at bounding box center [451, 207] width 62 height 25
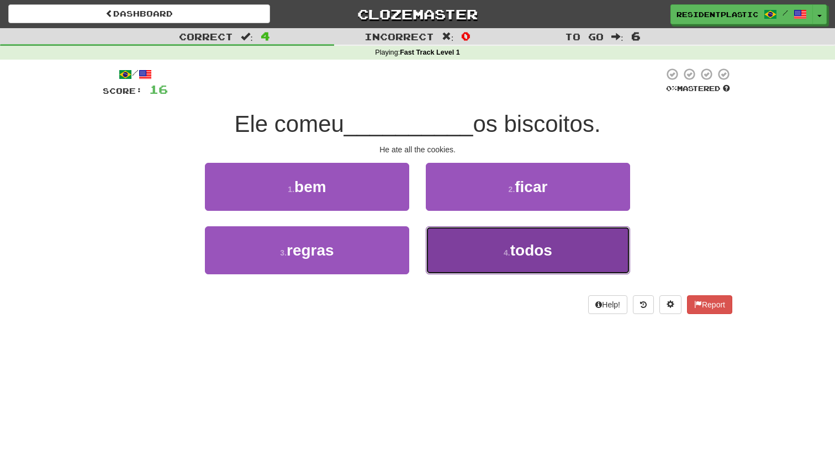
click at [445, 237] on button "4 . todos" at bounding box center [528, 250] width 204 height 48
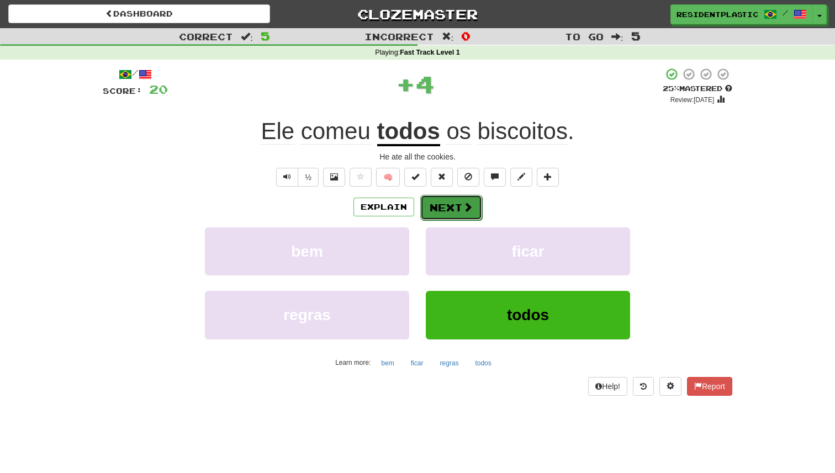
click at [429, 204] on button "Next" at bounding box center [451, 207] width 62 height 25
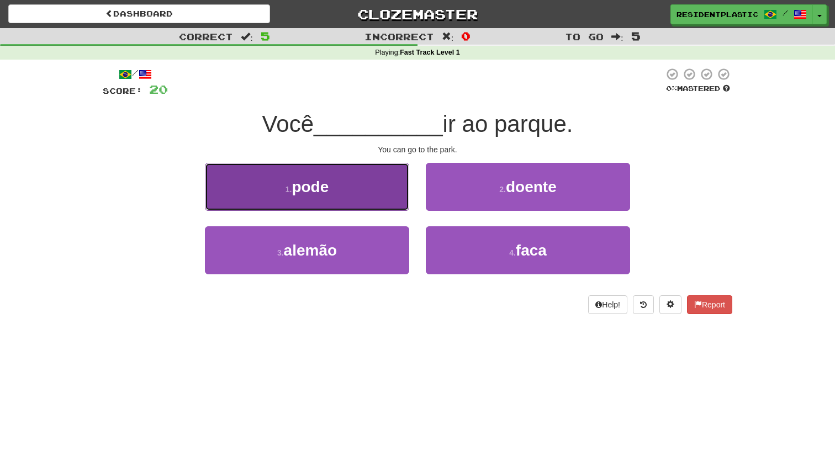
click at [393, 170] on button "1 . pode" at bounding box center [307, 187] width 204 height 48
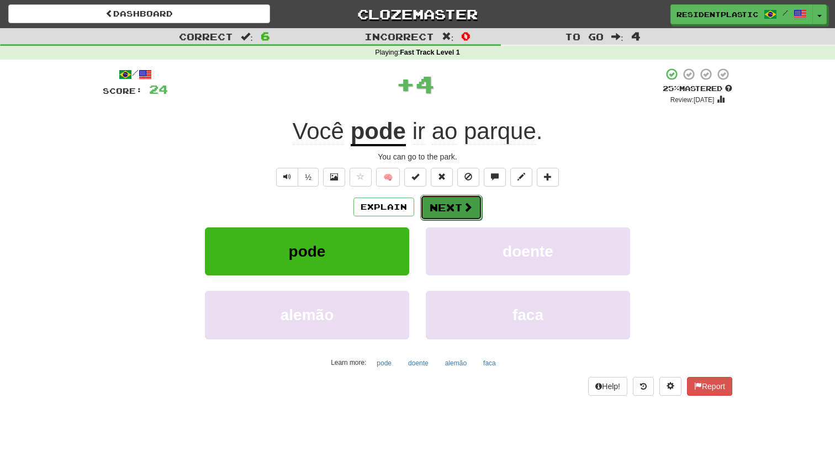
click at [443, 199] on button "Next" at bounding box center [451, 207] width 62 height 25
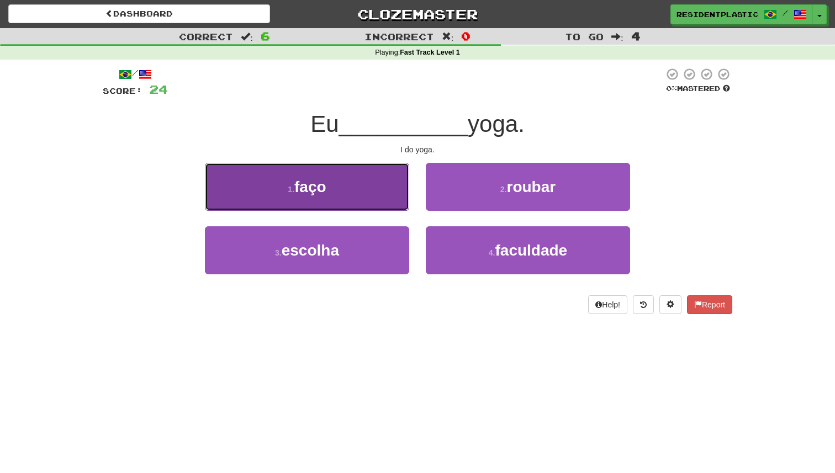
click at [406, 173] on button "1 . faço" at bounding box center [307, 187] width 204 height 48
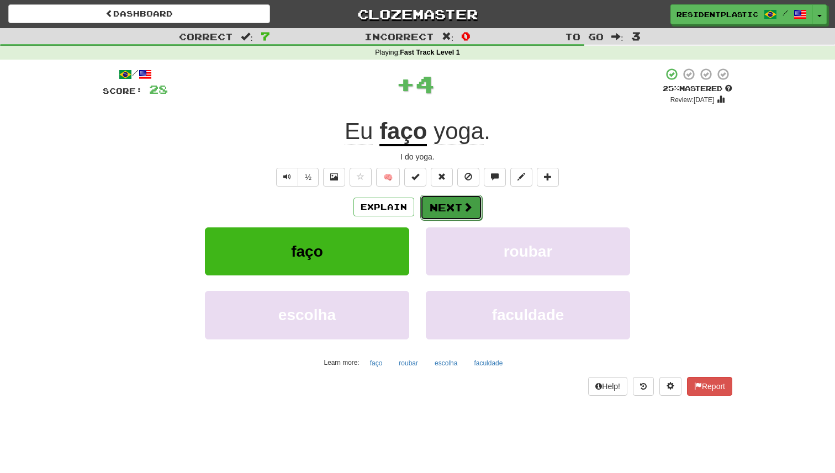
click at [443, 201] on button "Next" at bounding box center [451, 207] width 62 height 25
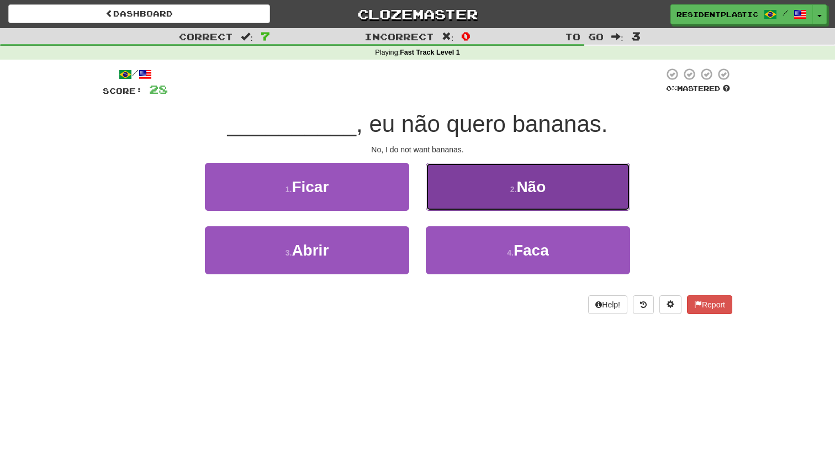
click at [446, 170] on button "2 . Não" at bounding box center [528, 187] width 204 height 48
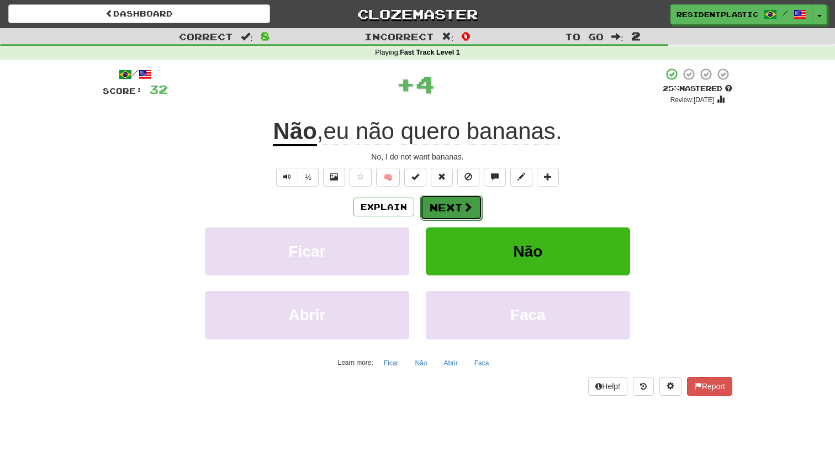
click at [449, 204] on button "Next" at bounding box center [451, 207] width 62 height 25
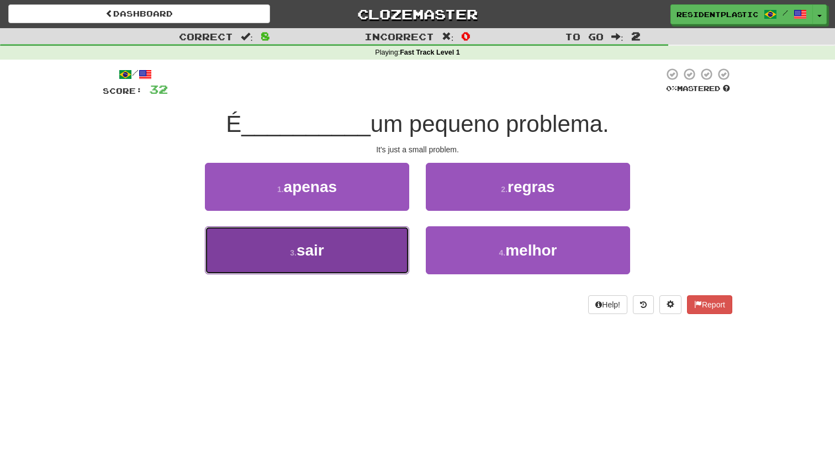
click at [402, 239] on button "3 . sair" at bounding box center [307, 250] width 204 height 48
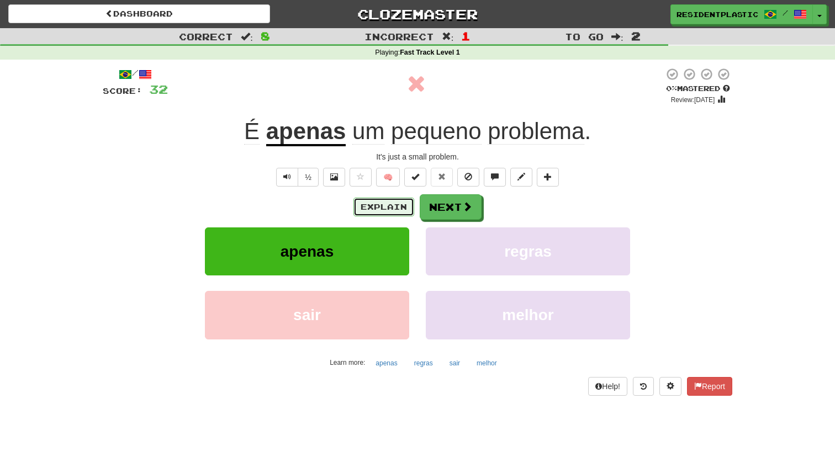
click at [376, 210] on button "Explain" at bounding box center [383, 207] width 61 height 19
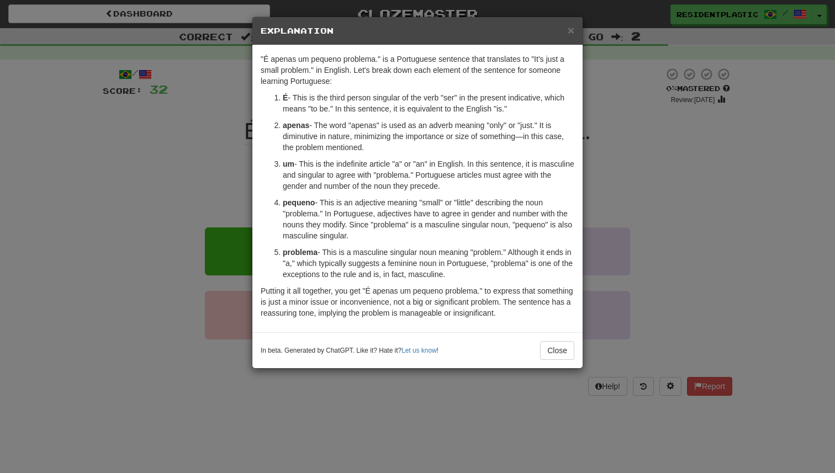
click at [225, 176] on div "× Explanation "É apenas um pequeno problema." is a Portuguese sentence that tra…" at bounding box center [417, 236] width 835 height 473
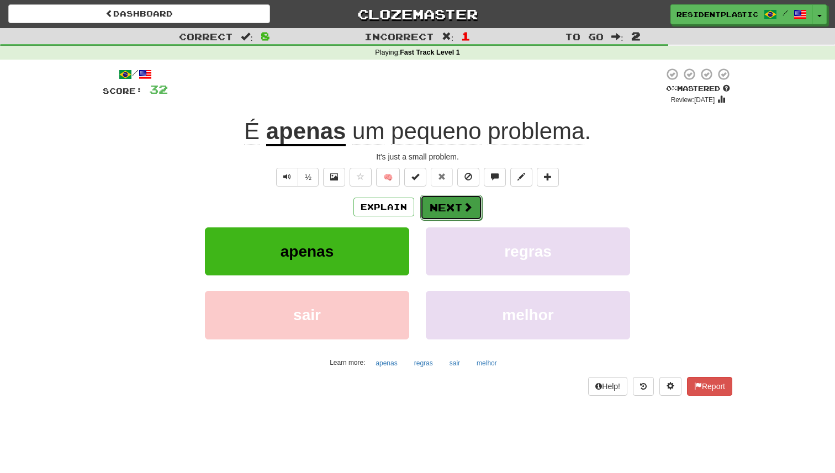
click at [464, 206] on span at bounding box center [468, 207] width 10 height 10
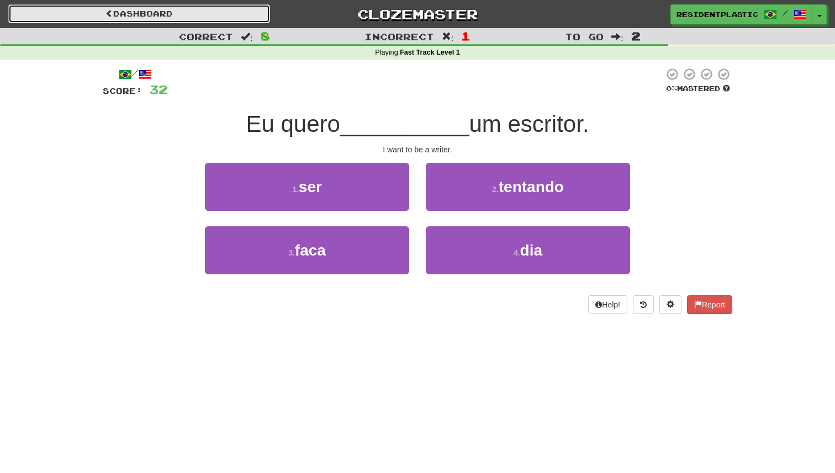
click at [243, 18] on link "Dashboard" at bounding box center [139, 13] width 262 height 19
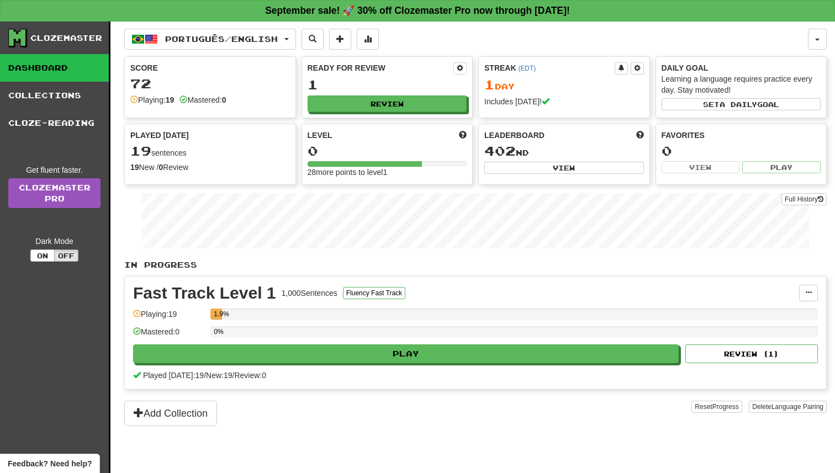
click at [174, 23] on div "Português / English Bahasa Indonesia / English Streak: 52 Review: 18 Points [DA…" at bounding box center [475, 261] width 702 height 479
click at [174, 34] on span "Português / English" at bounding box center [221, 38] width 113 height 9
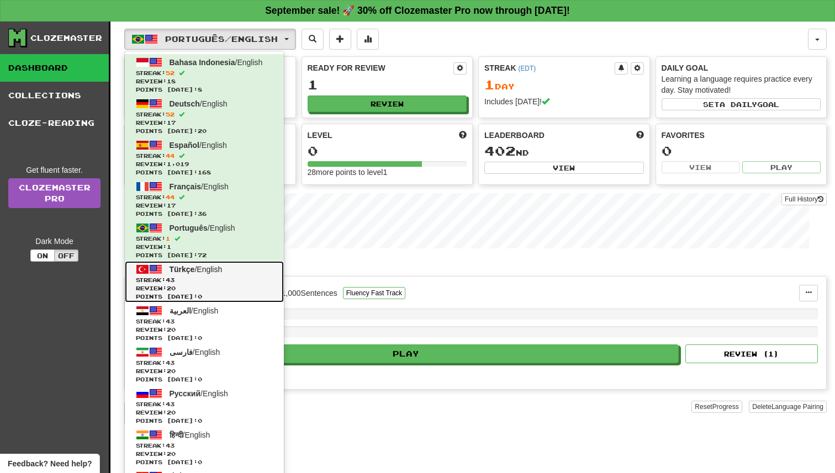
click at [221, 285] on span "Review: 20" at bounding box center [204, 288] width 137 height 8
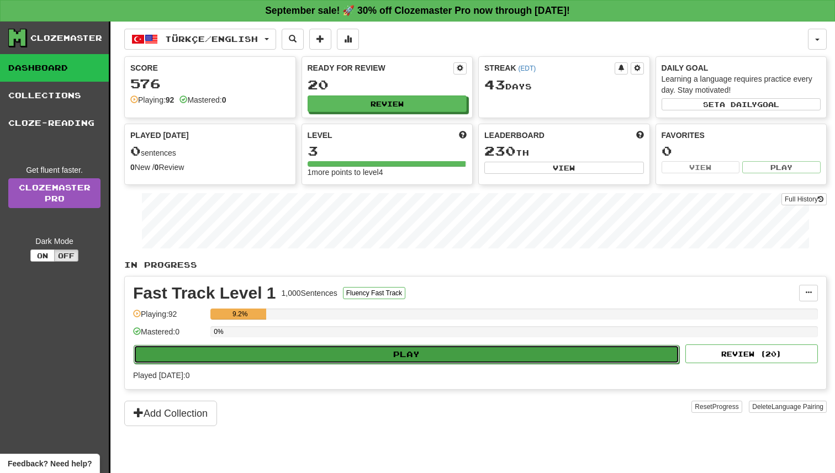
click at [378, 355] on button "Play" at bounding box center [406, 354] width 545 height 19
select select "**"
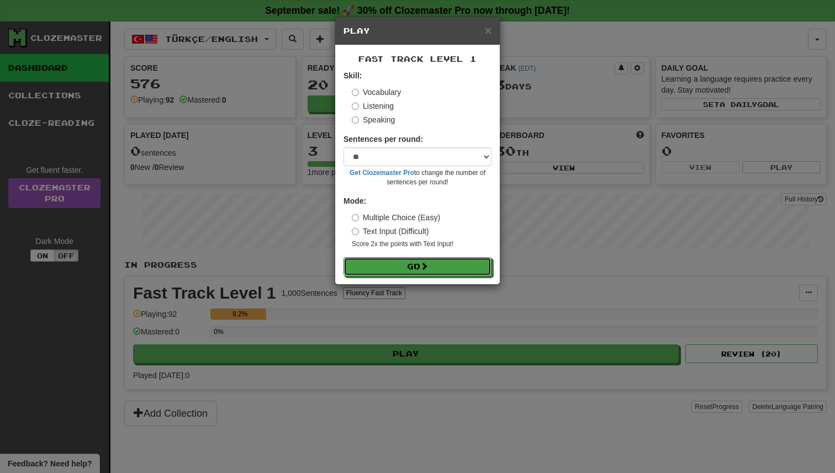
click at [379, 257] on button "Go" at bounding box center [417, 266] width 148 height 19
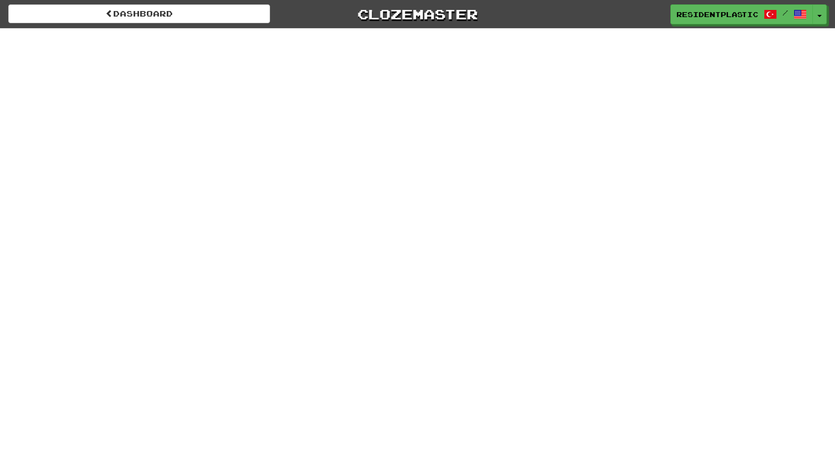
click at [379, 261] on div "/ Score: 0 0 % Mastered __________ , sana yardım edebilirim. Yes, I can help yo…" at bounding box center [417, 159] width 629 height 247
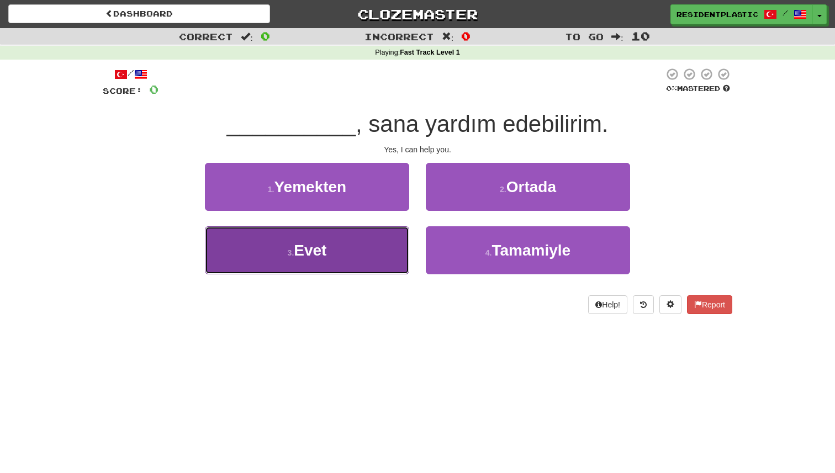
click at [374, 253] on button "3 . Evet" at bounding box center [307, 250] width 204 height 48
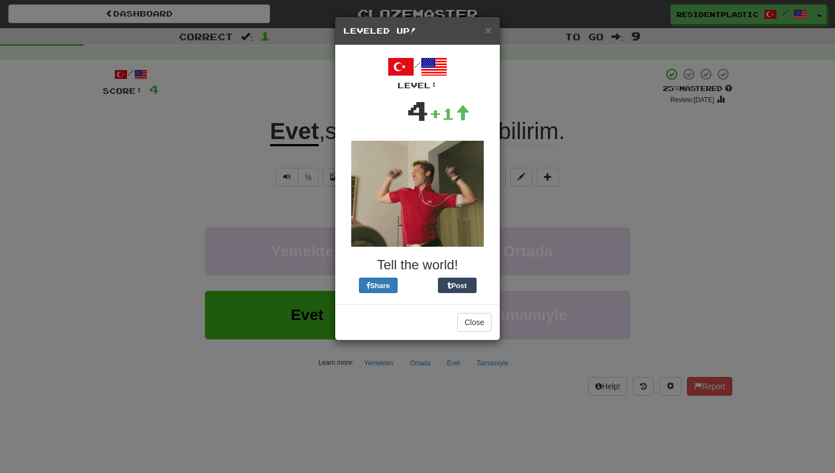
click at [475, 312] on div "Close" at bounding box center [417, 322] width 164 height 36
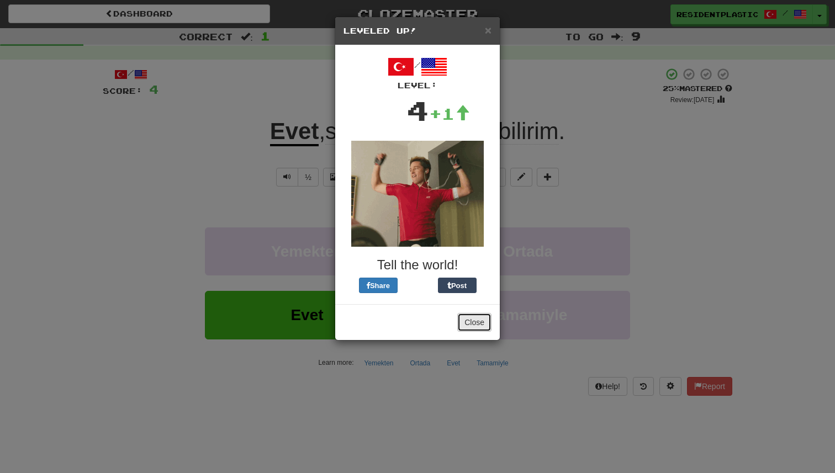
click at [475, 317] on button "Close" at bounding box center [474, 322] width 34 height 19
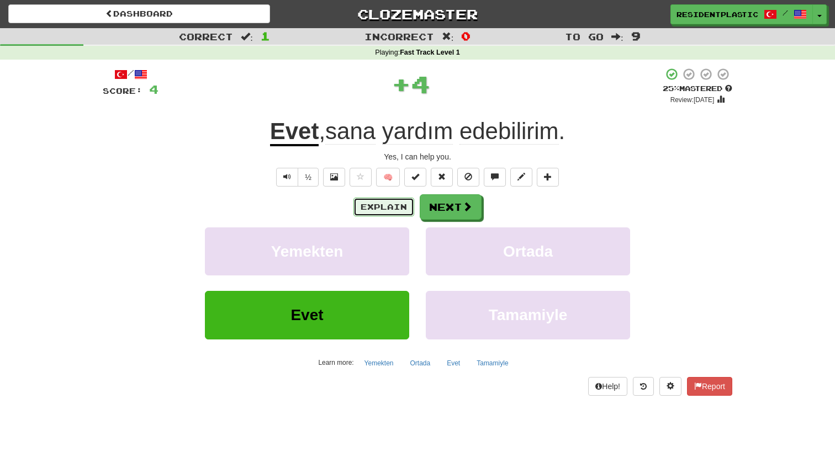
click at [394, 210] on button "Explain" at bounding box center [383, 207] width 61 height 19
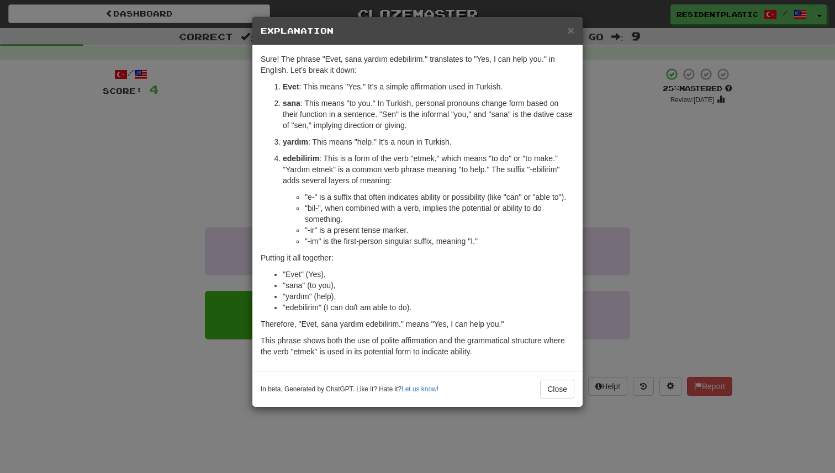
click at [244, 168] on div "× Explanation Sure! The phrase "Evet, sana yardım edebilirim." translates to "Y…" at bounding box center [417, 236] width 835 height 473
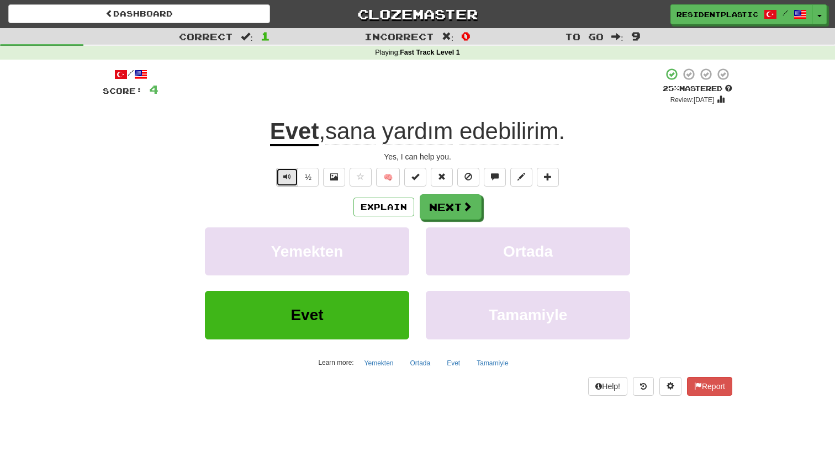
click at [289, 178] on span "Text-to-speech controls" at bounding box center [287, 177] width 8 height 8
click at [438, 211] on button "Next" at bounding box center [451, 207] width 62 height 25
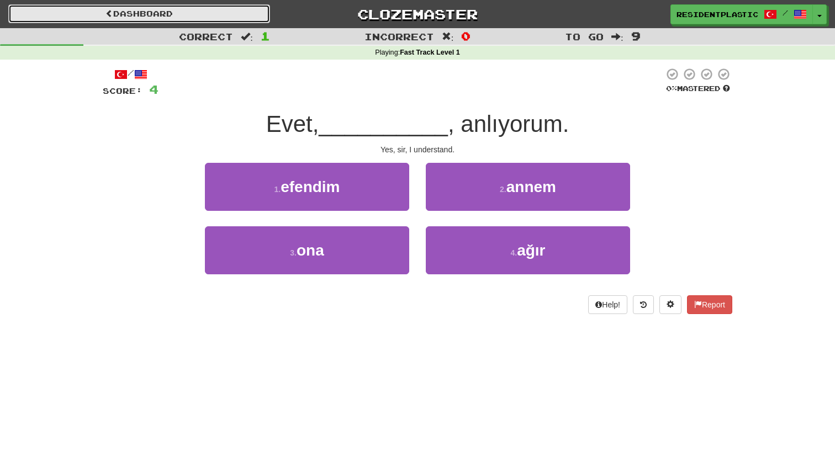
click at [232, 16] on link "Dashboard" at bounding box center [139, 13] width 262 height 19
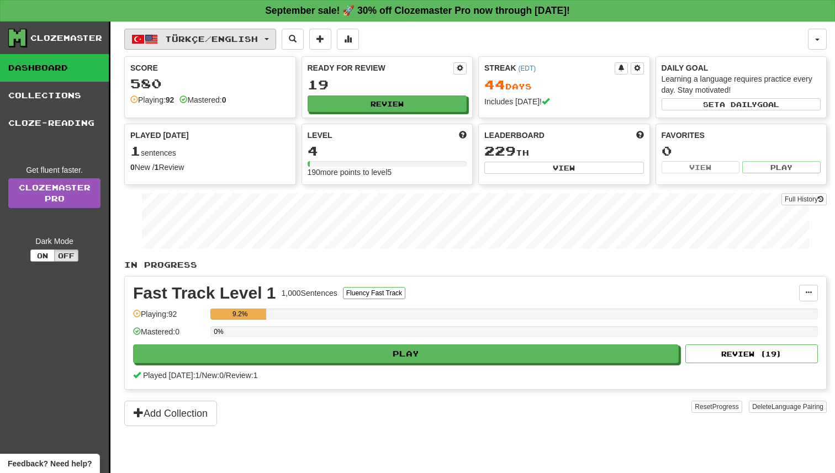
click at [221, 34] on span "Türkçe / English" at bounding box center [211, 38] width 93 height 9
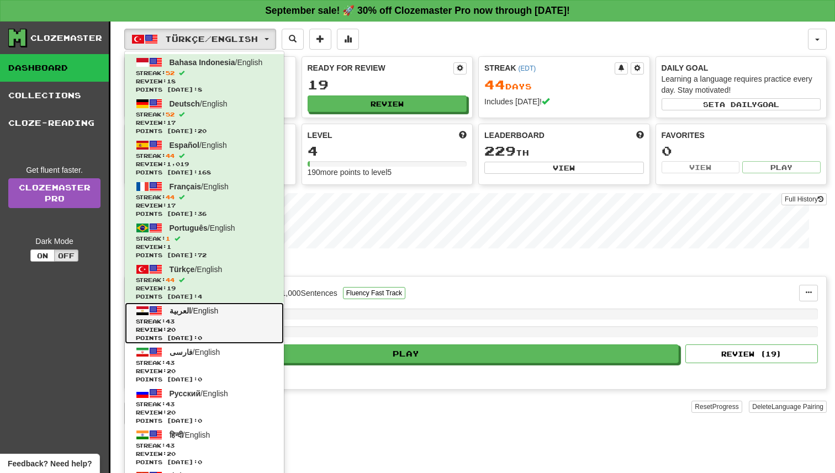
click at [225, 320] on span "Streak: 43" at bounding box center [204, 321] width 137 height 8
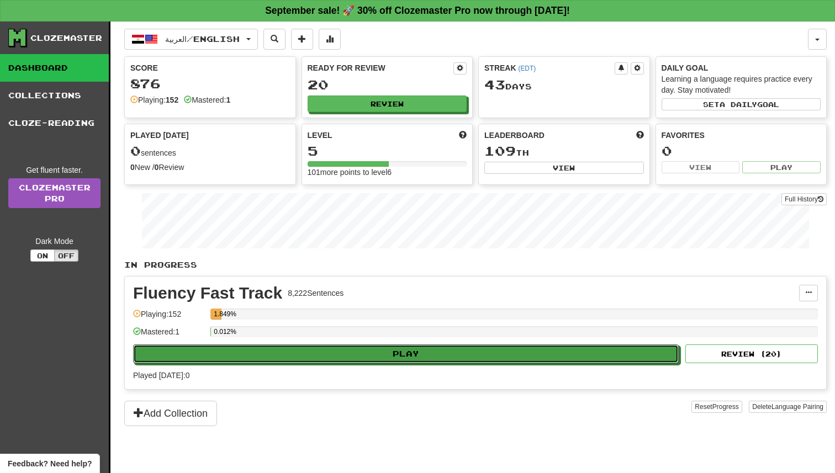
click at [360, 352] on button "Play" at bounding box center [405, 353] width 545 height 19
select select "**"
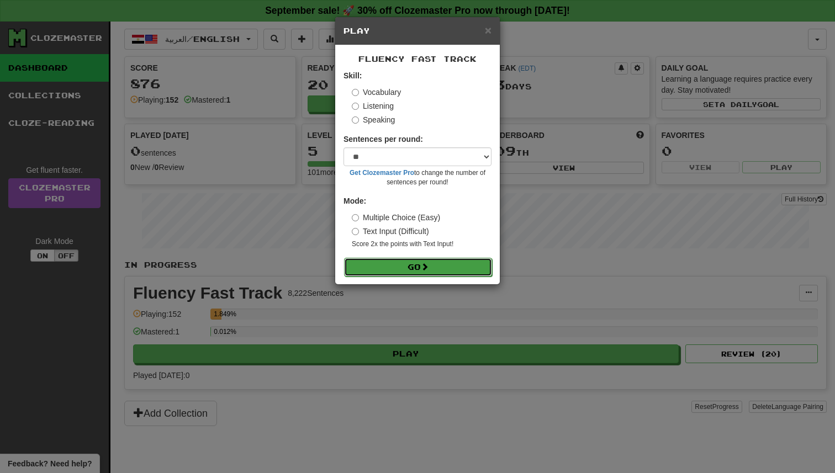
click at [391, 263] on button "Go" at bounding box center [418, 267] width 148 height 19
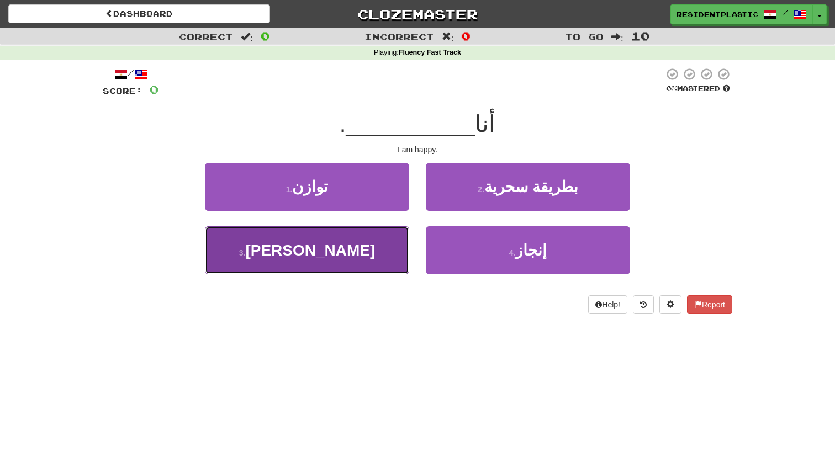
click at [380, 247] on button "3 . [PERSON_NAME]" at bounding box center [307, 250] width 204 height 48
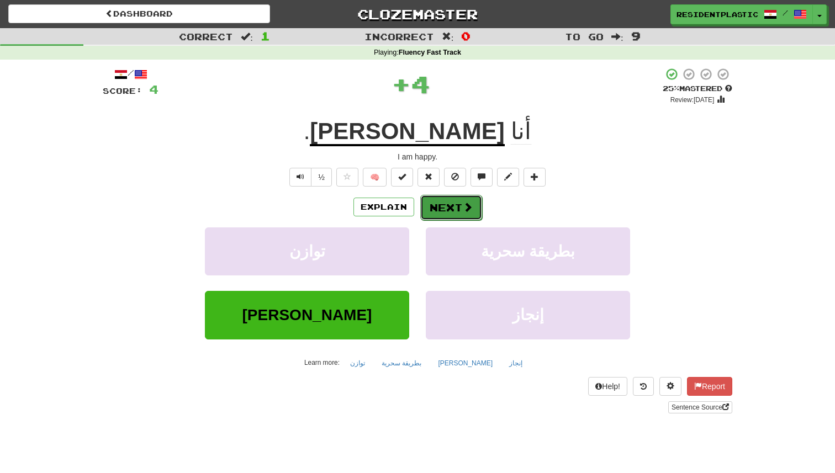
click at [443, 203] on button "Next" at bounding box center [451, 207] width 62 height 25
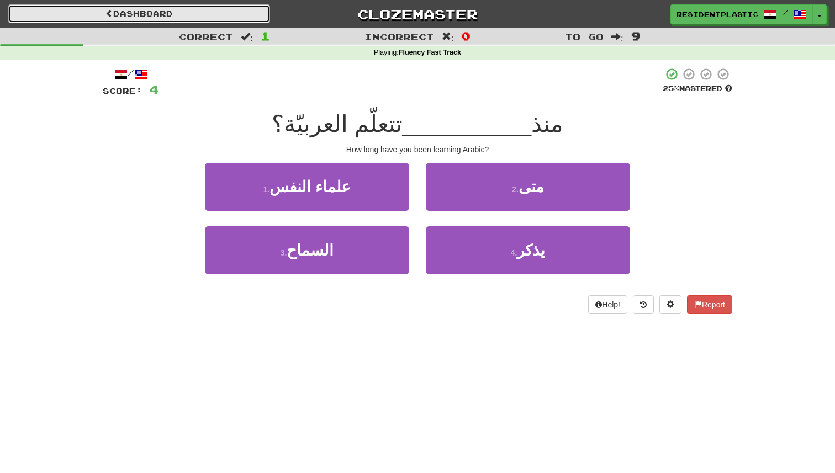
click at [241, 8] on link "Dashboard" at bounding box center [139, 13] width 262 height 19
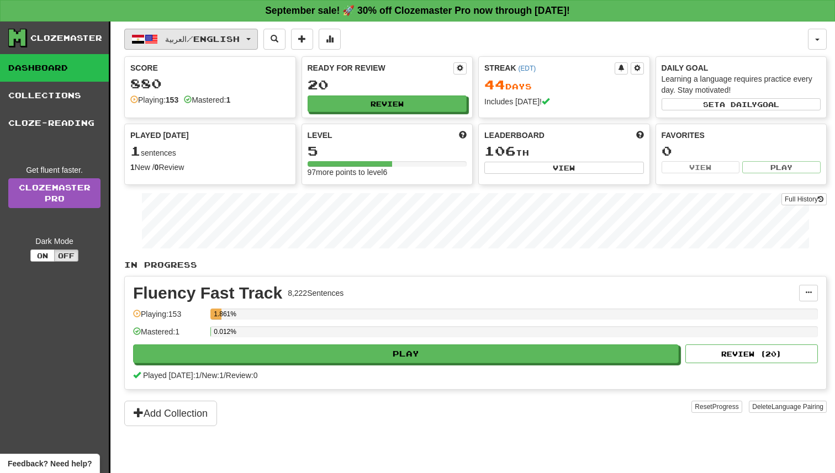
click at [223, 32] on button "العربية / English" at bounding box center [191, 39] width 134 height 21
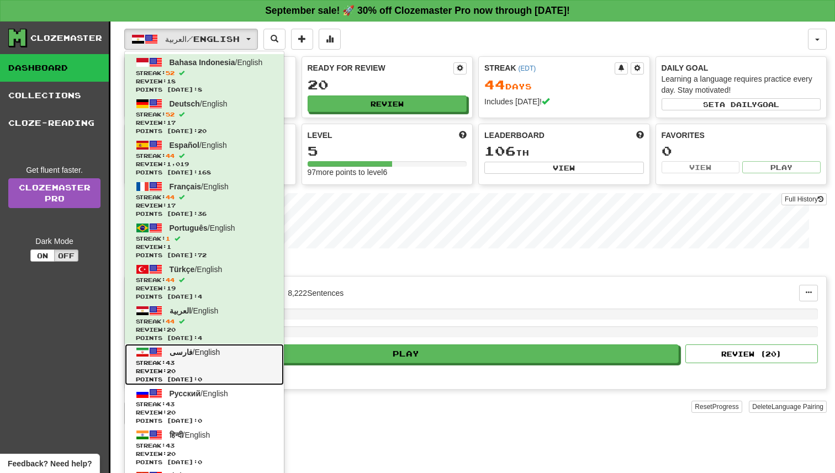
click at [232, 351] on link "فارسی / English Streak: 43 Review: 20 Points [DATE]: 0" at bounding box center [204, 364] width 159 height 41
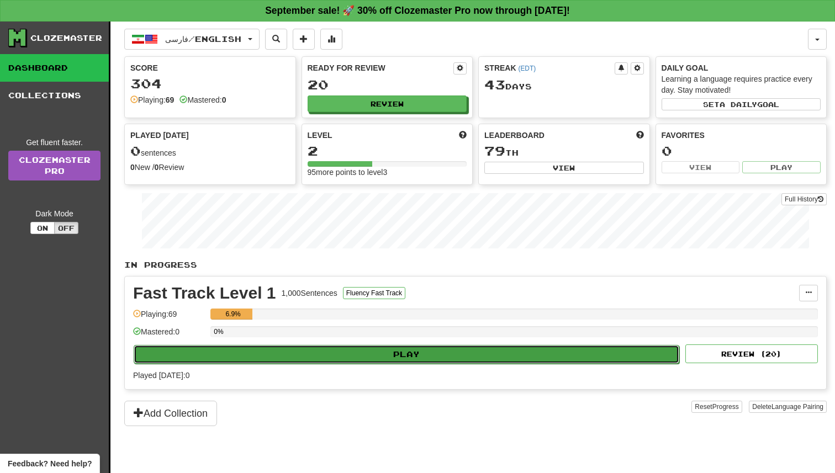
click at [325, 348] on button "Play" at bounding box center [406, 354] width 545 height 19
select select "**"
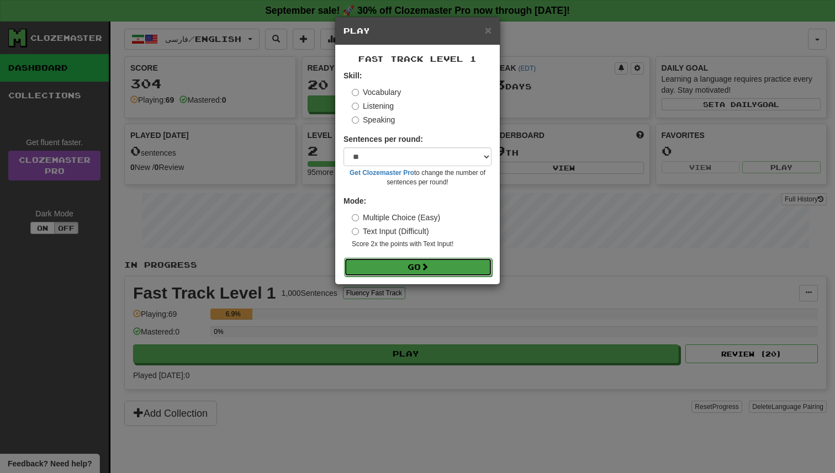
click at [378, 271] on button "Go" at bounding box center [418, 267] width 148 height 19
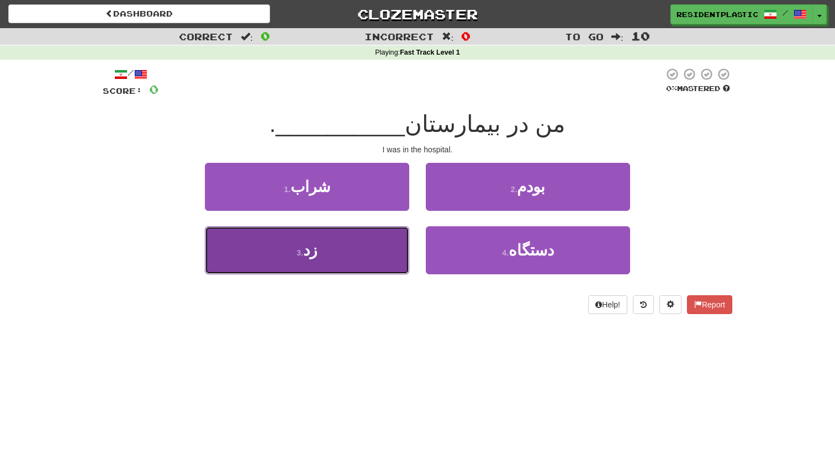
click at [383, 257] on button "3 . زد" at bounding box center [307, 250] width 204 height 48
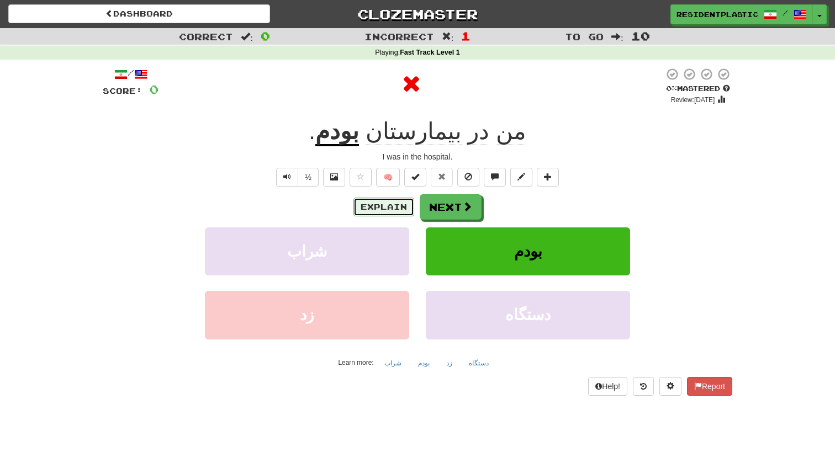
click at [395, 213] on button "Explain" at bounding box center [383, 207] width 61 height 19
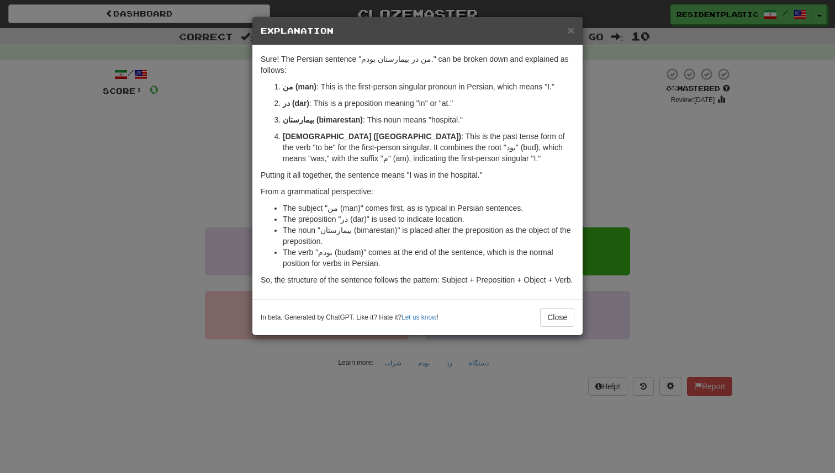
click at [182, 183] on div "× Explanation Sure! The Persian sentence "من در بیمارستان بودم." can be broken …" at bounding box center [417, 236] width 835 height 473
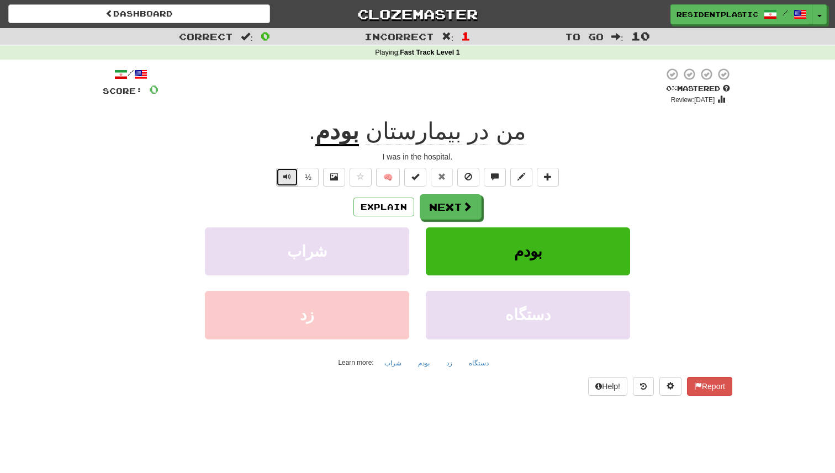
click at [296, 168] on button "Text-to-speech controls" at bounding box center [287, 177] width 22 height 19
click at [443, 207] on button "Next" at bounding box center [451, 207] width 62 height 25
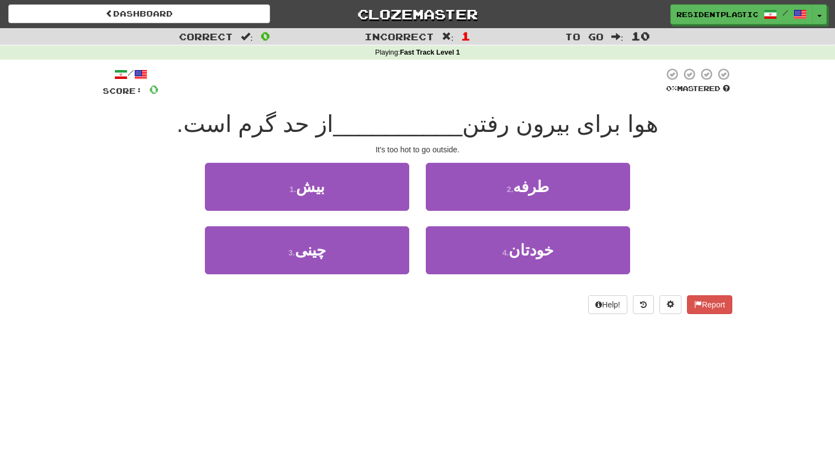
click at [222, 1] on div "Dashboard Clozemaster ResidentPlastic / Toggle Dropdown Dashboard Leaderboard A…" at bounding box center [417, 12] width 835 height 24
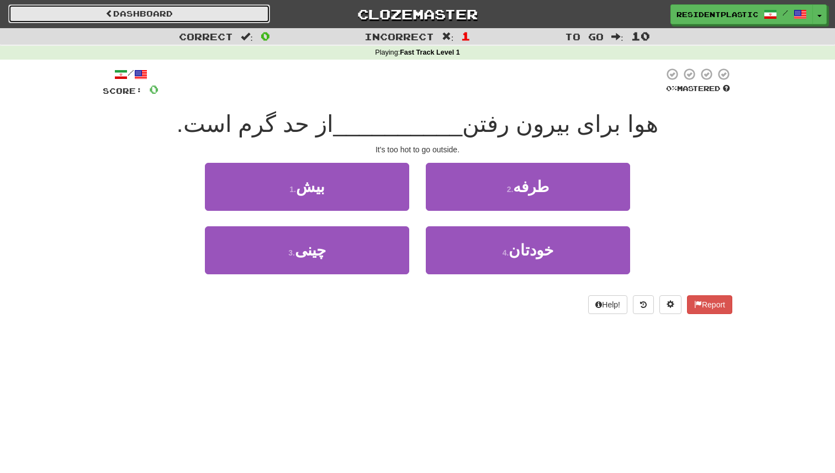
click at [222, 4] on link "Dashboard" at bounding box center [139, 13] width 262 height 19
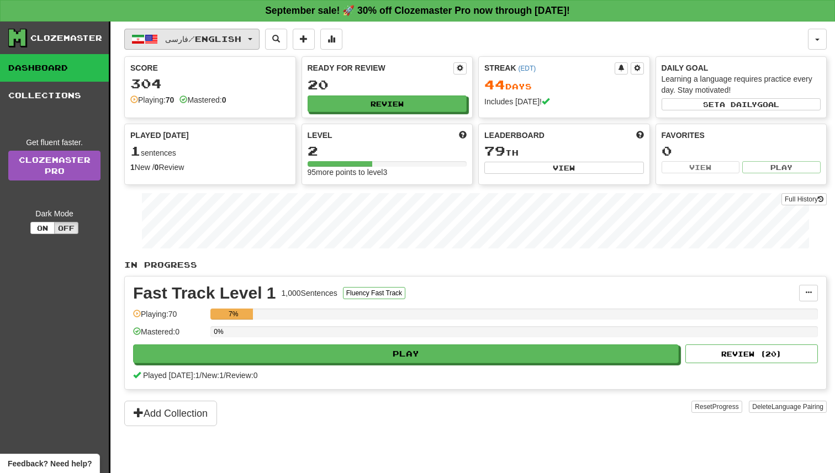
click at [220, 43] on span "فارسی / English" at bounding box center [203, 38] width 76 height 9
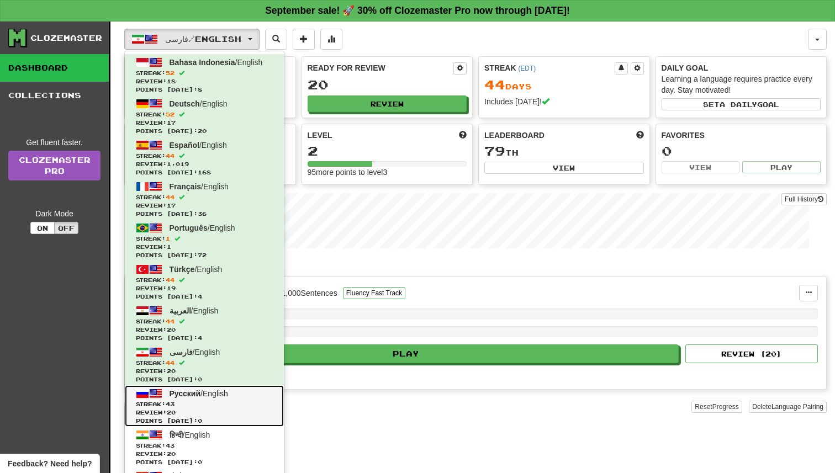
click at [212, 397] on span "Русский / English" at bounding box center [198, 393] width 59 height 9
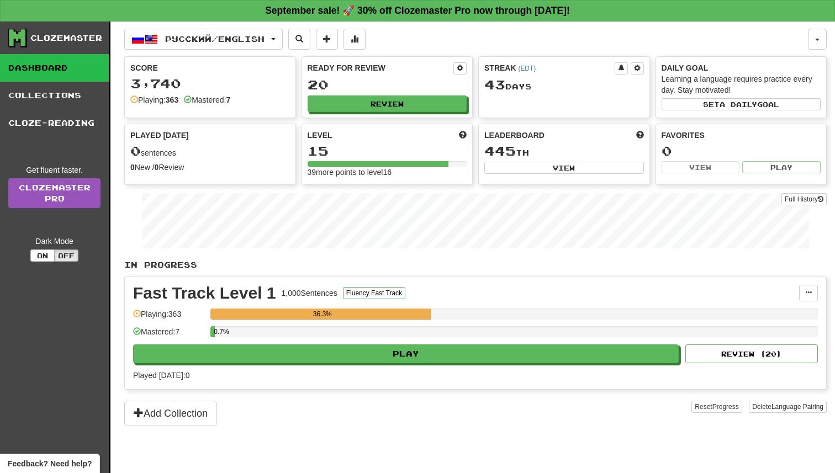
click at [323, 363] on div "Fast Track Level 1 1,000 Sentences Fluency Fast Track Manage Sentences Unpin fr…" at bounding box center [475, 333] width 701 height 113
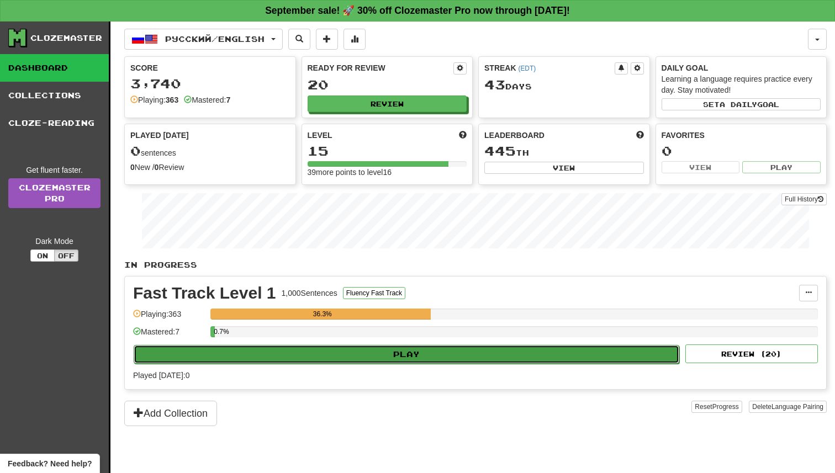
click at [328, 354] on button "Play" at bounding box center [406, 354] width 545 height 19
select select "**"
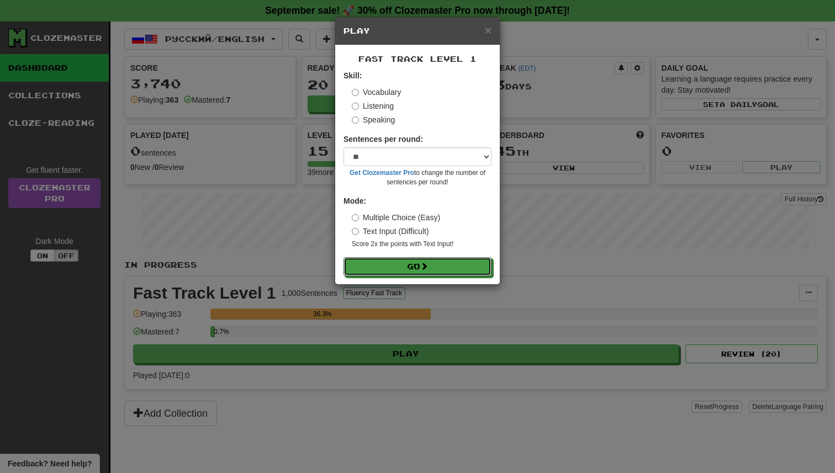
click at [385, 268] on button "Go" at bounding box center [417, 266] width 148 height 19
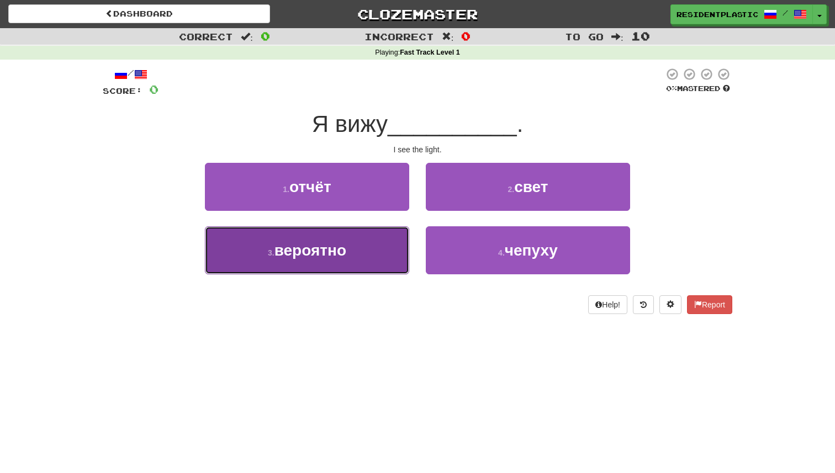
click at [396, 249] on button "3 . вероятно" at bounding box center [307, 250] width 204 height 48
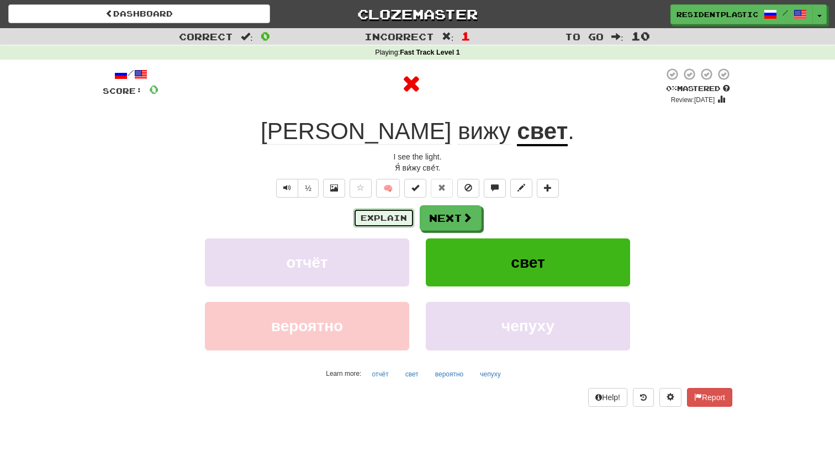
click at [401, 215] on button "Explain" at bounding box center [383, 218] width 61 height 19
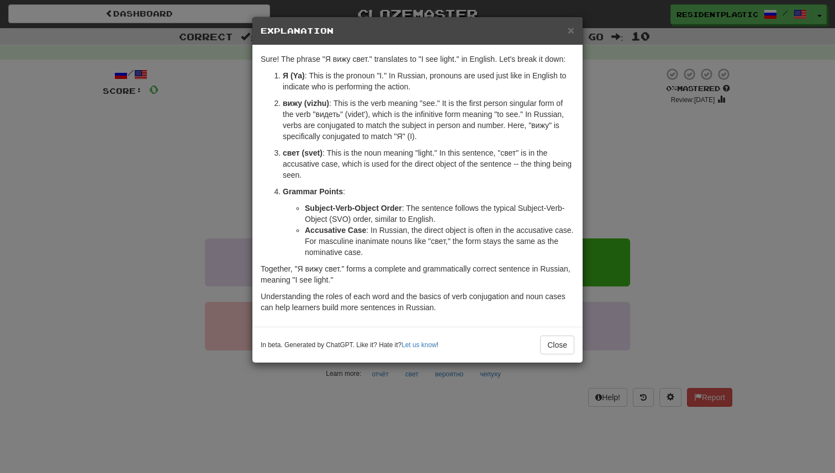
click at [592, 245] on div "× Explanation Sure! The phrase "Я вижу свет." translates to "I see light." in E…" at bounding box center [417, 236] width 835 height 473
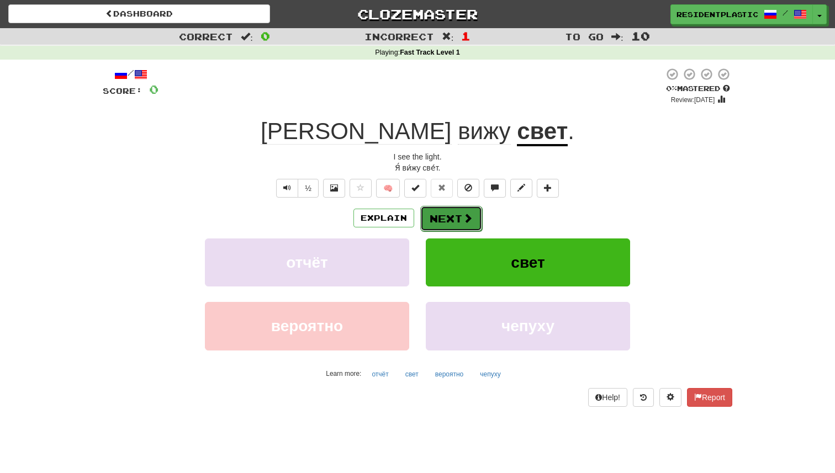
click at [463, 215] on span at bounding box center [468, 218] width 10 height 10
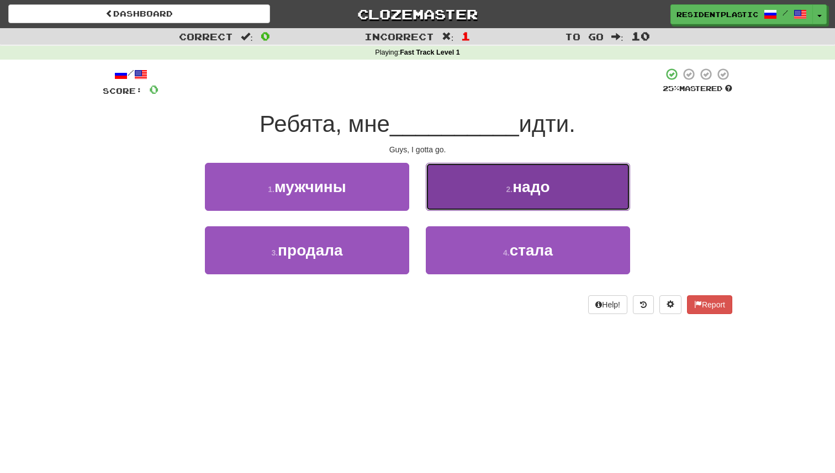
click at [472, 191] on button "2 . надо" at bounding box center [528, 187] width 204 height 48
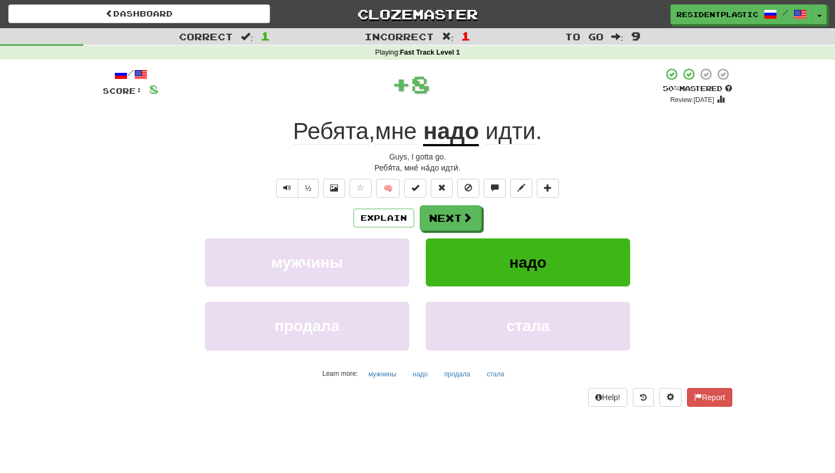
click at [408, 208] on div "Explain Next" at bounding box center [417, 217] width 629 height 25
click at [407, 210] on button "Explain" at bounding box center [383, 218] width 61 height 19
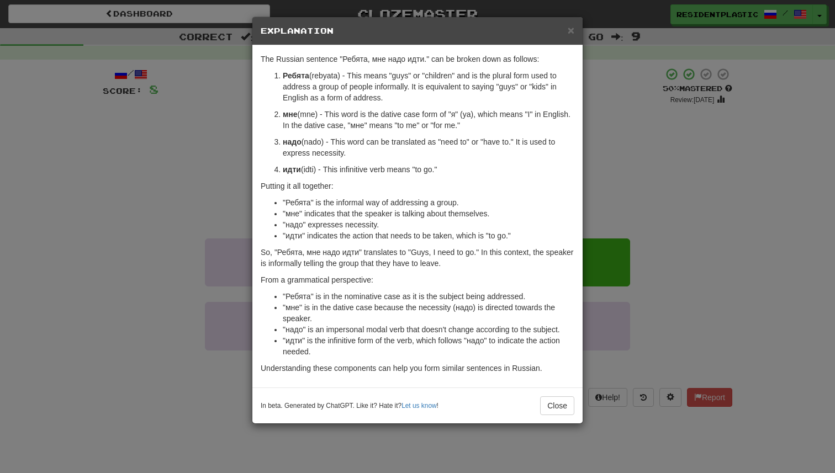
click at [575, 242] on div "The Russian sentence "Ребята, мне надо идти." can be broken down as follows: Ре…" at bounding box center [417, 216] width 330 height 342
click at [638, 216] on div "× Explanation The Russian sentence "Ребята, мне надо идти." can be broken down …" at bounding box center [417, 236] width 835 height 473
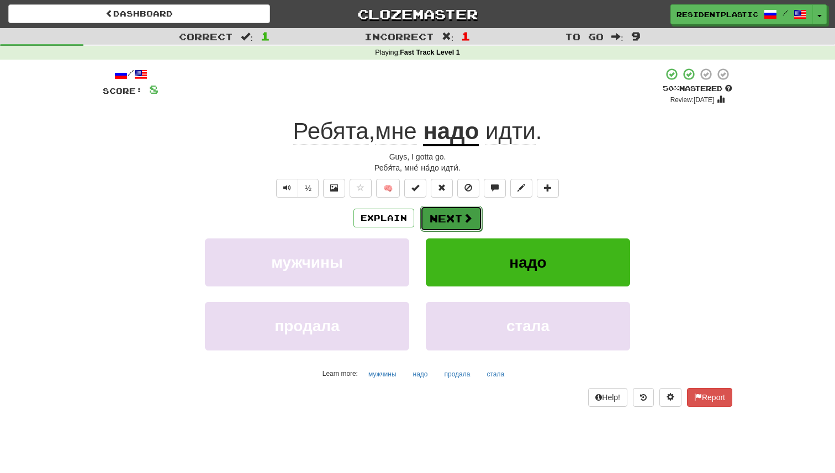
click at [460, 209] on button "Next" at bounding box center [451, 218] width 62 height 25
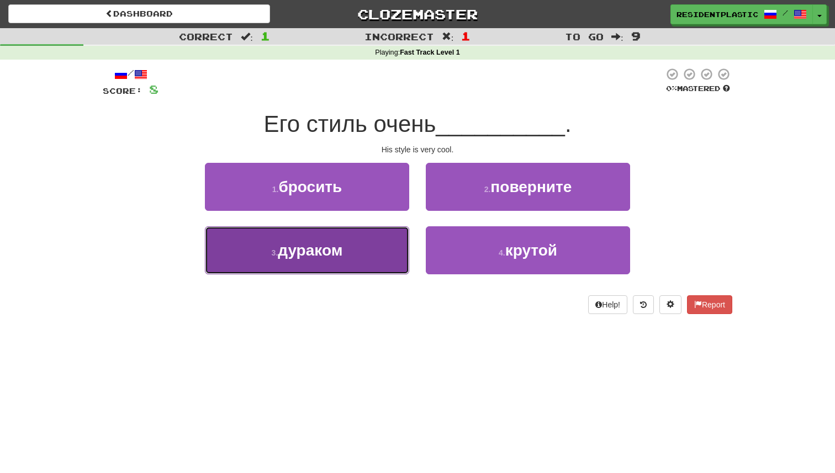
click at [347, 235] on button "3 . дураком" at bounding box center [307, 250] width 204 height 48
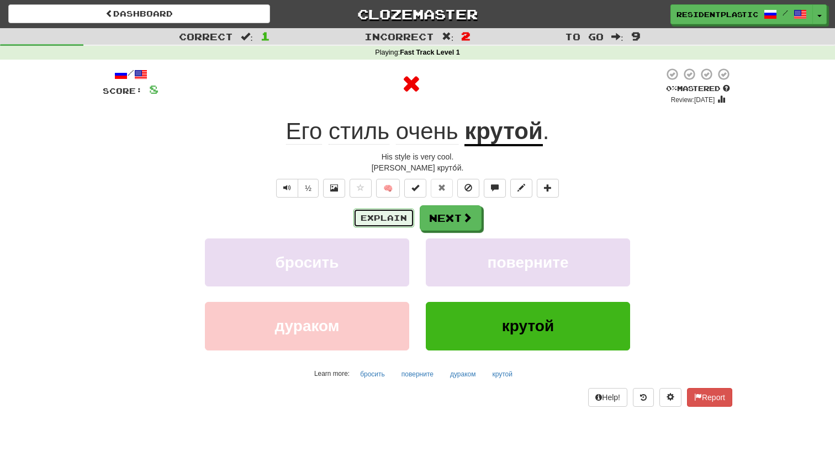
click at [378, 216] on button "Explain" at bounding box center [383, 218] width 61 height 19
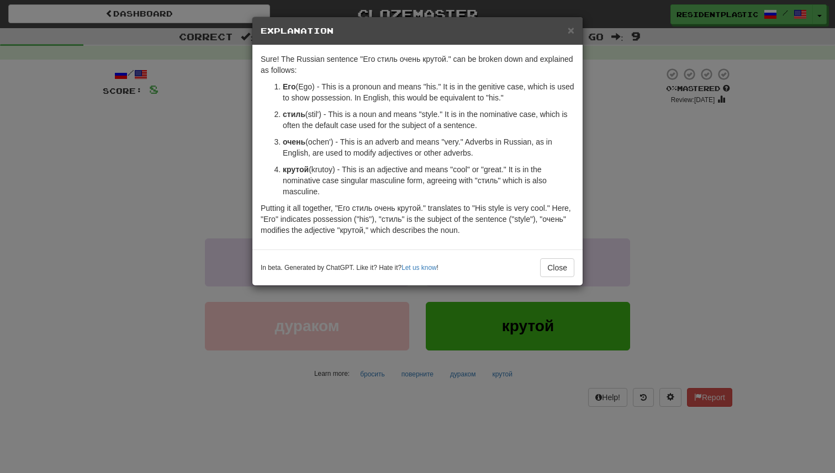
click at [698, 195] on div "× Explanation Sure! The Russian sentence "Его стиль очень крутой." can be broke…" at bounding box center [417, 236] width 835 height 473
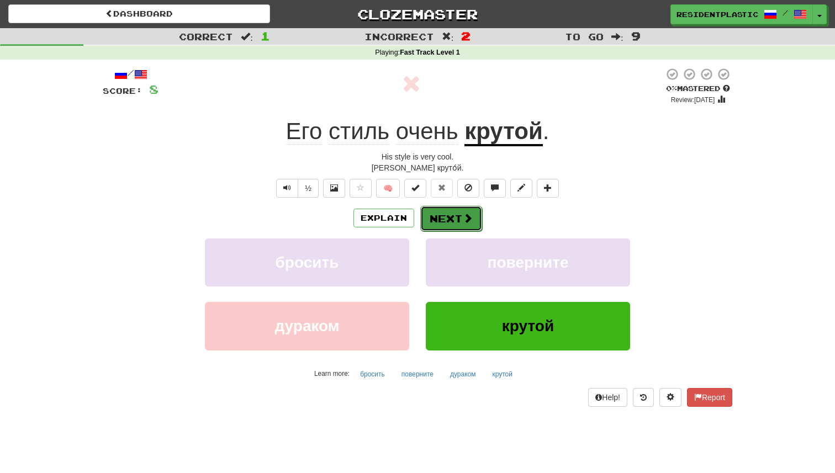
click at [434, 216] on button "Next" at bounding box center [451, 218] width 62 height 25
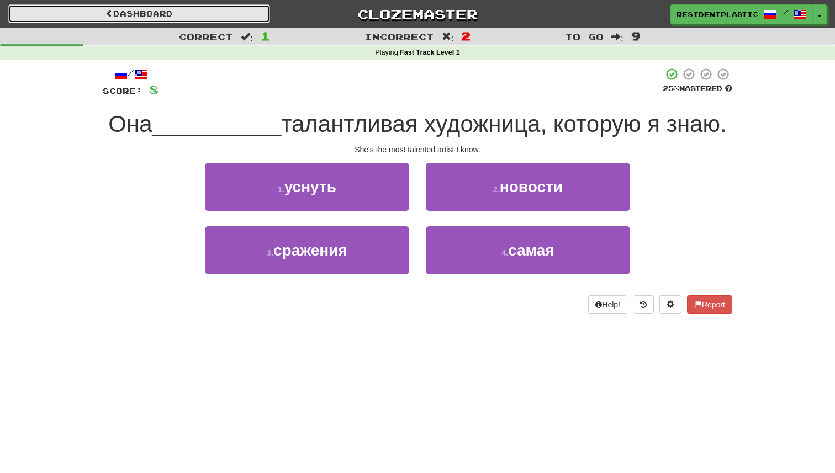
click at [228, 7] on link "Dashboard" at bounding box center [139, 13] width 262 height 19
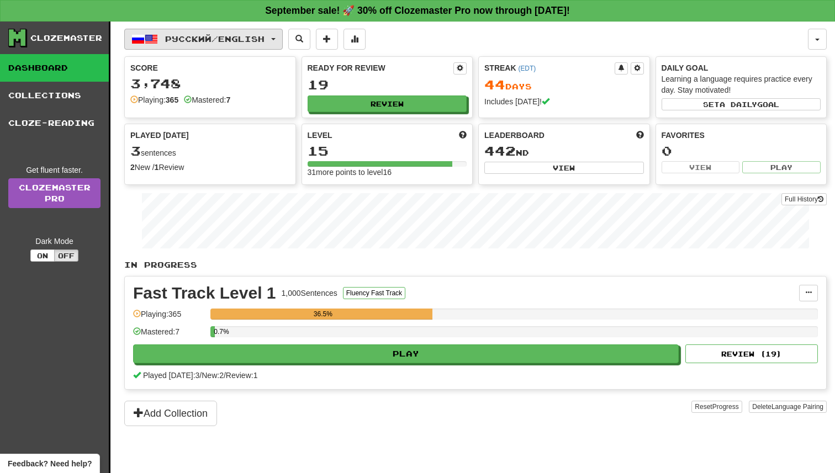
click at [219, 38] on span "Русский / English" at bounding box center [214, 38] width 99 height 9
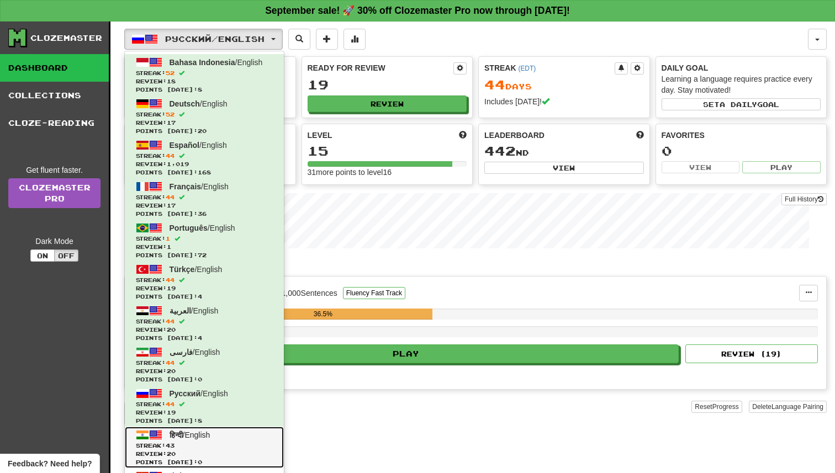
click at [201, 446] on span "Streak: 43" at bounding box center [204, 446] width 137 height 8
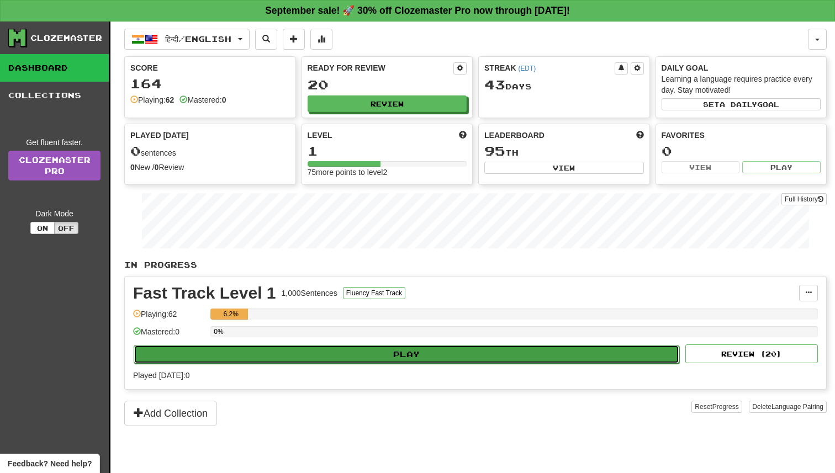
click at [341, 362] on button "Play" at bounding box center [406, 354] width 545 height 19
select select "**"
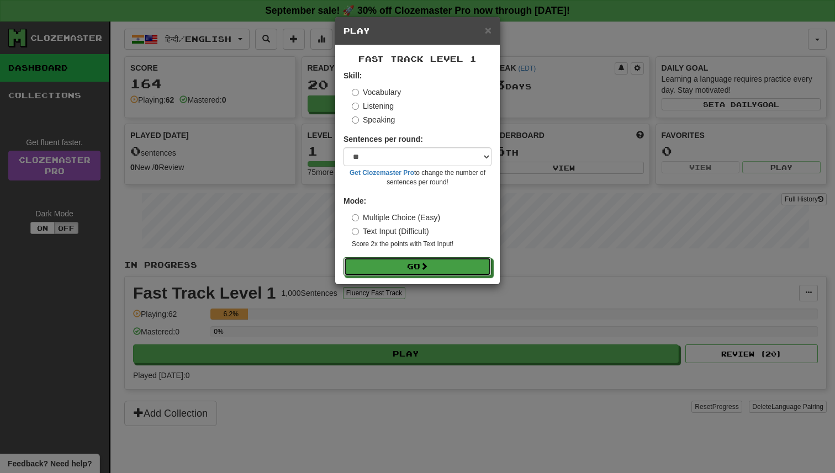
click at [378, 274] on button "Go" at bounding box center [417, 266] width 148 height 19
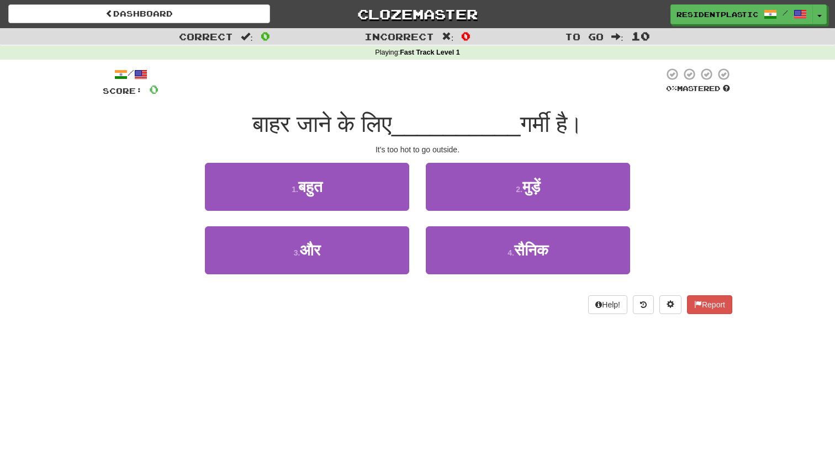
click at [379, 213] on div "1 . बहुत" at bounding box center [307, 194] width 221 height 63
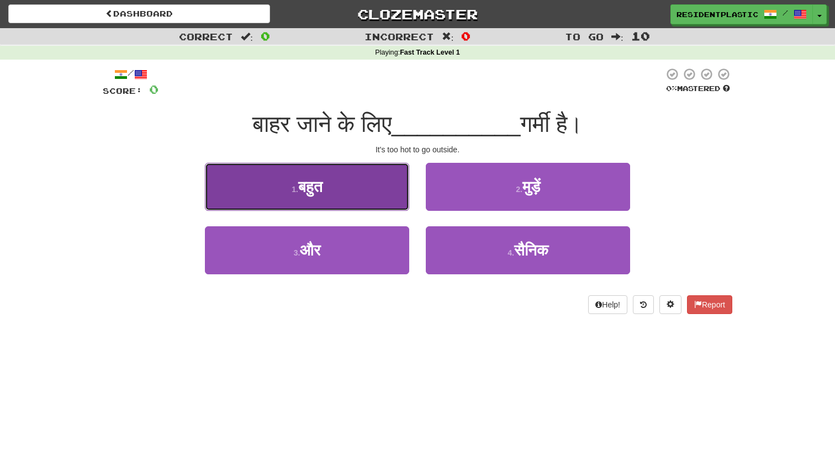
click at [379, 199] on button "1 . बहुत" at bounding box center [307, 187] width 204 height 48
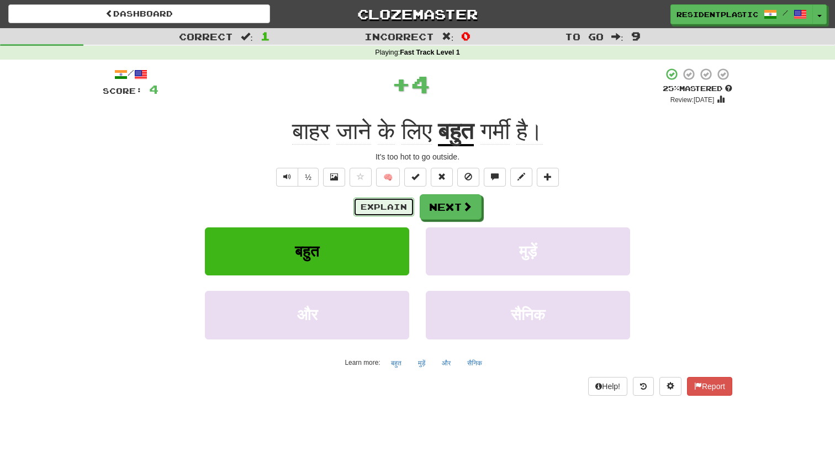
click at [379, 215] on button "Explain" at bounding box center [383, 207] width 61 height 19
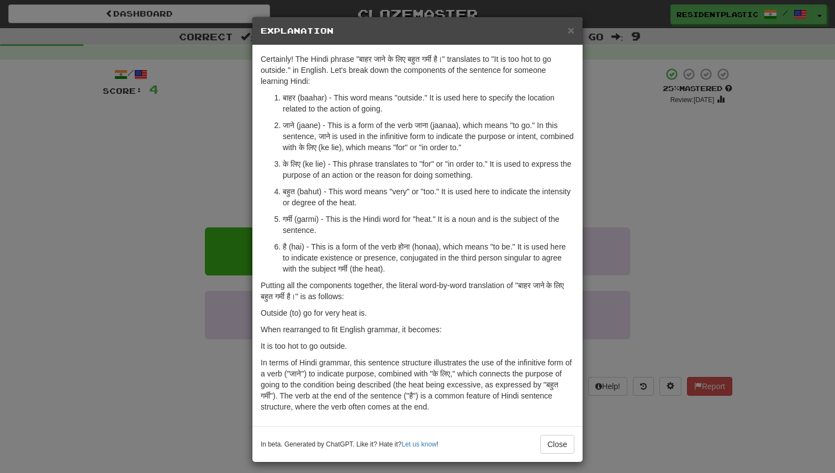
click at [201, 215] on div "× Explanation Certainly! The Hindi phrase "बाहर जाने के लिए बहुत गर्मी है।" tra…" at bounding box center [417, 236] width 835 height 473
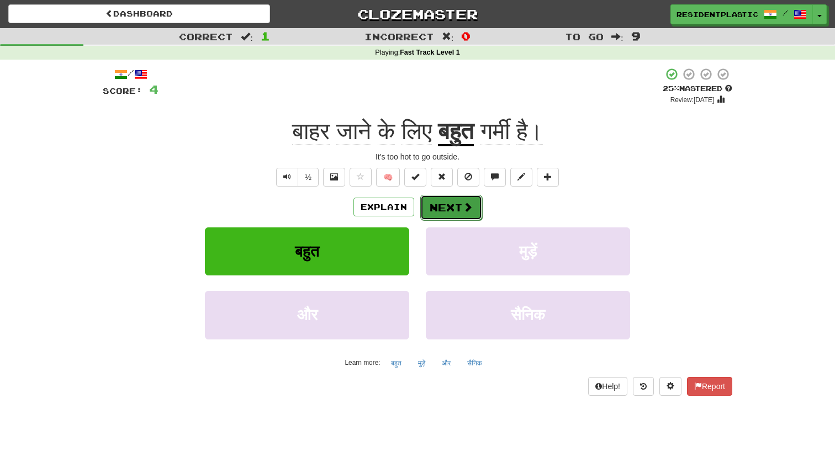
click at [424, 209] on button "Next" at bounding box center [451, 207] width 62 height 25
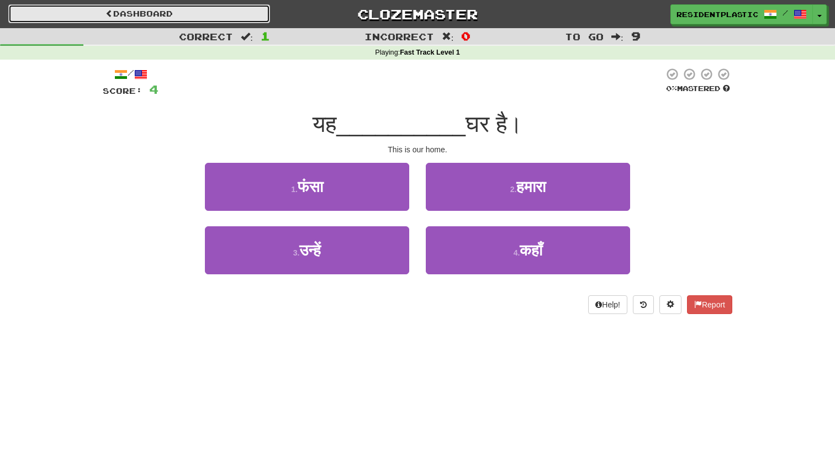
click at [242, 6] on link "Dashboard" at bounding box center [139, 13] width 262 height 19
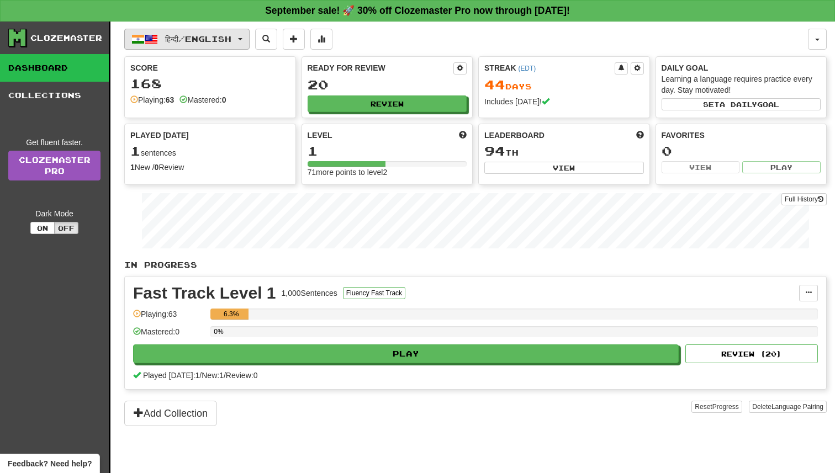
click at [250, 31] on button "हिन्दी / English" at bounding box center [186, 39] width 125 height 21
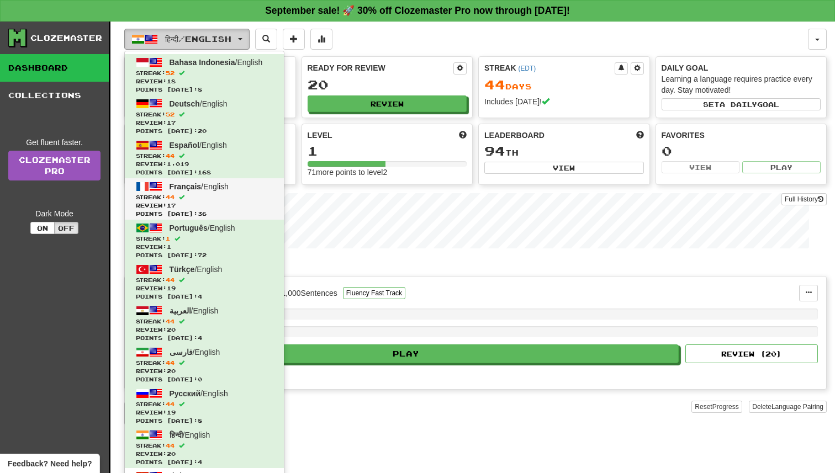
scroll to position [157, 0]
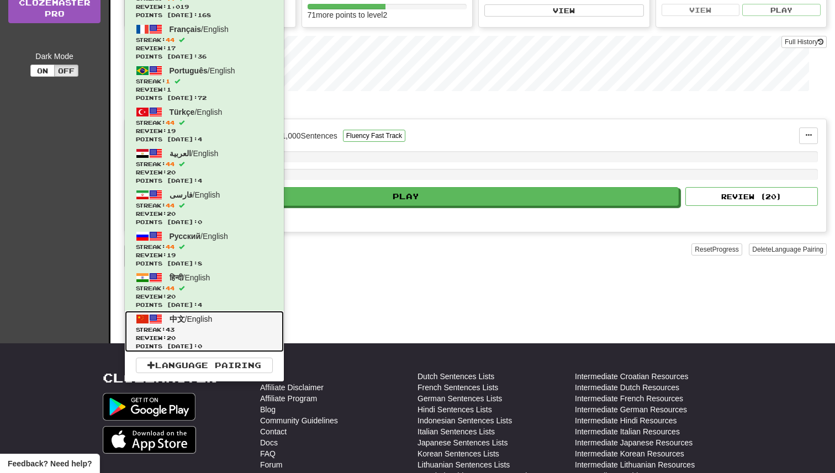
click at [204, 341] on span "Review: 20" at bounding box center [204, 338] width 137 height 8
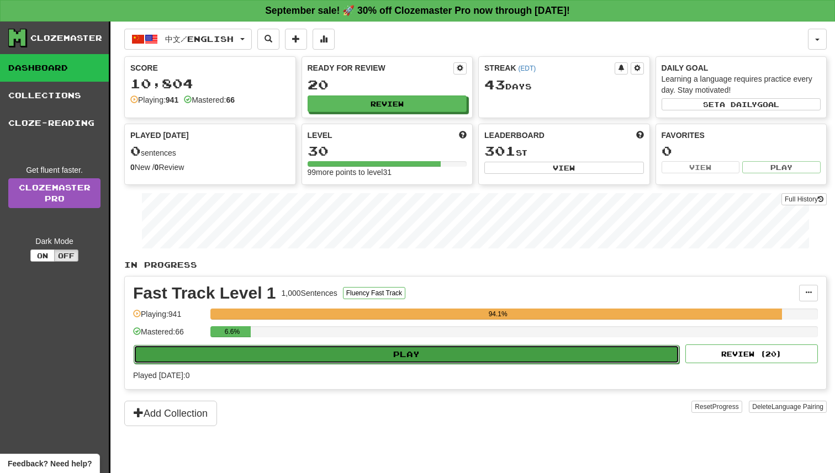
click at [301, 351] on button "Play" at bounding box center [406, 354] width 545 height 19
select select "**"
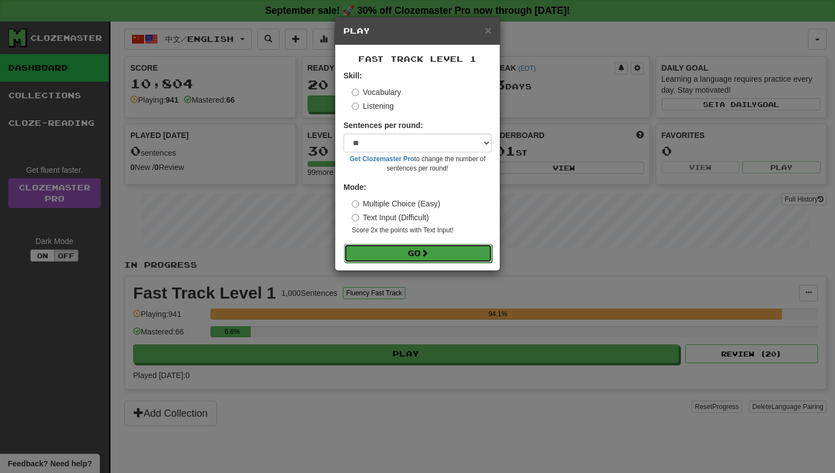
click at [411, 250] on button "Go" at bounding box center [418, 253] width 148 height 19
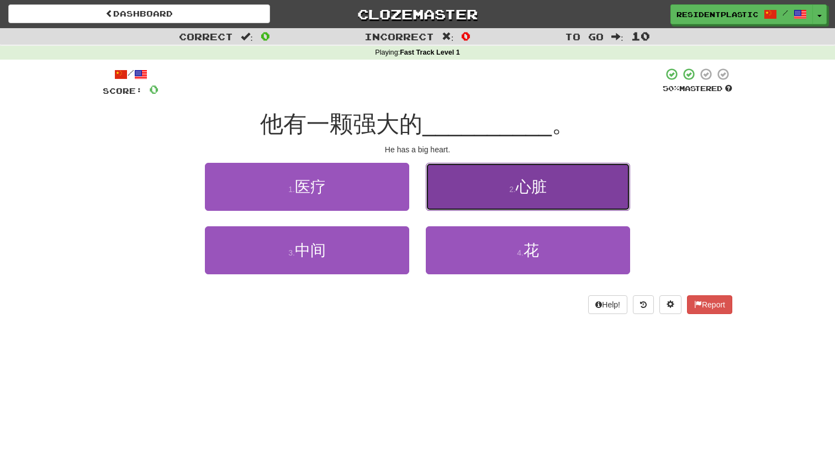
click at [447, 197] on button "2 . 心脏" at bounding box center [528, 187] width 204 height 48
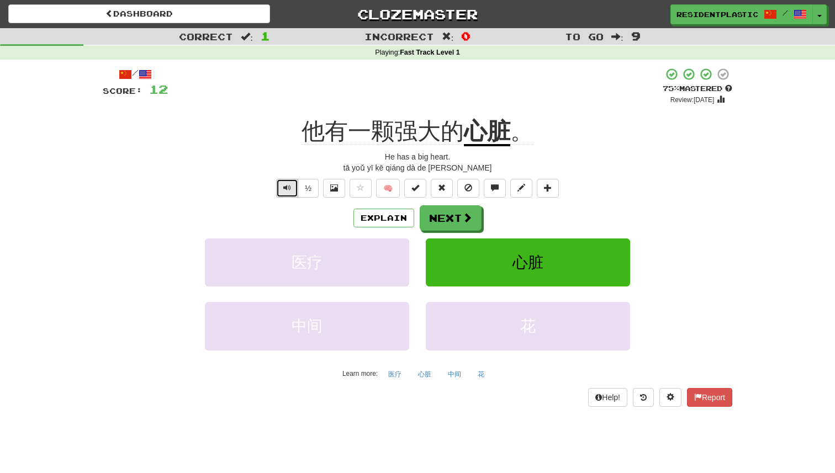
click at [290, 188] on span "Text-to-speech controls" at bounding box center [287, 188] width 8 height 8
click at [288, 181] on button "Text-to-speech controls" at bounding box center [287, 188] width 22 height 19
click at [460, 227] on button "Next" at bounding box center [451, 218] width 62 height 25
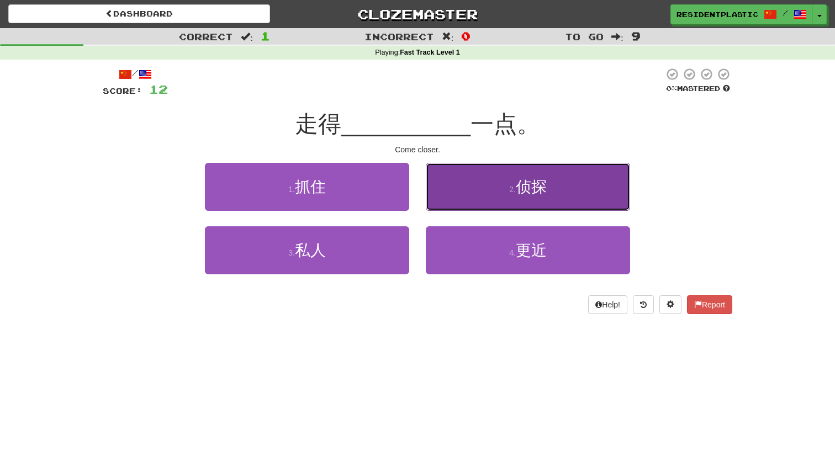
click at [437, 198] on button "2 . 侦探" at bounding box center [528, 187] width 204 height 48
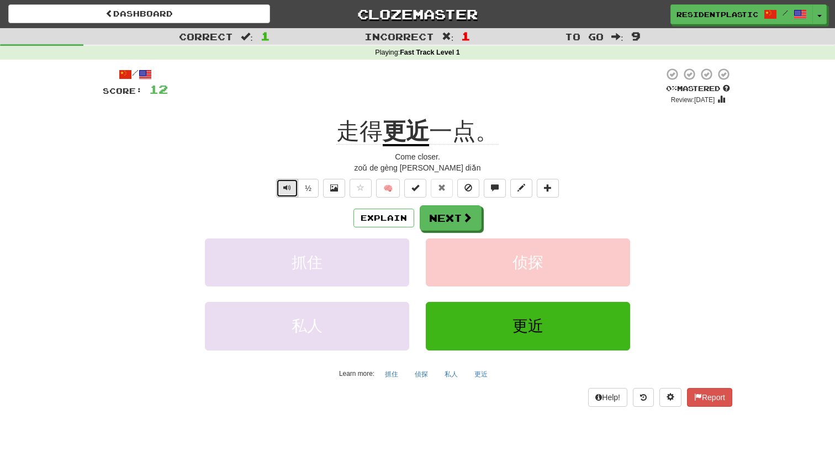
click at [295, 179] on button "Text-to-speech controls" at bounding box center [287, 188] width 22 height 19
click at [458, 217] on button "Next" at bounding box center [451, 218] width 62 height 25
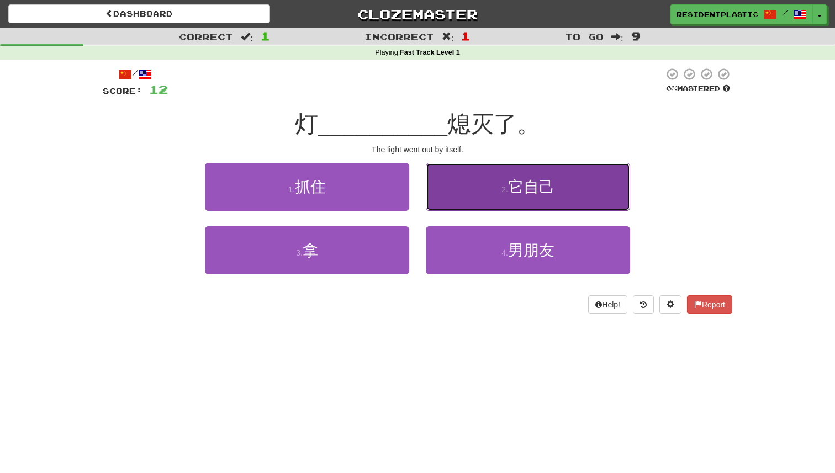
click at [429, 193] on button "2 . 它自己" at bounding box center [528, 187] width 204 height 48
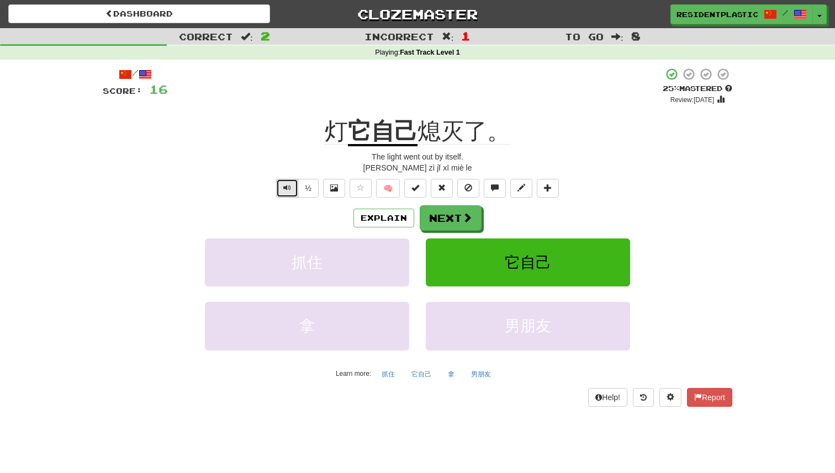
click at [295, 185] on button "Text-to-speech controls" at bounding box center [287, 188] width 22 height 19
click at [287, 184] on span "Text-to-speech controls" at bounding box center [287, 188] width 8 height 8
click at [398, 221] on button "Explain" at bounding box center [383, 218] width 61 height 19
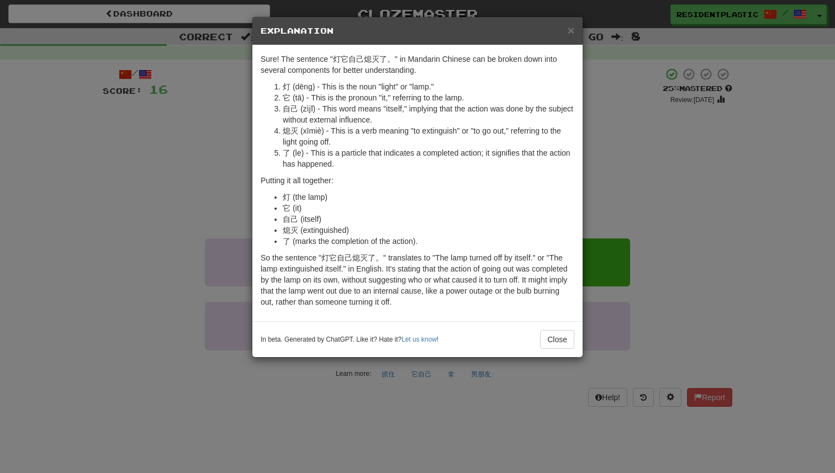
click at [652, 229] on div "× Explanation Sure! The sentence "灯它自己熄灭了。" in Mandarin Chinese can be broken d…" at bounding box center [417, 236] width 835 height 473
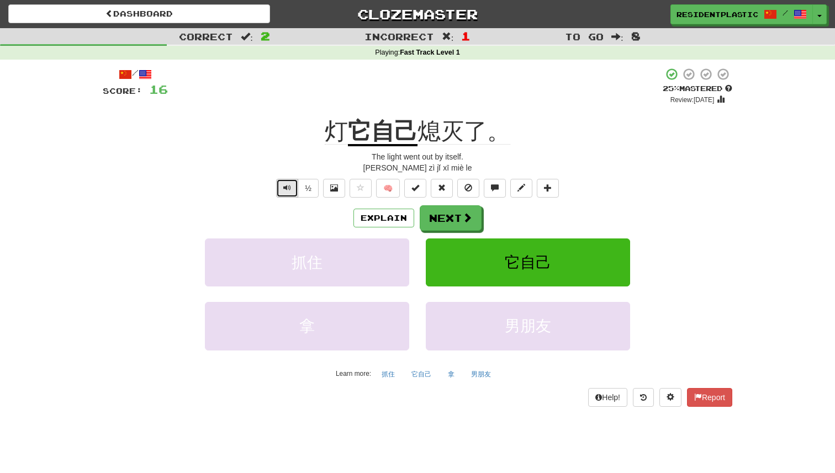
click at [279, 184] on button "Text-to-speech controls" at bounding box center [287, 188] width 22 height 19
click at [455, 221] on button "Next" at bounding box center [451, 218] width 62 height 25
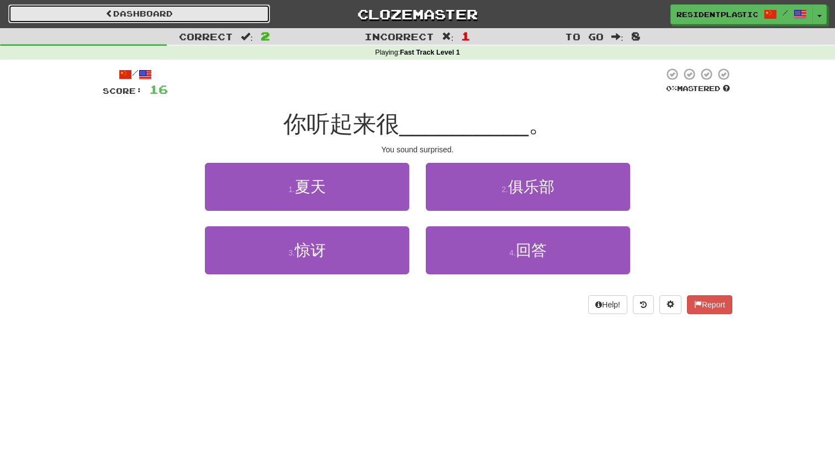
click at [232, 14] on link "Dashboard" at bounding box center [139, 13] width 262 height 19
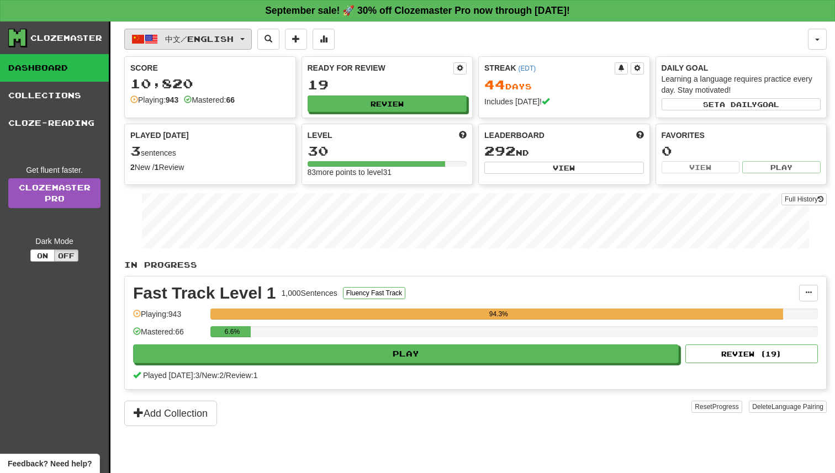
click at [219, 34] on span "中文 / English" at bounding box center [199, 38] width 68 height 9
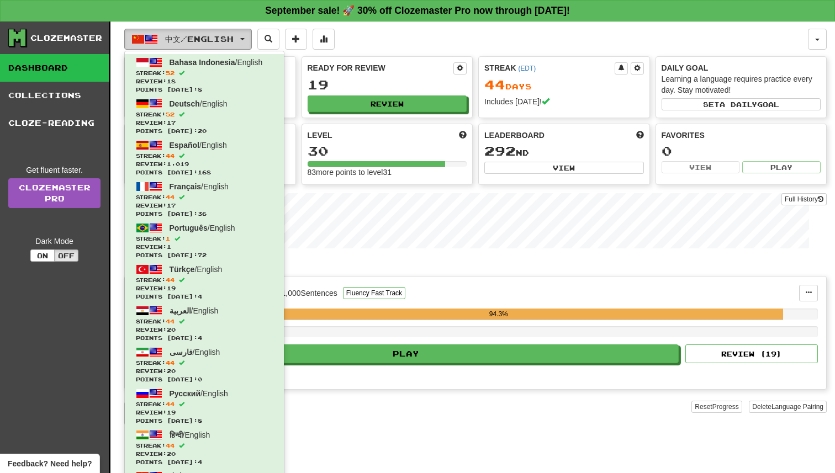
click at [219, 34] on span "中文 / English" at bounding box center [199, 38] width 68 height 9
